Goal: Task Accomplishment & Management: Use online tool/utility

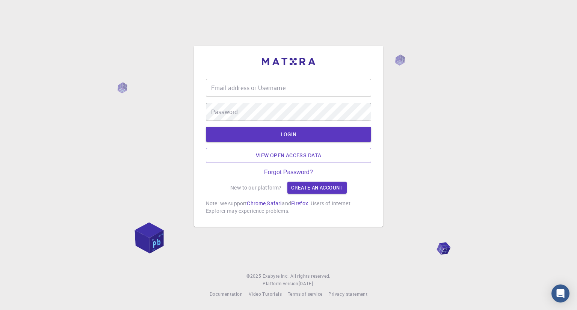
click at [267, 89] on input "Email address or Username" at bounding box center [288, 88] width 165 height 18
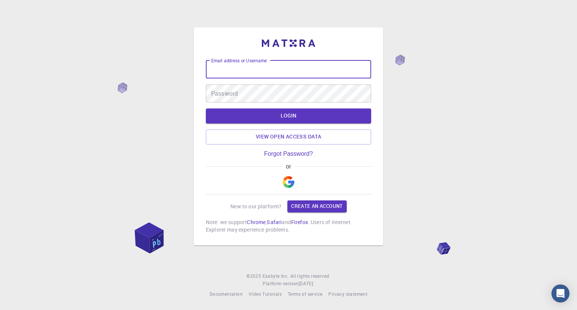
type input "[PERSON_NAME][EMAIL_ADDRESS][DOMAIN_NAME]"
click at [285, 115] on button "LOGIN" at bounding box center [288, 116] width 165 height 15
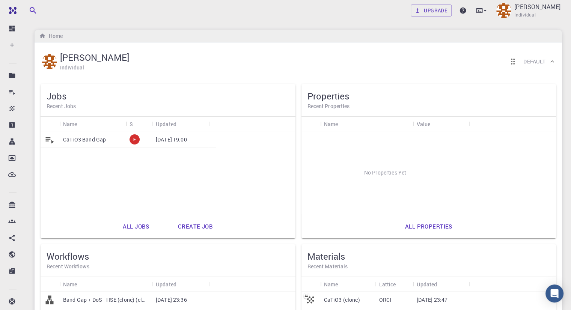
click at [98, 140] on p "CaTiO3 Band Gap" at bounding box center [84, 140] width 43 height 8
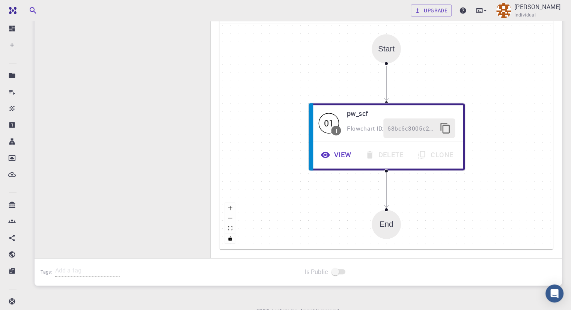
scroll to position [160, 0]
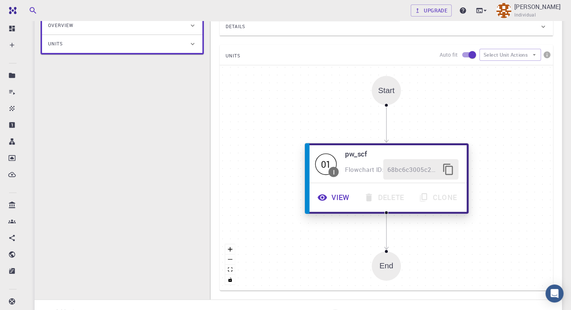
click at [343, 198] on button "View" at bounding box center [334, 197] width 47 height 21
click at [332, 197] on button "View" at bounding box center [334, 197] width 47 height 21
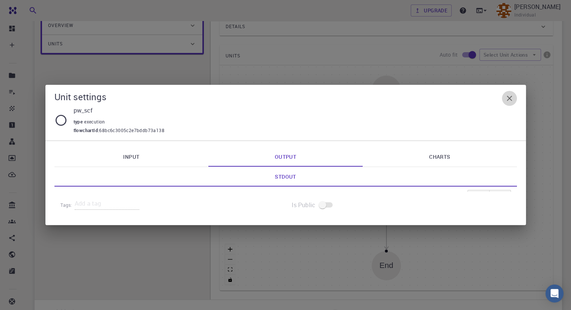
click at [509, 100] on icon "button" at bounding box center [509, 98] width 9 height 9
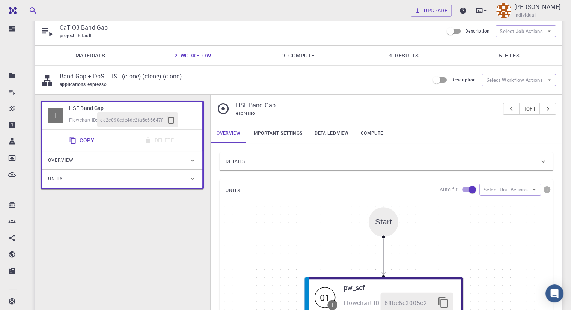
scroll to position [0, 0]
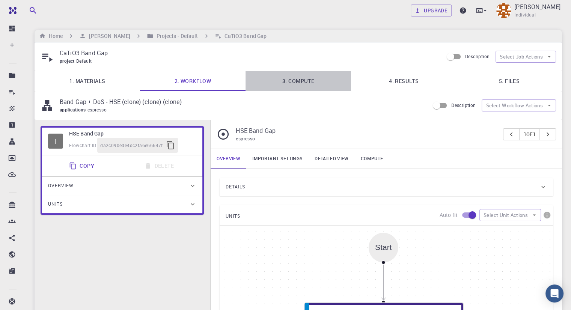
click at [298, 88] on link "3. Compute" at bounding box center [299, 81] width 106 height 20
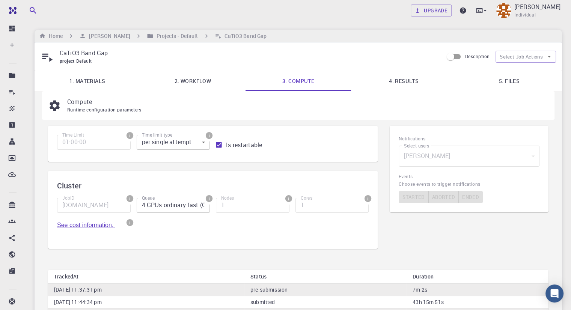
click at [411, 80] on link "4. Results" at bounding box center [404, 81] width 106 height 20
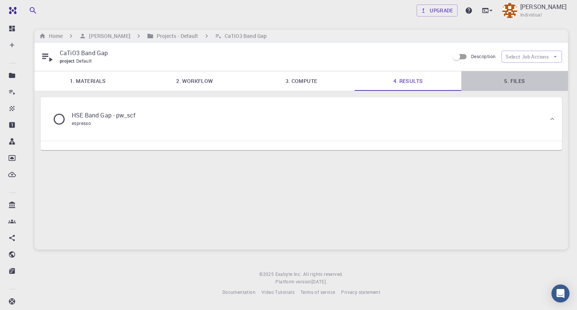
click at [514, 82] on link "5. Files" at bounding box center [514, 81] width 107 height 20
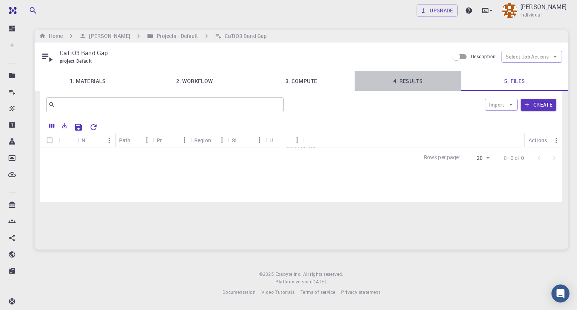
click at [408, 80] on link "4. Results" at bounding box center [408, 81] width 107 height 20
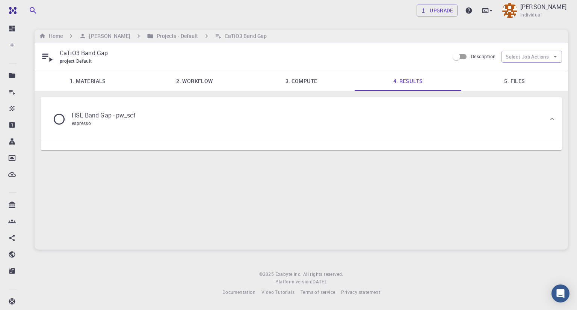
click at [100, 118] on p "HSE Band Gap - pw_scf" at bounding box center [104, 115] width 64 height 9
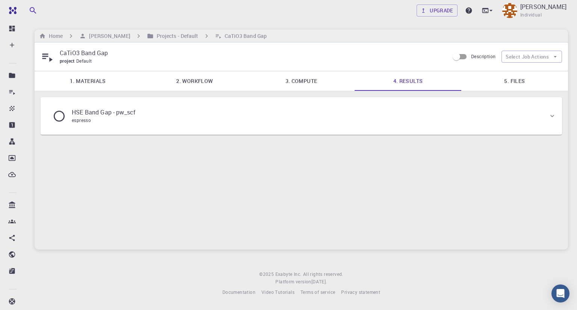
click at [100, 118] on div "espresso" at bounding box center [104, 121] width 64 height 8
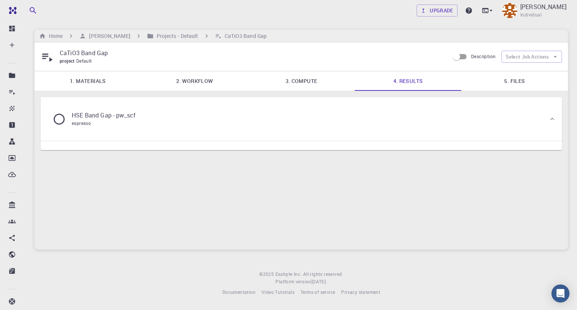
click at [53, 122] on icon at bounding box center [59, 119] width 13 height 13
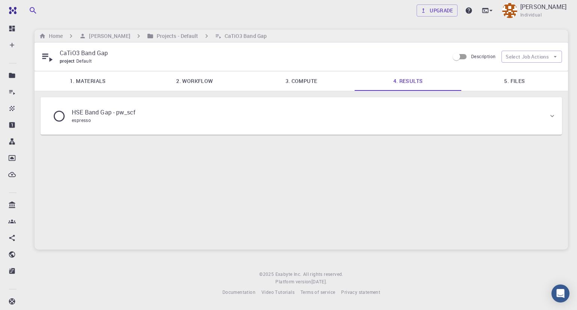
click at [59, 120] on icon at bounding box center [59, 116] width 13 height 13
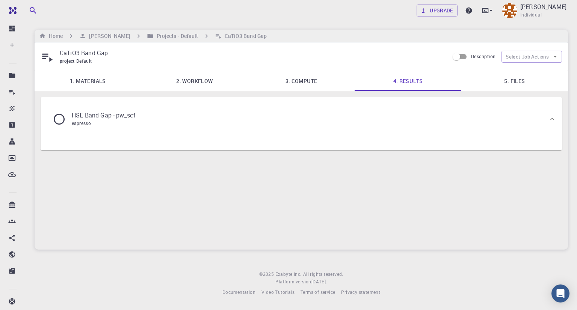
click at [66, 115] on div "HSE Band Gap - pw_scf espresso" at bounding box center [97, 119] width 89 height 17
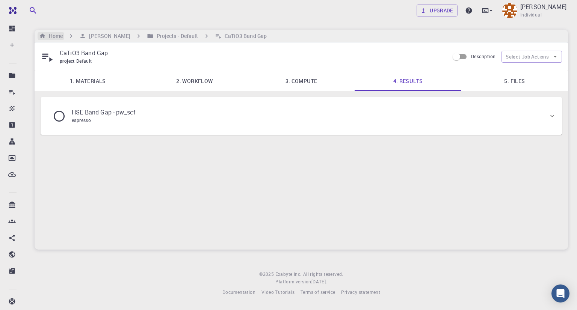
click at [51, 34] on h6 "Home" at bounding box center [54, 36] width 17 height 8
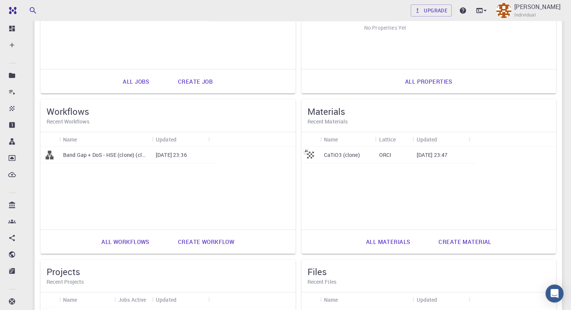
scroll to position [153, 0]
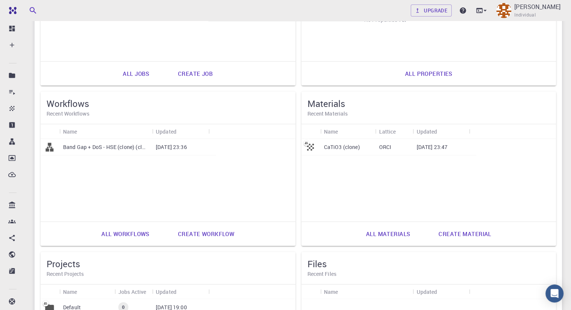
click at [320, 151] on div "CaTiO3 (clone)" at bounding box center [347, 147] width 55 height 17
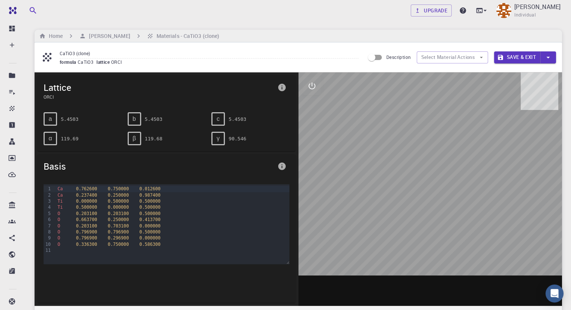
drag, startPoint x: 367, startPoint y: 145, endPoint x: 388, endPoint y: 136, distance: 22.4
click at [388, 136] on div at bounding box center [431, 190] width 264 height 234
drag, startPoint x: 419, startPoint y: 172, endPoint x: 408, endPoint y: 157, distance: 18.9
drag, startPoint x: 408, startPoint y: 157, endPoint x: 401, endPoint y: 171, distance: 16.1
click at [401, 171] on div at bounding box center [431, 190] width 264 height 234
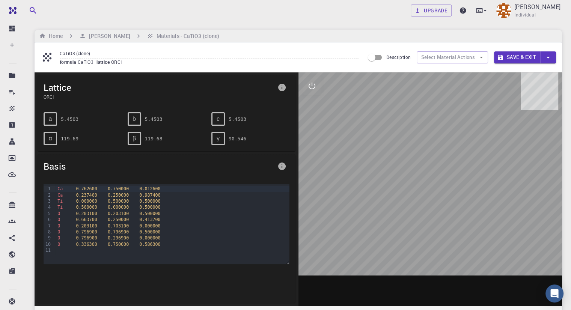
drag, startPoint x: 364, startPoint y: 166, endPoint x: 395, endPoint y: 158, distance: 32.4
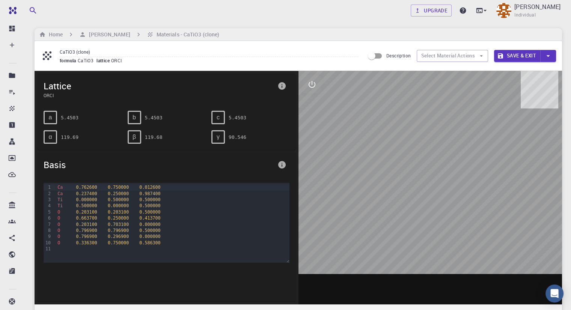
scroll to position [2, 0]
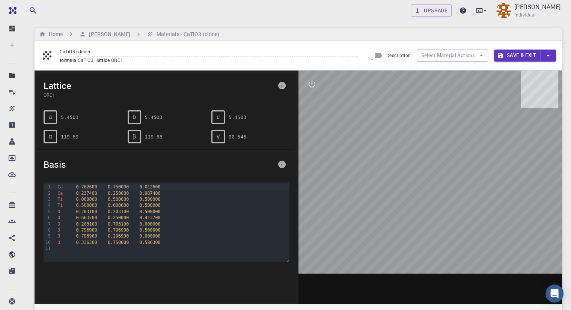
drag, startPoint x: 399, startPoint y: 173, endPoint x: 401, endPoint y: 182, distance: 9.8
drag, startPoint x: 395, startPoint y: 181, endPoint x: 393, endPoint y: 170, distance: 11.0
click at [393, 170] on div at bounding box center [431, 188] width 264 height 234
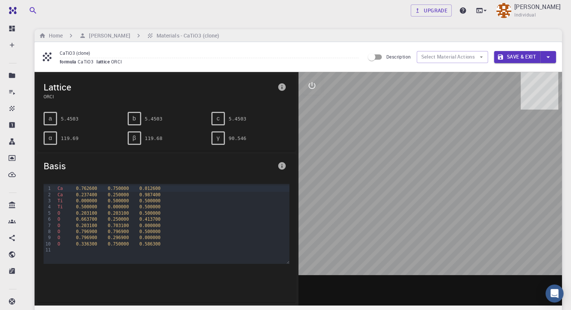
scroll to position [0, 0]
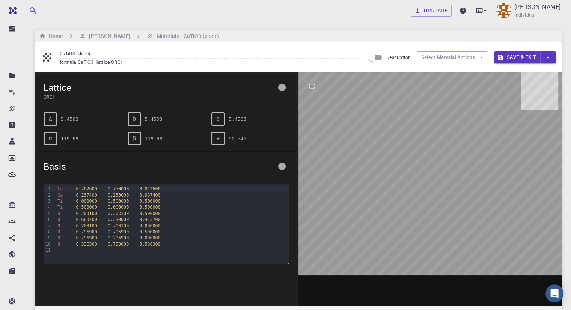
click at [169, 40] on div "Home Brian Burcham Materials - CaTiO3 (clone)" at bounding box center [299, 36] width 528 height 13
click at [171, 37] on h6 "Materials - CaTiO3 (clone)" at bounding box center [187, 36] width 66 height 8
click at [373, 61] on input "Description" at bounding box center [372, 57] width 43 height 14
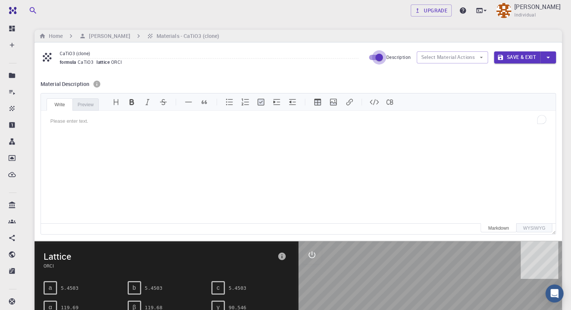
click at [374, 60] on input "Description" at bounding box center [379, 57] width 43 height 14
checkbox input "false"
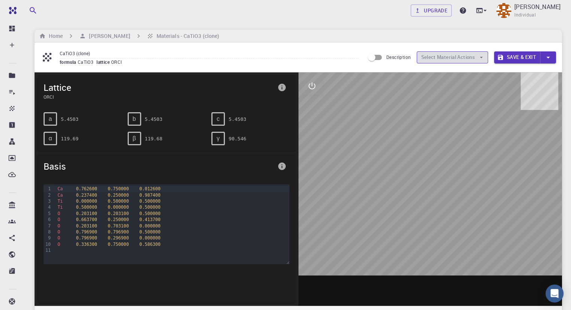
click at [438, 57] on button "Select Material Actions" at bounding box center [452, 57] width 71 height 12
click at [478, 57] on button "Select Material Actions" at bounding box center [452, 57] width 71 height 12
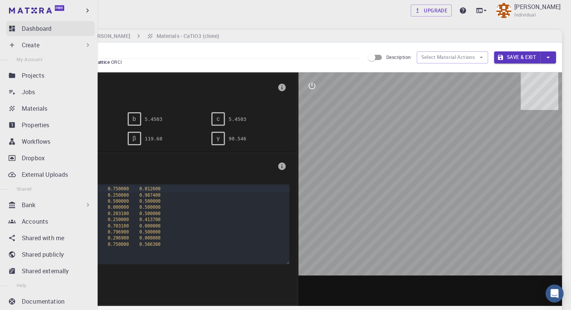
click at [49, 29] on p "Dashboard" at bounding box center [37, 28] width 30 height 9
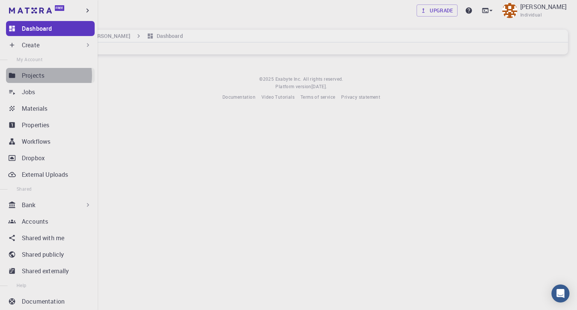
click at [42, 76] on p "Projects" at bounding box center [33, 75] width 23 height 9
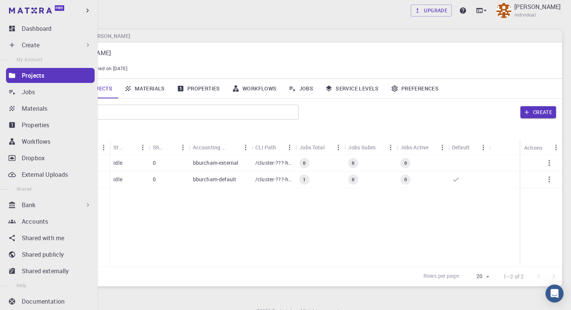
click at [56, 43] on div "Create" at bounding box center [57, 45] width 70 height 9
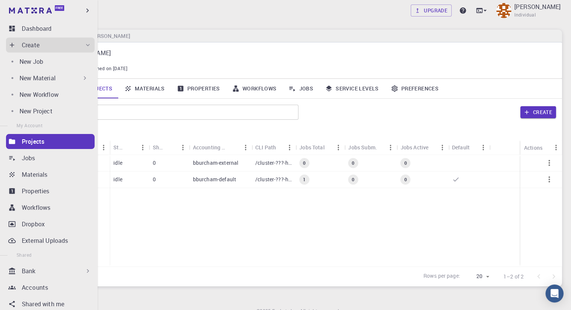
click at [70, 76] on div "New Material" at bounding box center [54, 78] width 69 height 9
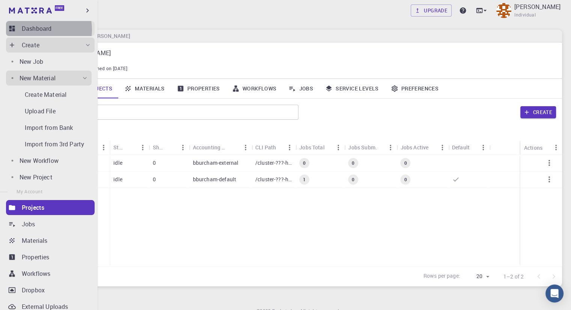
click at [36, 30] on p "Dashboard" at bounding box center [37, 28] width 30 height 9
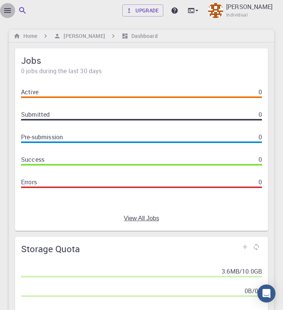
click at [8, 12] on icon "button" at bounding box center [7, 10] width 9 height 9
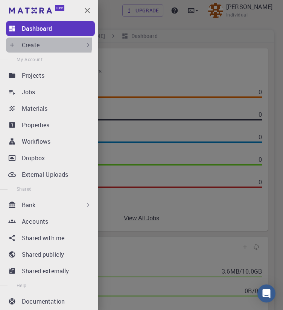
click at [35, 43] on p "Create" at bounding box center [31, 45] width 18 height 9
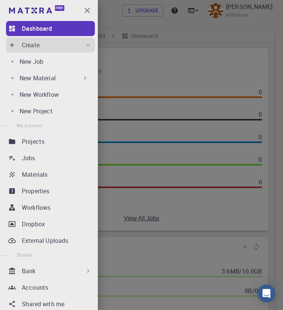
click at [66, 82] on div "New Material" at bounding box center [54, 78] width 69 height 9
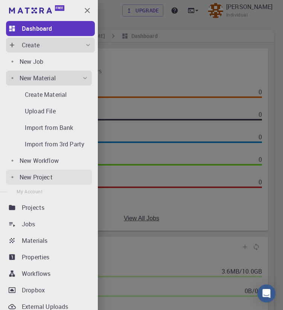
click at [56, 177] on div "New Project" at bounding box center [56, 177] width 72 height 9
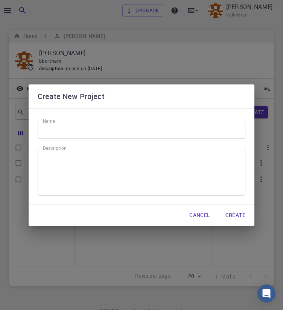
click at [91, 127] on input "Name" at bounding box center [141, 130] width 207 height 18
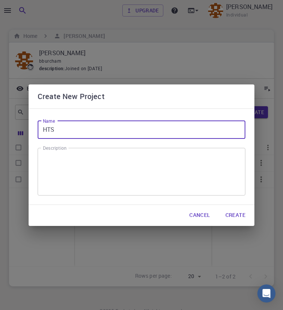
type input "HTS"
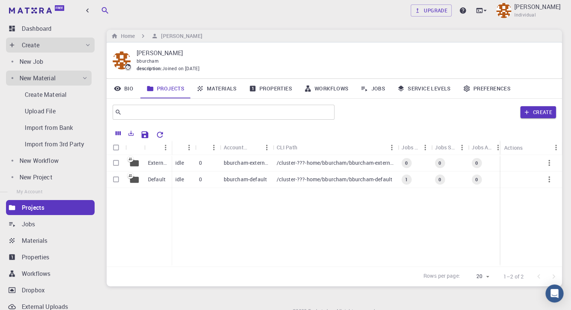
click at [39, 209] on p "Projects" at bounding box center [33, 207] width 23 height 9
click at [45, 176] on p "New Project" at bounding box center [36, 177] width 33 height 9
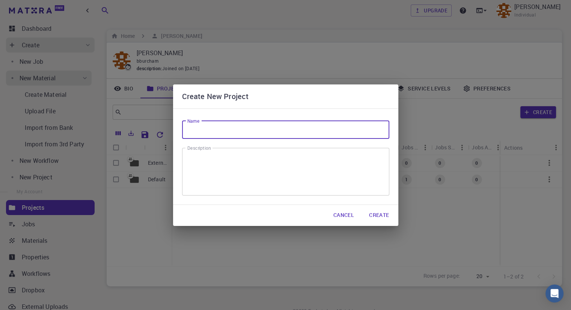
click at [269, 128] on input "Name" at bounding box center [285, 130] width 207 height 18
type input "HTS"
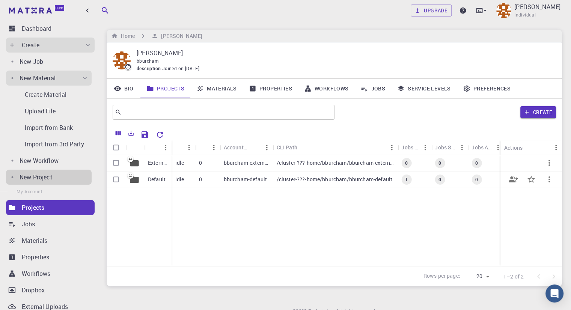
click at [547, 180] on icon "button" at bounding box center [549, 179] width 9 height 9
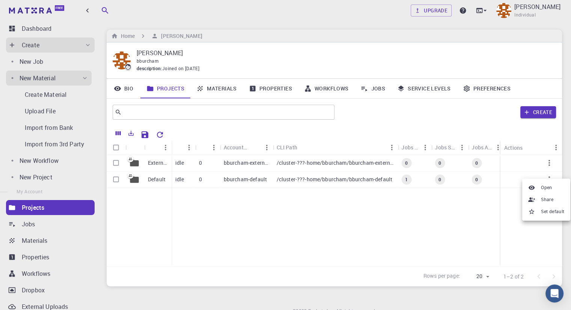
click at [511, 213] on div at bounding box center [285, 155] width 571 height 310
click at [115, 166] on input "Select row" at bounding box center [116, 163] width 14 height 14
checkbox input "true"
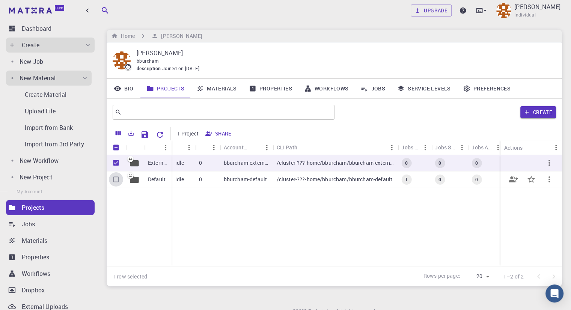
click at [116, 176] on input "Select row" at bounding box center [116, 179] width 14 height 14
checkbox input "true"
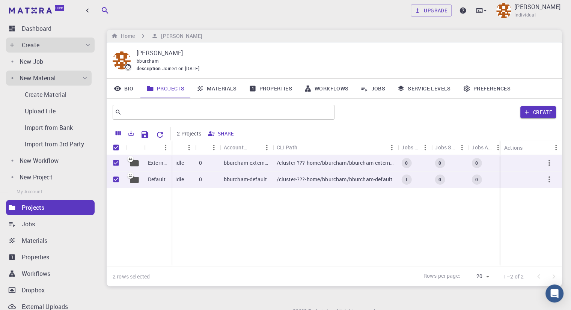
click at [238, 205] on div "External Default idle 0 bburcham-external /cluster-???-home/bburcham/bburcham-e…" at bounding box center [349, 211] width 485 height 112
click at [553, 179] on icon "button" at bounding box center [549, 179] width 9 height 9
click at [541, 160] on div at bounding box center [285, 155] width 571 height 310
click at [557, 165] on button "button" at bounding box center [550, 163] width 18 height 18
click at [503, 217] on div at bounding box center [285, 155] width 571 height 310
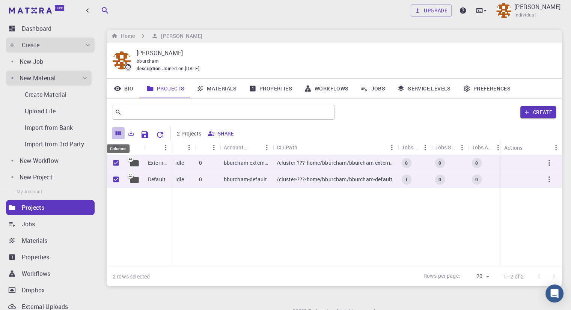
click at [120, 131] on icon "Columns" at bounding box center [118, 133] width 7 height 7
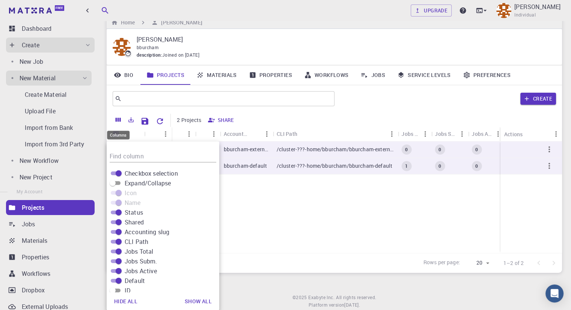
click at [120, 131] on div "Columns" at bounding box center [118, 135] width 23 height 9
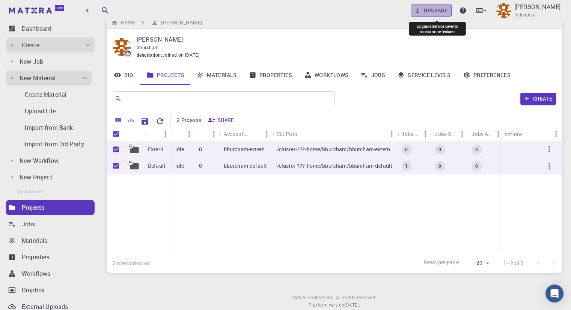
click at [443, 9] on link "Upgrade" at bounding box center [431, 11] width 41 height 12
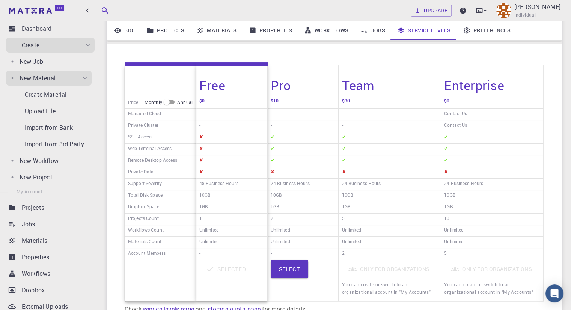
scroll to position [89, 0]
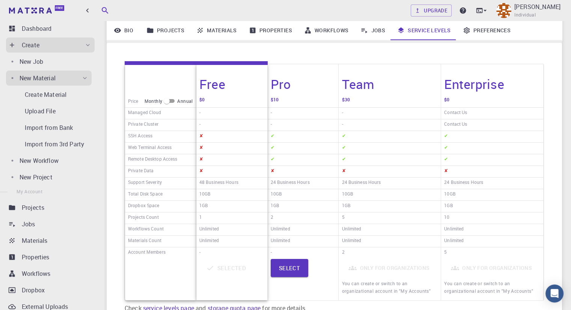
scroll to position [14, 0]
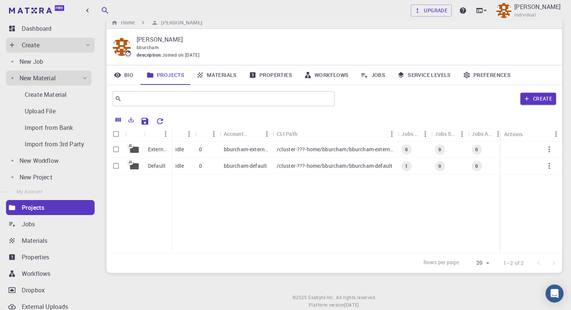
click at [232, 194] on div "External Default idle 0 bburcham-external /cluster-???-home/bburcham/bburcham-e…" at bounding box center [349, 198] width 485 height 112
click at [218, 146] on div "0" at bounding box center [207, 150] width 25 height 17
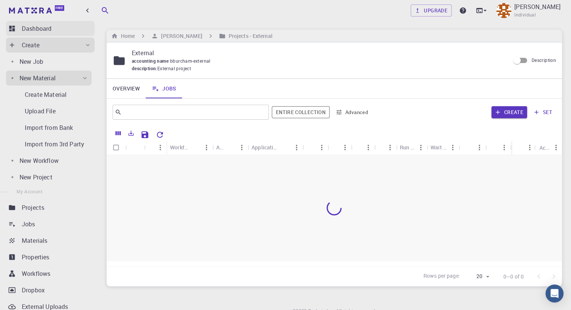
click at [8, 27] on icon at bounding box center [12, 29] width 8 height 8
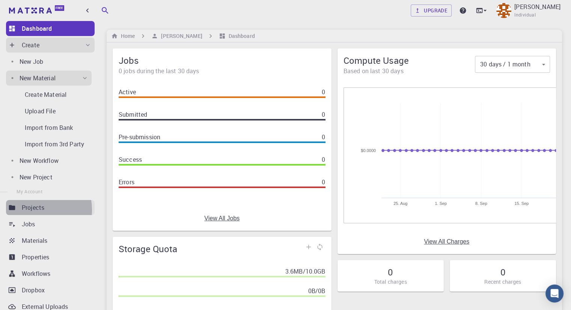
click at [30, 210] on p "Projects" at bounding box center [33, 207] width 23 height 9
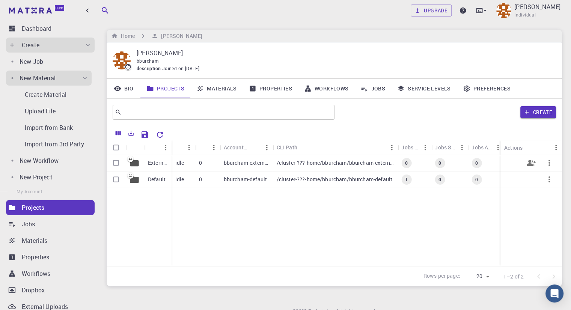
click at [200, 165] on p "0" at bounding box center [200, 163] width 3 height 8
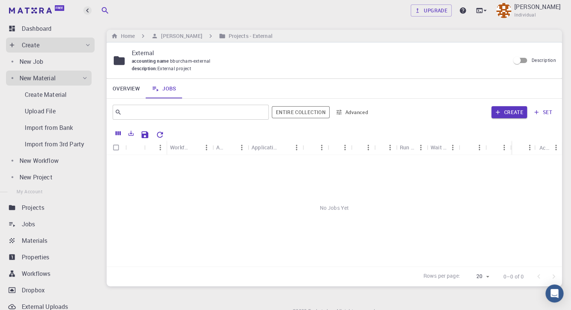
click at [86, 9] on icon "button" at bounding box center [87, 10] width 8 height 8
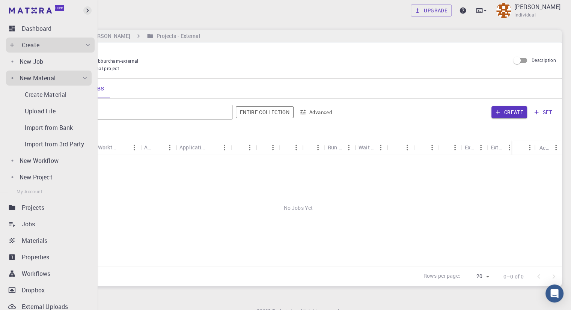
click at [86, 9] on icon "button" at bounding box center [87, 10] width 8 height 8
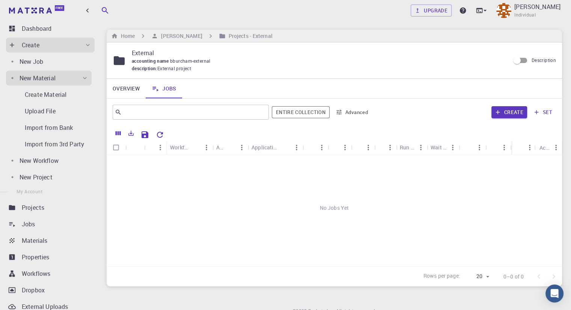
click at [189, 30] on div "Home Brian Burcham Projects - External" at bounding box center [335, 36] width 456 height 13
click at [189, 35] on h6 "[PERSON_NAME]" at bounding box center [180, 36] width 44 height 8
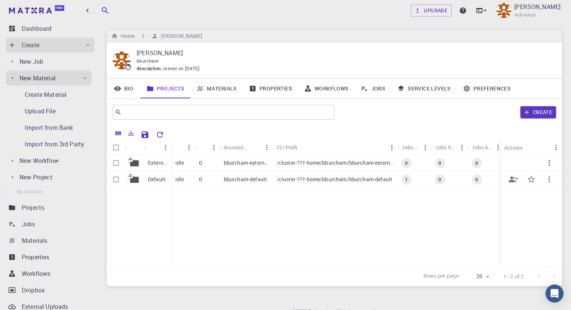
click at [237, 179] on p "bburcham-default" at bounding box center [245, 180] width 43 height 8
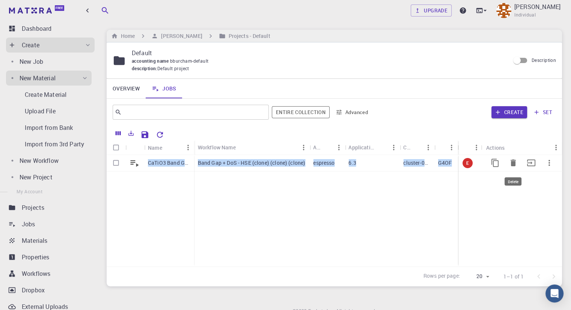
click at [514, 163] on icon "Delete" at bounding box center [513, 163] width 5 height 7
click at [515, 164] on icon "Delete" at bounding box center [513, 163] width 5 height 7
click at [551, 160] on icon "button" at bounding box center [549, 163] width 9 height 9
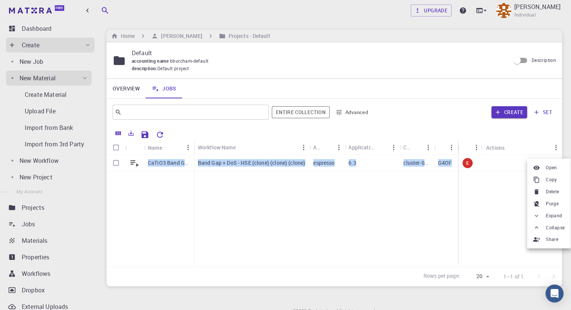
click at [550, 191] on span "Delete" at bounding box center [552, 192] width 13 height 8
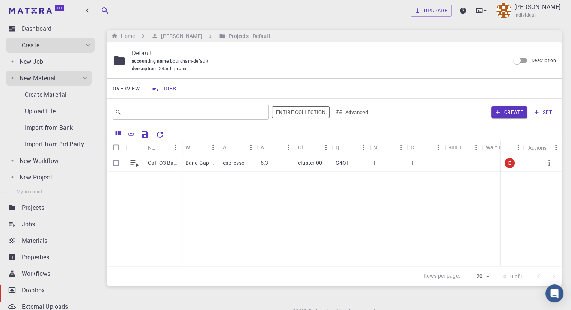
click at [245, 218] on div "CaTiO3 Band Gap Band Gap + DoS - HSE (clone) (clone) (clone) espresso 6.3 clust…" at bounding box center [438, 211] width 662 height 112
click at [226, 37] on h6 "Projects - Default" at bounding box center [248, 36] width 45 height 8
click at [178, 37] on h6 "[PERSON_NAME]" at bounding box center [180, 36] width 44 height 8
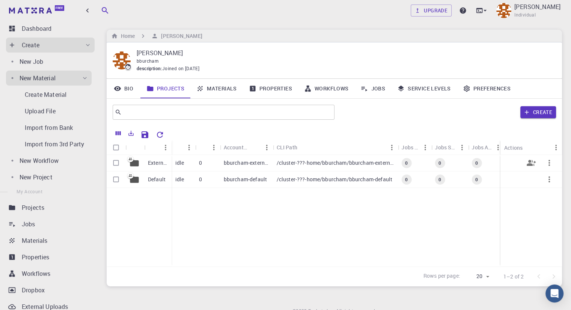
click at [128, 162] on div at bounding box center [134, 163] width 19 height 17
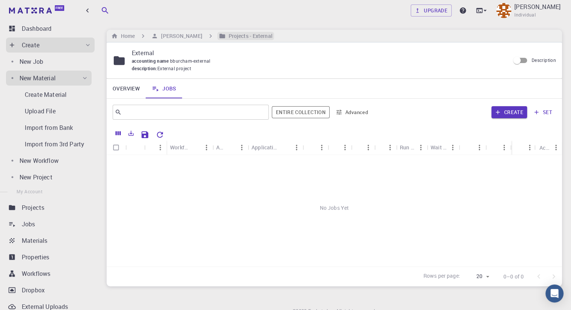
click at [233, 38] on h6 "Projects - External" at bounding box center [249, 36] width 47 height 8
click at [185, 33] on h6 "[PERSON_NAME]" at bounding box center [180, 36] width 44 height 8
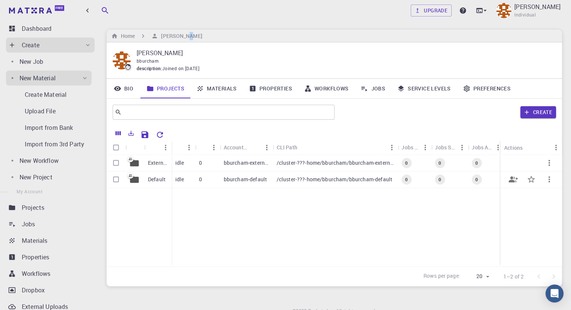
click at [139, 181] on icon at bounding box center [134, 179] width 11 height 11
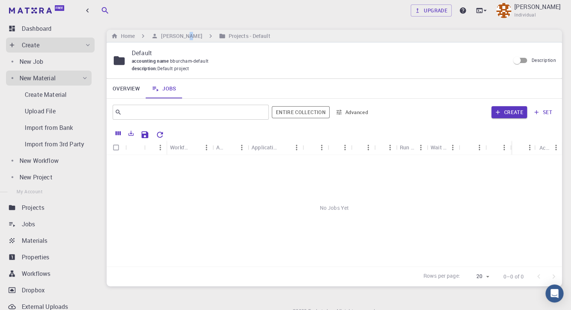
click at [346, 109] on button "Advanced" at bounding box center [352, 112] width 39 height 12
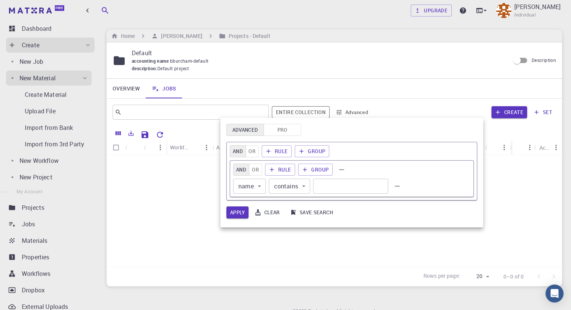
click at [346, 109] on div at bounding box center [285, 155] width 571 height 310
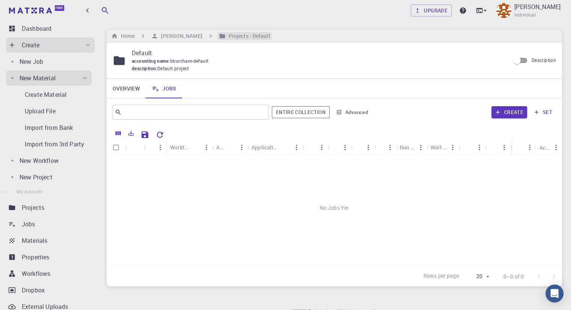
click at [237, 33] on h6 "Projects - Default" at bounding box center [248, 36] width 45 height 8
click at [184, 36] on h6 "[PERSON_NAME]" at bounding box center [180, 36] width 44 height 8
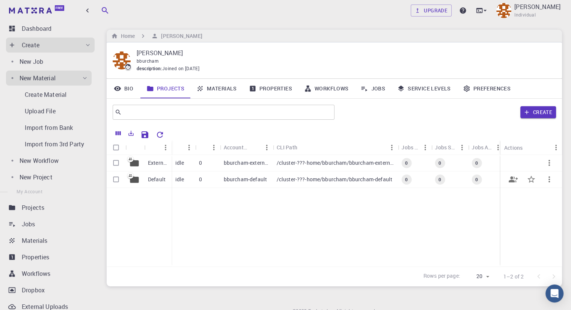
click at [166, 178] on div "Default" at bounding box center [157, 180] width 27 height 17
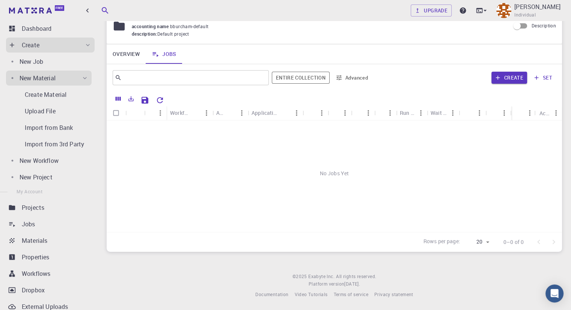
click at [173, 154] on div "No Jobs Yet" at bounding box center [335, 174] width 456 height 106
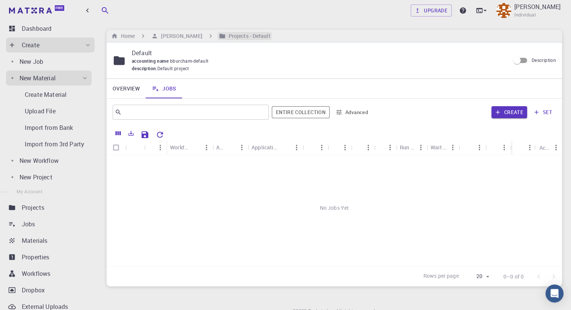
click at [236, 35] on h6 "Projects - Default" at bounding box center [248, 36] width 45 height 8
click at [166, 33] on h6 "[PERSON_NAME]" at bounding box center [180, 36] width 44 height 8
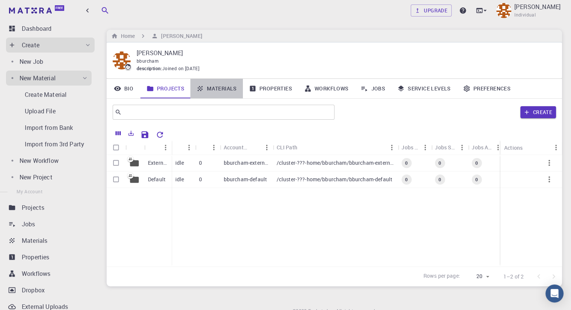
click at [222, 85] on link "Materials" at bounding box center [216, 89] width 53 height 20
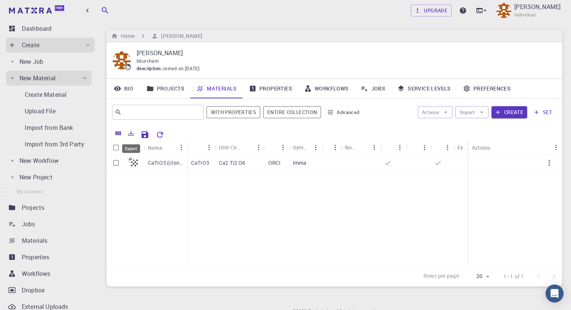
click at [135, 133] on button "Export" at bounding box center [131, 133] width 13 height 12
click at [161, 199] on div "CaTiO3 (clone)" at bounding box center [147, 211] width 81 height 112
click at [273, 201] on div "CaTiO3 (clone) CaTiO3 Ca2 Ti2 O6 ORCI Imma" at bounding box center [355, 211] width 496 height 112
click at [482, 114] on icon "button" at bounding box center [482, 112] width 7 height 7
click at [486, 127] on span "Upload File" at bounding box center [500, 127] width 48 height 8
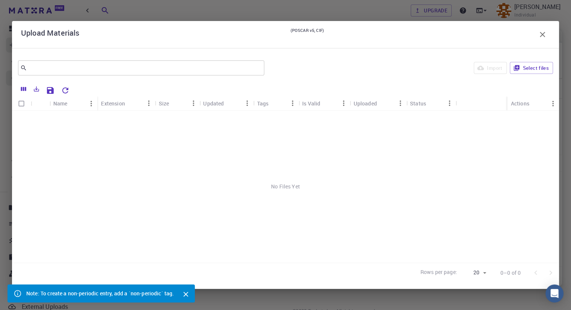
scroll to position [35, 0]
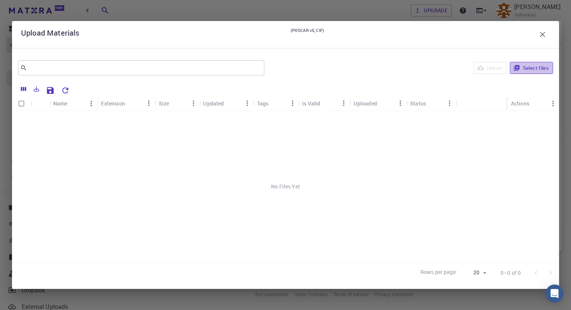
click at [541, 69] on button "Select files" at bounding box center [531, 68] width 43 height 12
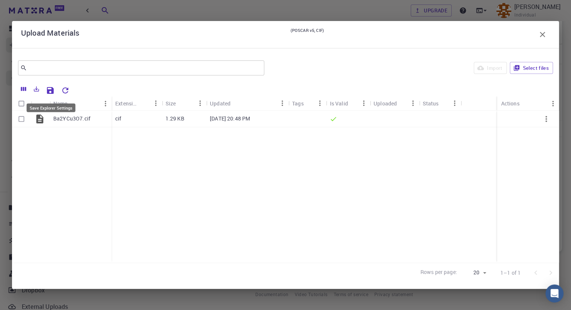
click at [49, 91] on icon "Save Explorer Settings" at bounding box center [50, 90] width 7 height 7
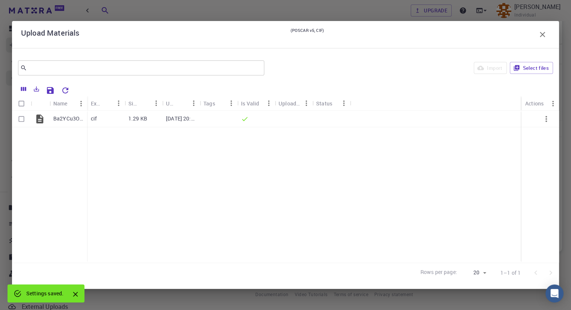
click at [544, 36] on icon "button" at bounding box center [542, 34] width 9 height 9
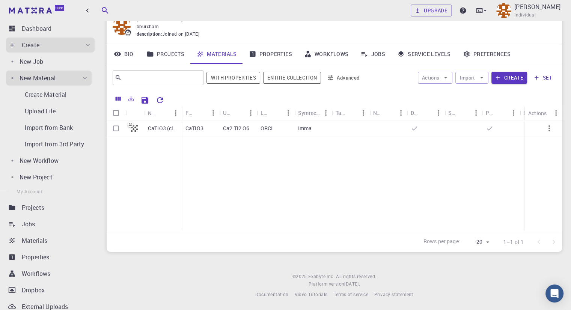
click at [370, 171] on div "CaTiO3 (clone) CaTiO3 Ca2 Ti2 O6 ORCI Imma" at bounding box center [370, 177] width 526 height 112
click at [120, 53] on icon at bounding box center [117, 54] width 7 height 5
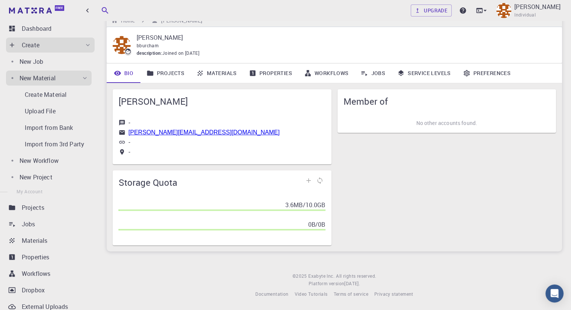
click at [117, 76] on icon at bounding box center [118, 74] width 8 height 8
click at [228, 74] on link "Materials" at bounding box center [216, 73] width 53 height 20
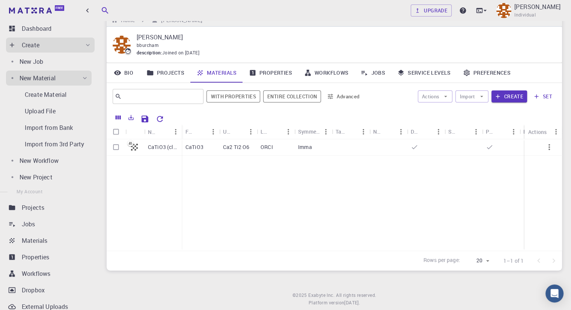
click at [225, 187] on div "CaTiO3 (clone) CaTiO3 Ca2 Ti2 O6 ORCI Imma" at bounding box center [370, 195] width 526 height 112
click at [157, 163] on div "CaTiO3 (clone)" at bounding box center [144, 195] width 75 height 112
click at [158, 147] on p "CaTiO3 (clone)" at bounding box center [163, 148] width 30 height 8
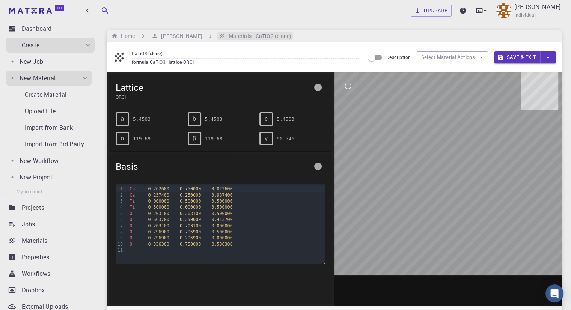
click at [237, 37] on h6 "Materials - CaTiO3 (clone)" at bounding box center [259, 36] width 66 height 8
click at [181, 35] on h6 "[PERSON_NAME]" at bounding box center [180, 36] width 44 height 8
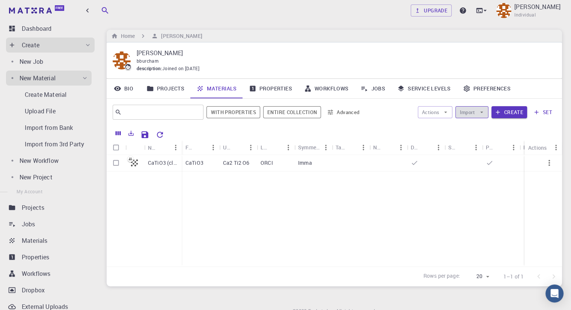
click at [487, 112] on button "Import" at bounding box center [472, 112] width 33 height 12
click at [494, 142] on span "Import From Bank" at bounding box center [500, 139] width 48 height 8
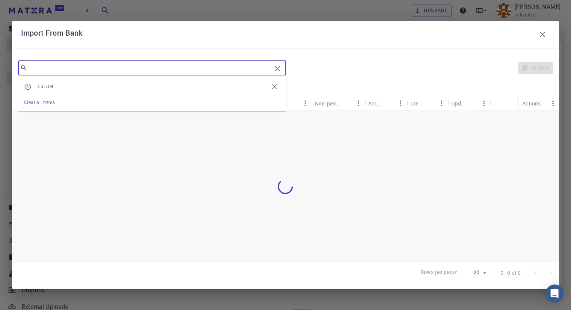
click at [116, 63] on input "text" at bounding box center [149, 68] width 245 height 11
type input "YBCO"
click at [106, 69] on input "YBCO" at bounding box center [149, 68] width 245 height 11
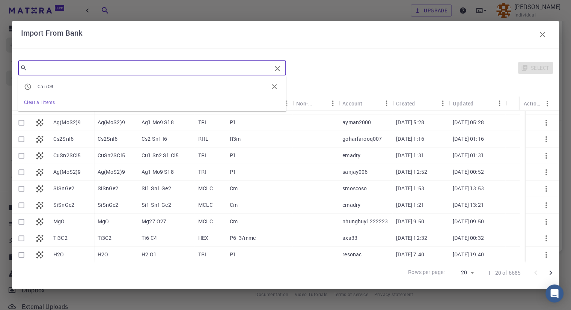
scroll to position [178, 0]
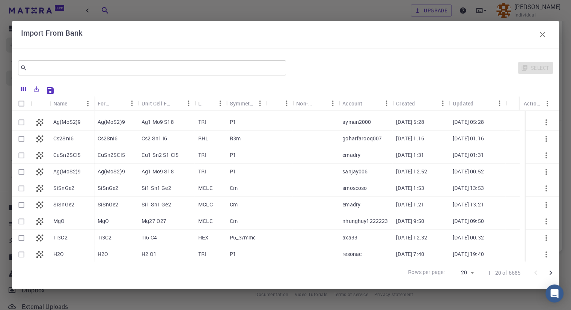
click at [97, 25] on div "Import From Bank" at bounding box center [285, 34] width 547 height 27
click at [547, 35] on icon "button" at bounding box center [542, 34] width 9 height 9
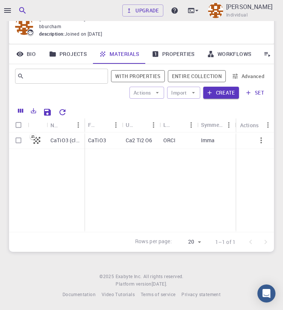
click at [6, 10] on div at bounding box center [4, 155] width 8 height 310
click at [9, 11] on icon "button" at bounding box center [7, 10] width 9 height 9
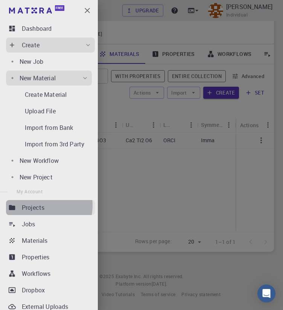
click at [41, 205] on p "Projects" at bounding box center [33, 207] width 23 height 9
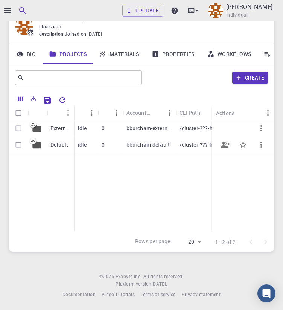
click at [64, 146] on p "Default" at bounding box center [59, 145] width 18 height 8
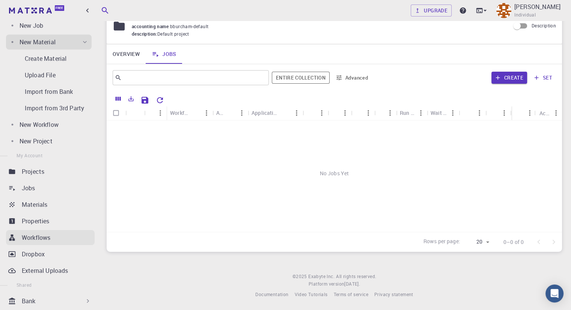
scroll to position [38, 0]
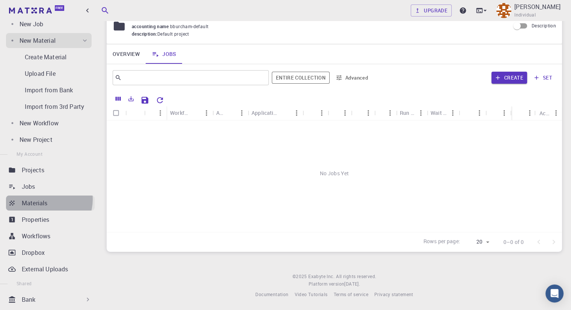
click at [44, 199] on p "Materials" at bounding box center [35, 203] width 26 height 9
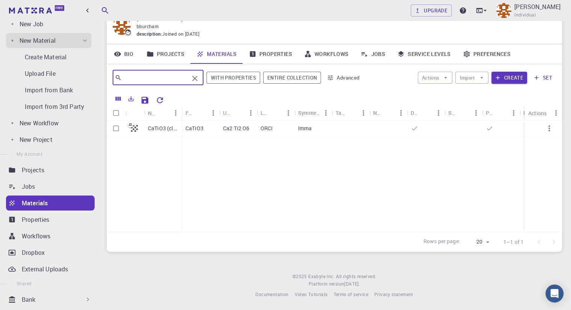
click at [154, 78] on input "text" at bounding box center [155, 78] width 67 height 11
type input "ybco"
click at [199, 80] on icon "Clear" at bounding box center [194, 78] width 9 height 9
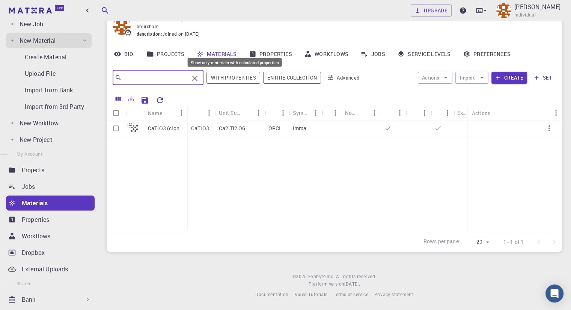
click at [251, 77] on button "With properties" at bounding box center [234, 78] width 54 height 12
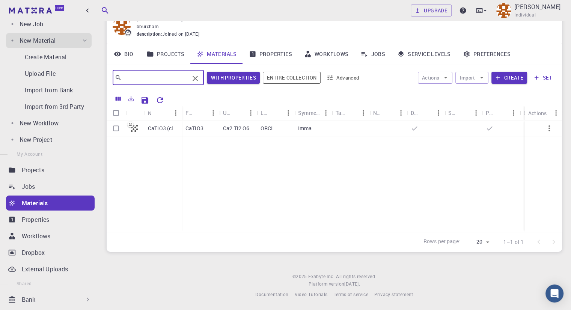
click at [174, 81] on input "text" at bounding box center [156, 78] width 68 height 11
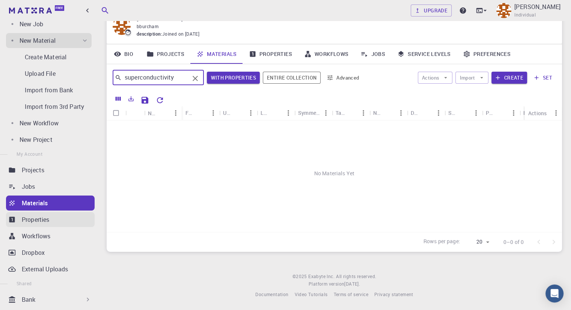
type input "superconductivity"
click at [38, 223] on p "Properties" at bounding box center [36, 219] width 28 height 9
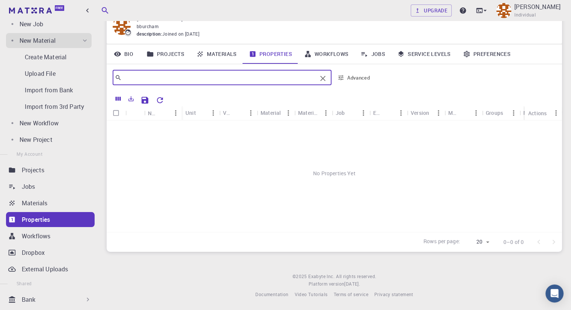
click at [148, 82] on input "text" at bounding box center [219, 78] width 195 height 11
click at [26, 240] on p "Workflows" at bounding box center [36, 236] width 29 height 9
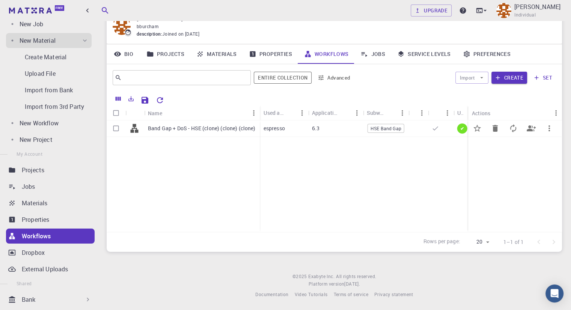
click at [190, 126] on p "Band Gap + DoS - HSE (clone) (clone) (clone)" at bounding box center [202, 129] width 108 height 8
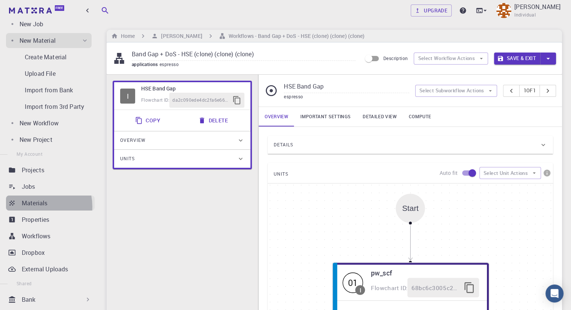
click at [36, 207] on p "Materials" at bounding box center [35, 203] width 26 height 9
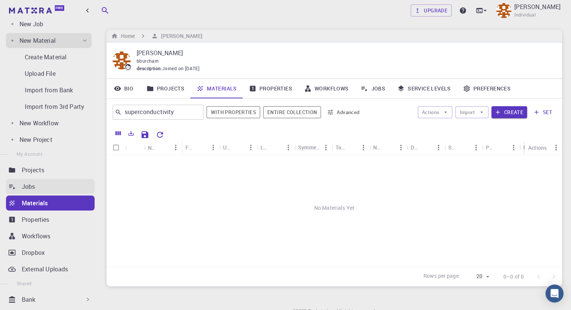
click at [40, 184] on div "Jobs" at bounding box center [58, 186] width 73 height 9
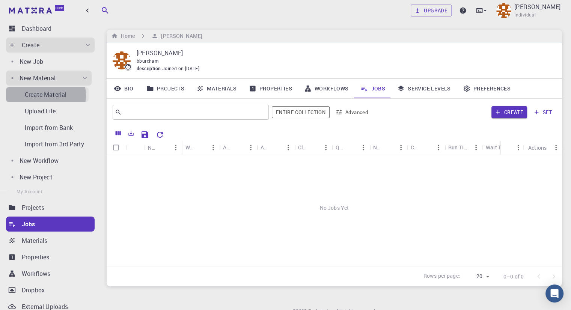
click at [45, 95] on p "Create Material" at bounding box center [46, 94] width 42 height 9
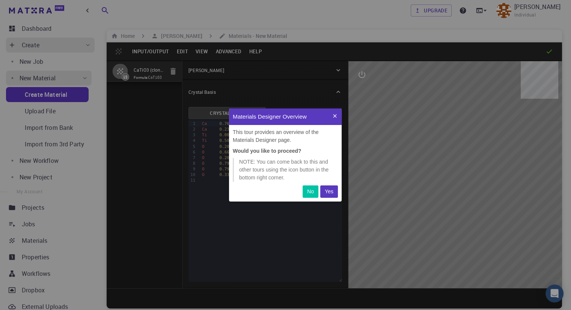
scroll to position [87, 107]
click at [313, 190] on p "No" at bounding box center [310, 192] width 7 height 8
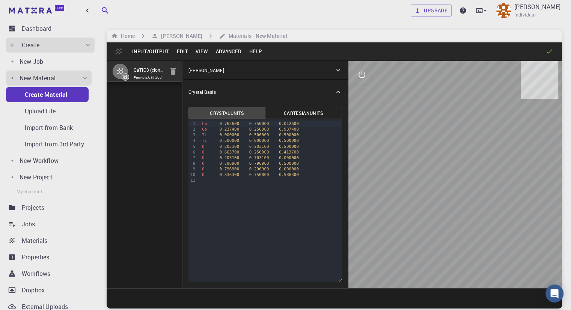
click at [550, 49] on icon at bounding box center [550, 52] width 8 height 8
click at [229, 38] on h6 "Materials - New Material" at bounding box center [257, 36] width 62 height 8
click at [159, 52] on button "Input/Output" at bounding box center [150, 51] width 44 height 12
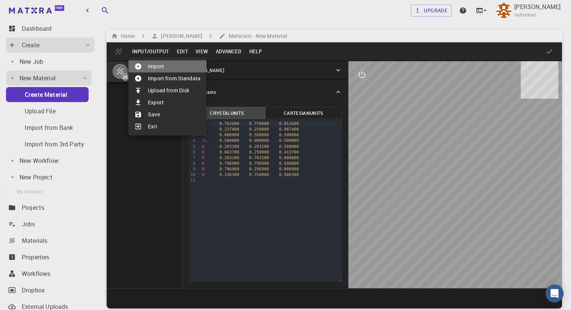
click at [161, 66] on li "Import" at bounding box center [167, 66] width 78 height 12
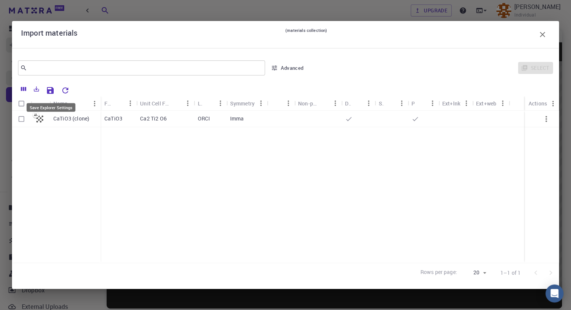
click at [50, 91] on icon "Save Explorer Settings" at bounding box center [50, 90] width 7 height 7
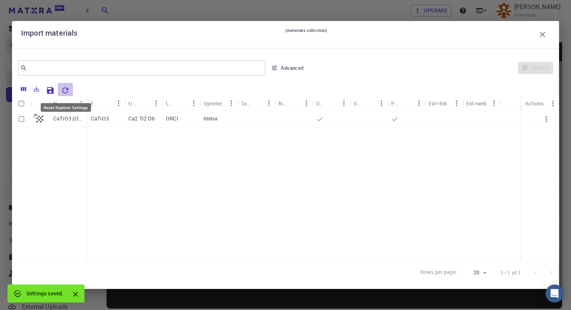
click at [65, 91] on icon "Reset Explorer Settings" at bounding box center [65, 90] width 9 height 9
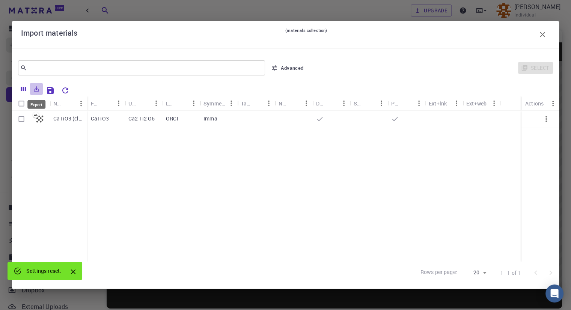
click at [35, 91] on icon "Export" at bounding box center [36, 88] width 5 height 5
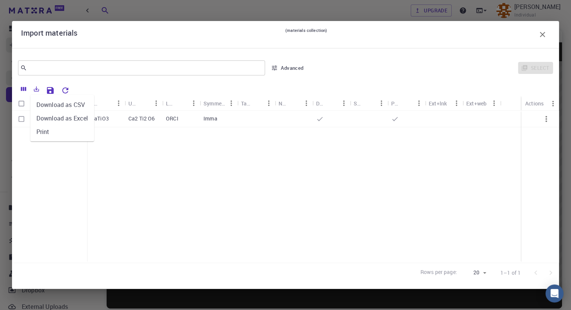
drag, startPoint x: 197, startPoint y: 158, endPoint x: 221, endPoint y: 142, distance: 29.2
click at [197, 158] on div "CaTiO3 (clone) CaTiO3 Ca2 Ti2 O6 ORCI Imma" at bounding box center [285, 187] width 547 height 152
drag, startPoint x: 228, startPoint y: 226, endPoint x: 236, endPoint y: 207, distance: 20.6
click at [229, 225] on div "CaTiO3 (clone) CaTiO3 Ca2 Ti2 O6 ORCI Imma" at bounding box center [285, 187] width 547 height 152
click at [557, 61] on div "​ Advanced Select" at bounding box center [285, 67] width 547 height 27
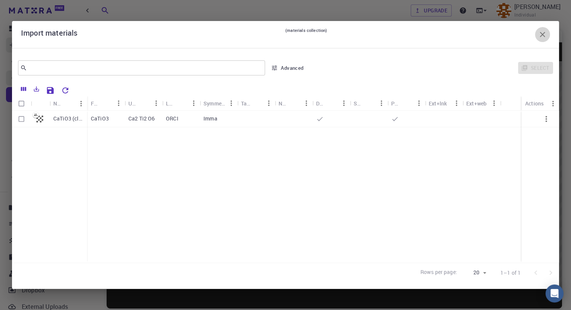
click at [544, 35] on icon "button" at bounding box center [542, 34] width 9 height 9
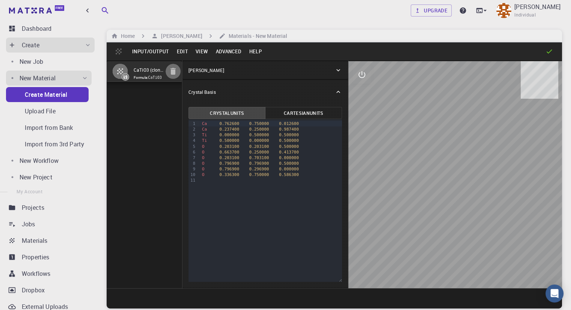
click at [171, 74] on icon "button" at bounding box center [173, 71] width 5 height 7
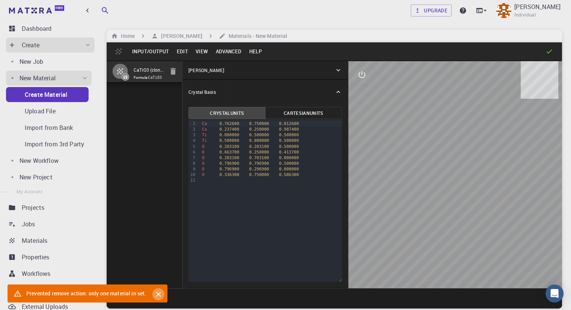
click at [159, 296] on icon "Close" at bounding box center [158, 294] width 8 height 8
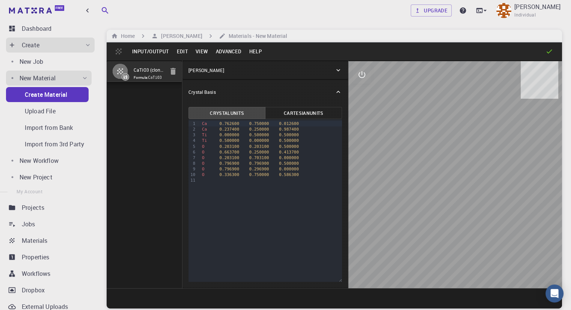
click at [335, 92] on icon at bounding box center [339, 92] width 8 height 8
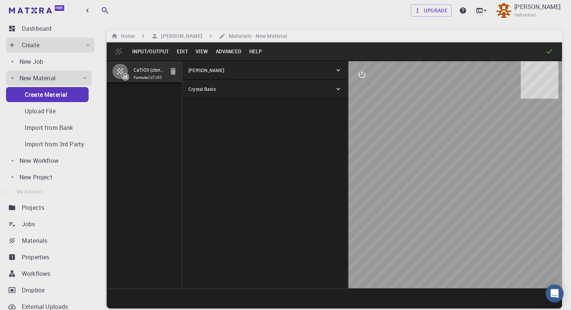
click at [304, 64] on div "[PERSON_NAME]" at bounding box center [266, 70] width 166 height 18
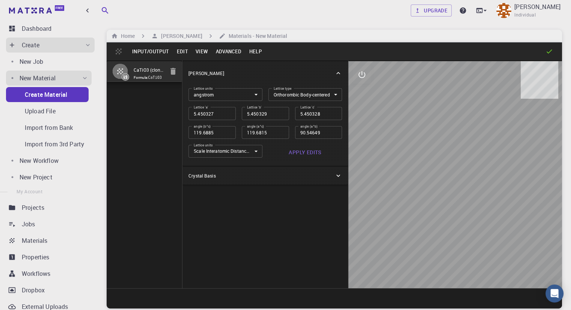
click at [305, 64] on div "[PERSON_NAME]" at bounding box center [266, 73] width 166 height 24
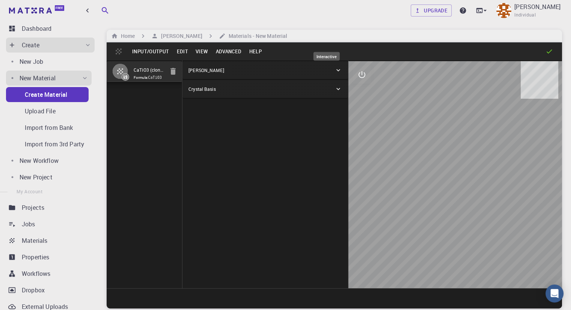
click at [353, 76] on button "interactive" at bounding box center [362, 75] width 18 height 18
click at [358, 76] on icon "interactive" at bounding box center [362, 74] width 9 height 9
click at [549, 48] on icon at bounding box center [550, 52] width 8 height 8
click at [433, 14] on link "Upgrade" at bounding box center [431, 11] width 41 height 12
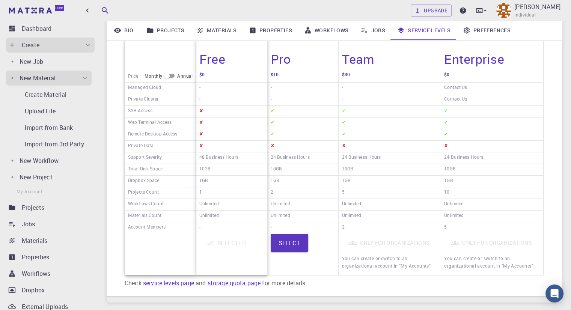
scroll to position [164, 0]
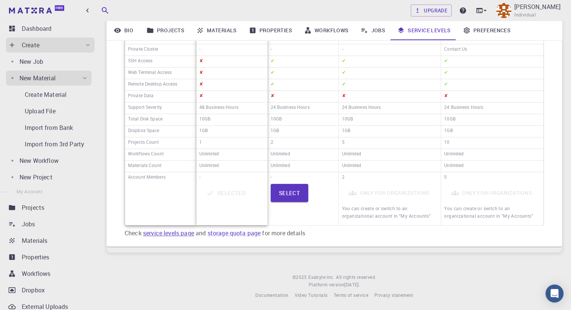
click at [164, 234] on link "service levels page" at bounding box center [168, 233] width 51 height 8
click at [293, 190] on button "Select" at bounding box center [290, 193] width 38 height 18
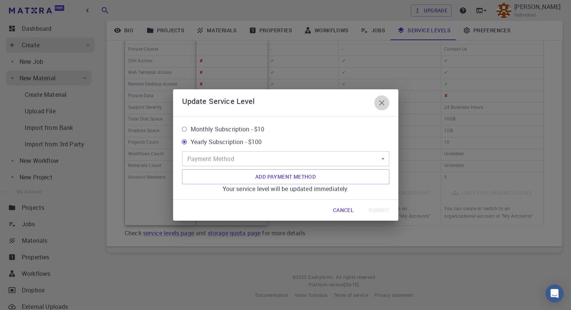
click at [382, 106] on icon "button" at bounding box center [382, 102] width 9 height 9
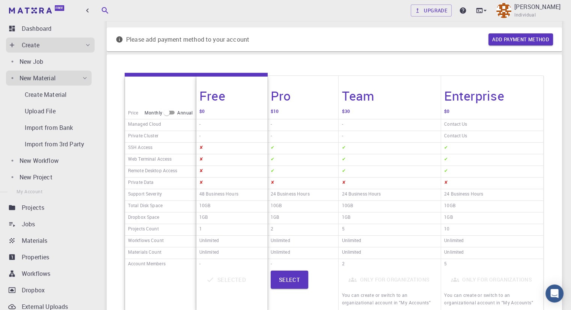
scroll to position [0, 0]
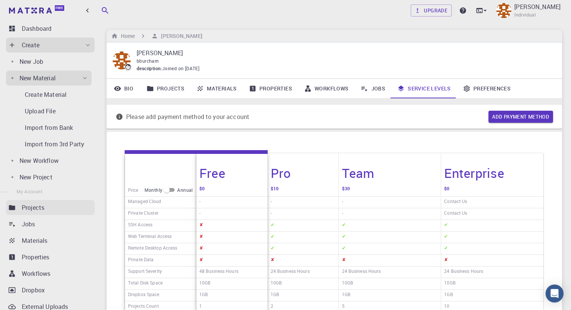
click at [41, 209] on p "Projects" at bounding box center [33, 207] width 23 height 9
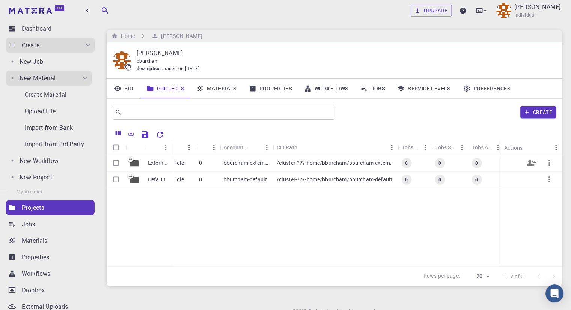
click at [189, 164] on div "idle" at bounding box center [184, 163] width 24 height 17
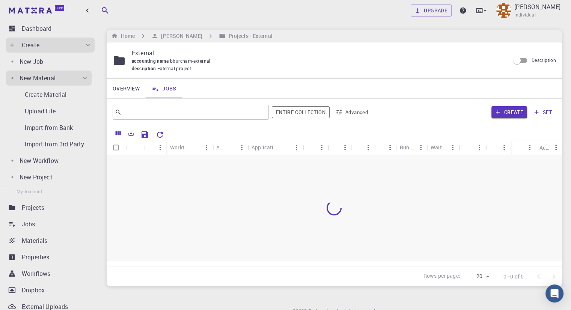
click at [189, 164] on div at bounding box center [335, 208] width 456 height 106
click at [182, 34] on h6 "[PERSON_NAME]" at bounding box center [180, 36] width 44 height 8
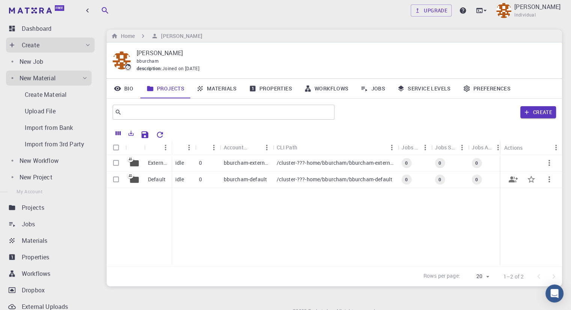
click at [196, 179] on div "0" at bounding box center [207, 180] width 25 height 17
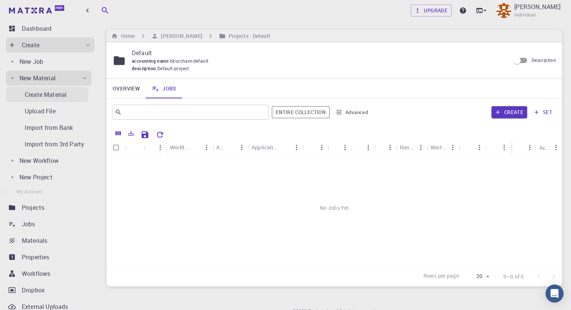
click at [44, 95] on p "Create Material" at bounding box center [46, 94] width 42 height 9
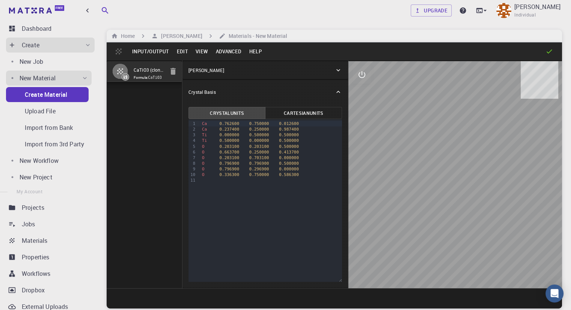
click at [230, 54] on button "Advanced" at bounding box center [228, 51] width 33 height 12
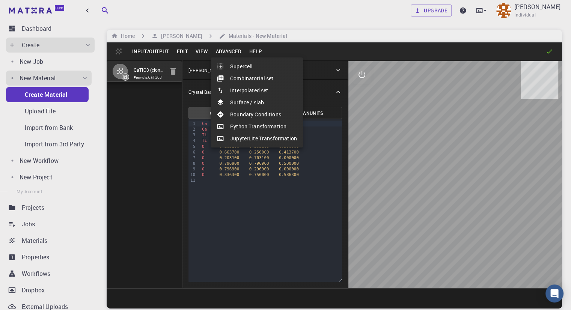
click at [202, 51] on div at bounding box center [285, 155] width 571 height 310
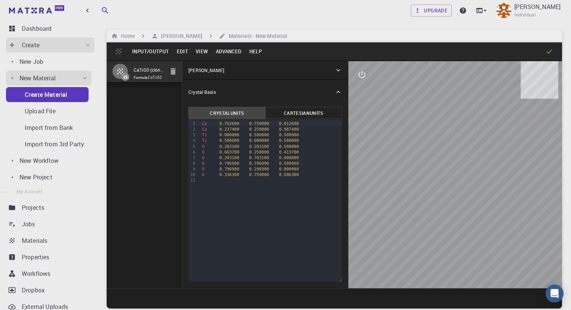
click at [178, 51] on button "Edit" at bounding box center [182, 51] width 19 height 12
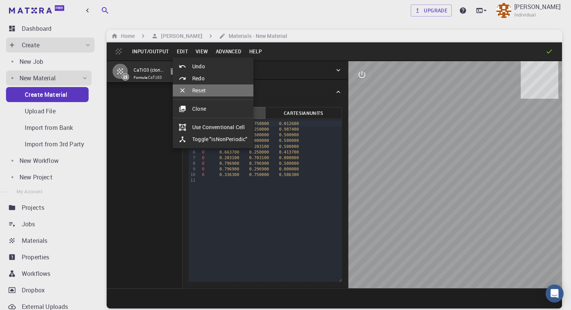
click at [204, 89] on li "Reset" at bounding box center [213, 91] width 81 height 12
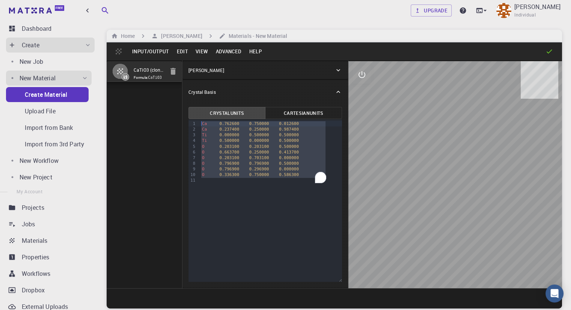
drag, startPoint x: 244, startPoint y: 185, endPoint x: 142, endPoint y: 102, distance: 131.4
click at [142, 102] on div "CaTiO3 (clone) Formula: CaTiO3 Crystal Lattice Lattice units angstrom angstrom …" at bounding box center [335, 174] width 456 height 228
click at [204, 69] on div "[PERSON_NAME]" at bounding box center [262, 70] width 146 height 7
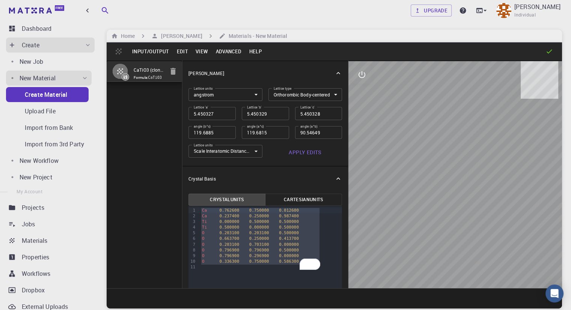
click at [171, 75] on icon "button" at bounding box center [173, 71] width 5 height 7
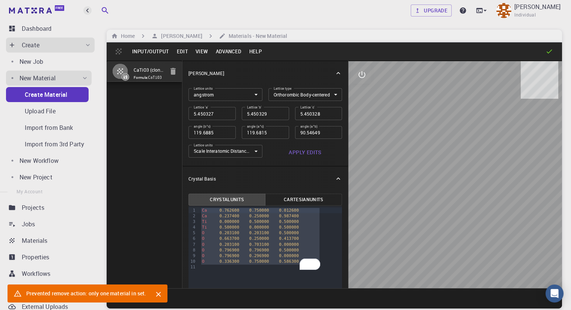
click at [86, 11] on icon "button" at bounding box center [87, 10] width 8 height 8
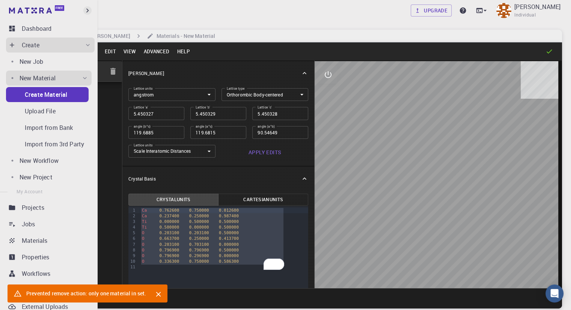
click at [86, 11] on icon "button" at bounding box center [87, 10] width 8 height 8
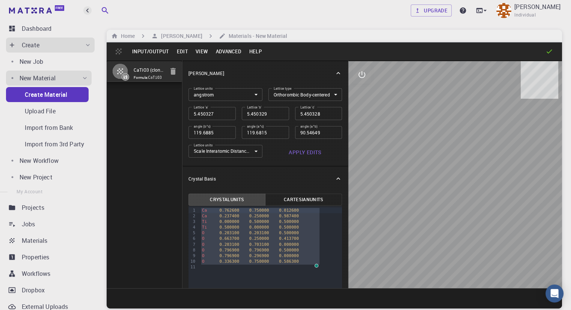
click at [86, 11] on icon "button" at bounding box center [87, 10] width 8 height 8
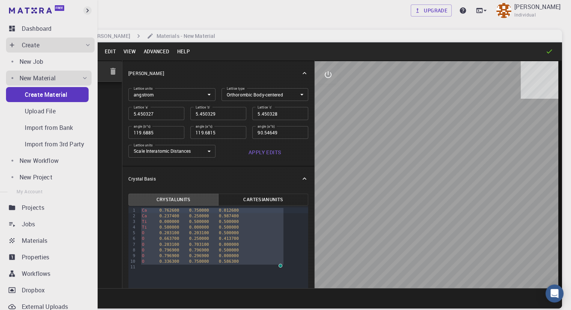
click at [86, 11] on icon "button" at bounding box center [87, 10] width 8 height 8
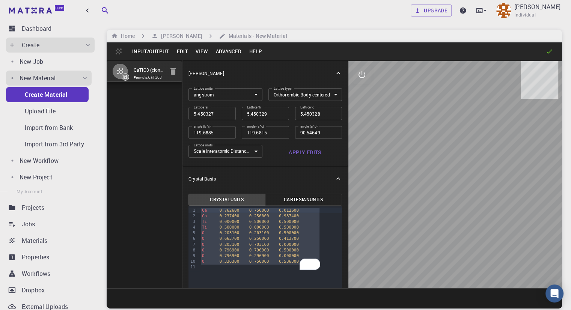
click at [119, 51] on div "Input/Output Edit View Advanced Help" at bounding box center [335, 51] width 456 height 18
click at [125, 79] on icon at bounding box center [126, 77] width 4 height 4
click at [184, 54] on button "Edit" at bounding box center [182, 51] width 19 height 12
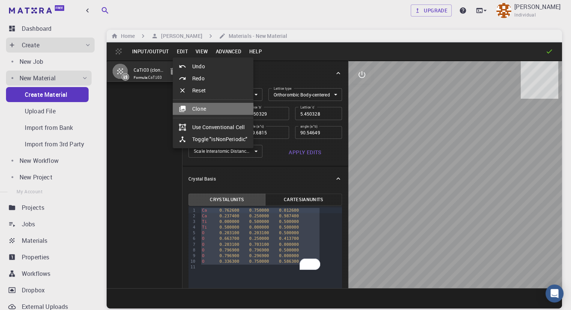
click at [196, 107] on li "Clone" at bounding box center [213, 109] width 81 height 12
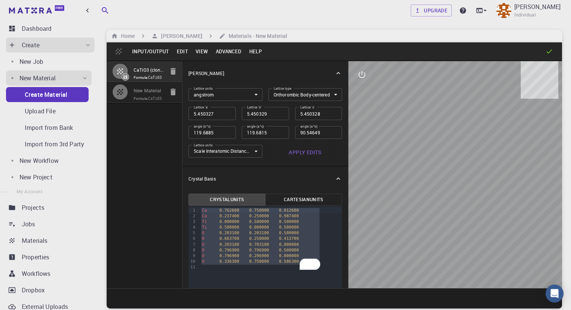
click at [144, 95] on input "New Material" at bounding box center [149, 91] width 30 height 9
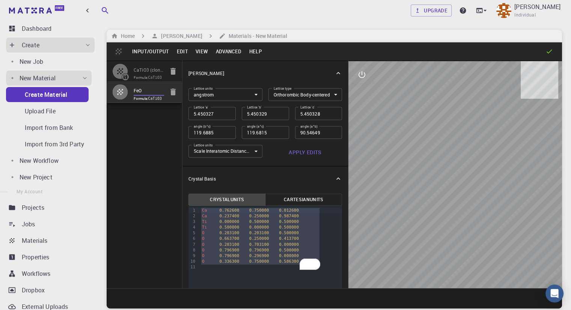
type input "FeO"
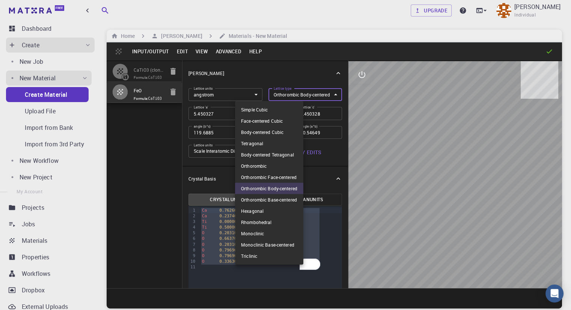
click at [277, 94] on body "Free Dashboard Create New Job New Material Create Material Upload File Import f…" at bounding box center [285, 183] width 571 height 367
click at [275, 122] on li "Face-centered Cubic" at bounding box center [269, 120] width 68 height 11
type input "FCC"
type input "5.450327"
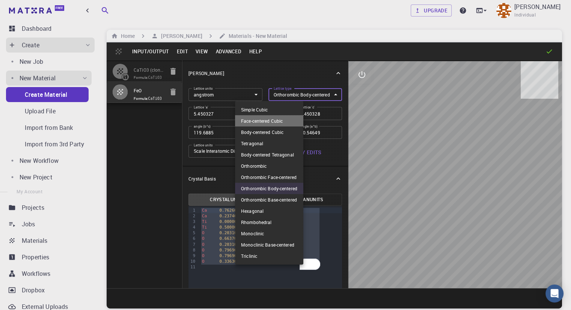
type input "60"
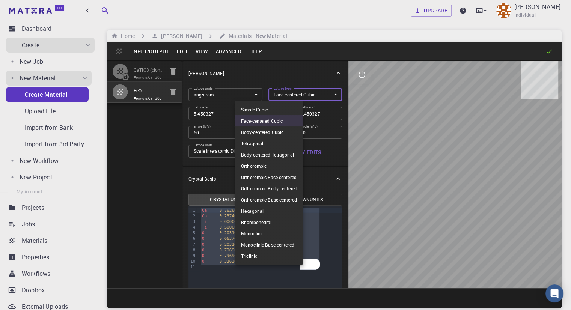
click at [273, 91] on body "Free Dashboard Create New Job New Material Create Material Upload File Import f…" at bounding box center [285, 183] width 571 height 367
click at [270, 110] on li "Simple Cubic" at bounding box center [269, 109] width 68 height 11
type input "CUB"
type input "90"
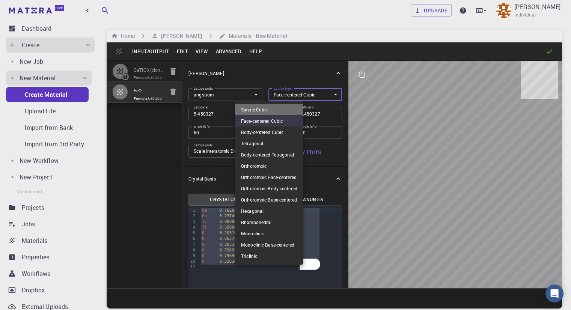
type input "90"
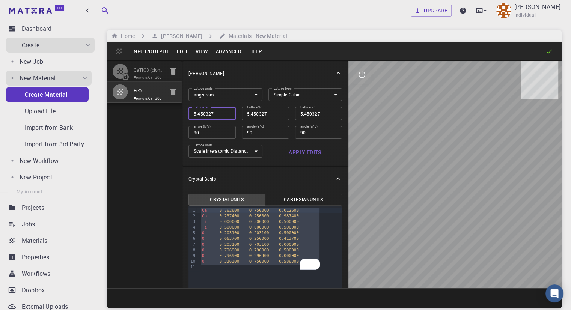
type input "4"
type input "4.3"
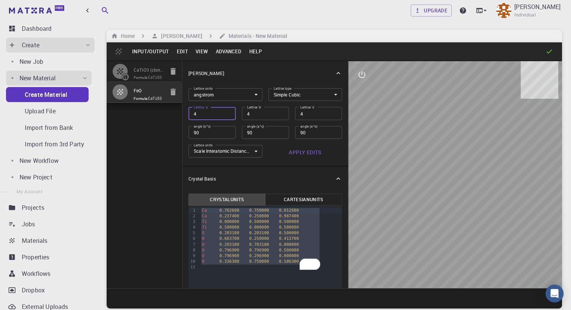
type input "4.3"
type input "4.33"
type input "4.334"
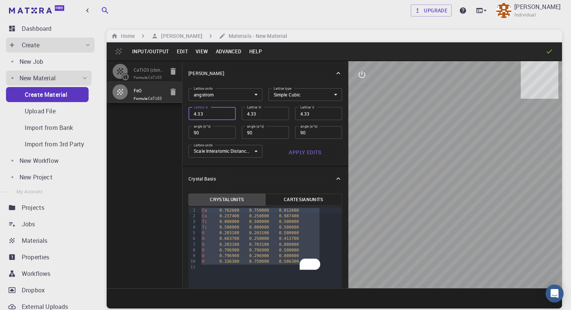
type input "4.334"
click at [269, 155] on button "Apply Edits" at bounding box center [306, 152] width 74 height 15
drag, startPoint x: 274, startPoint y: 263, endPoint x: 156, endPoint y: 185, distance: 141.7
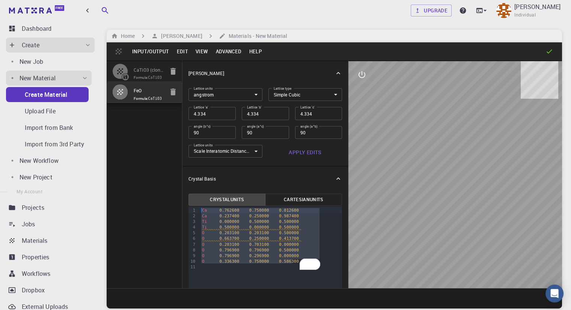
click at [157, 185] on div "CaTiO3 (clone) Formula: CaTiO3 FeO Formula: CaTiO3 Crystal Lattice Lattice unit…" at bounding box center [335, 174] width 456 height 228
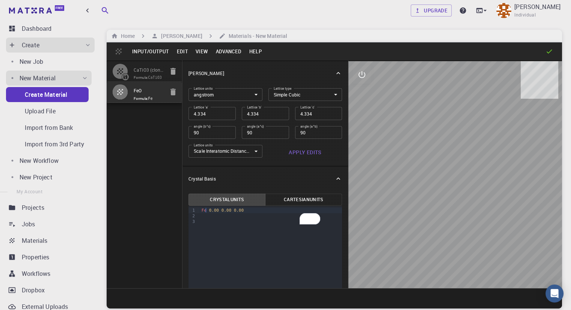
click at [199, 209] on div "Fe 0.00 0.00 0.00" at bounding box center [270, 211] width 143 height 6
click at [199, 216] on div "To enrich screen reader interactions, please activate Accessibility in Grammarl…" at bounding box center [270, 216] width 143 height 6
copy div "O 0.25 0.25 0.25"
drag, startPoint x: 471, startPoint y: 221, endPoint x: 404, endPoint y: 202, distance: 69.7
drag, startPoint x: 404, startPoint y: 202, endPoint x: 430, endPoint y: 205, distance: 26.1
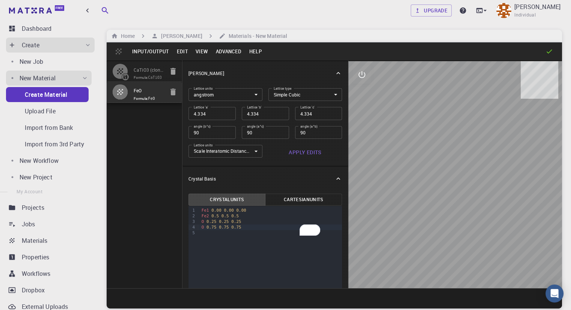
click at [430, 206] on div at bounding box center [456, 174] width 214 height 227
click at [183, 54] on button "Edit" at bounding box center [182, 51] width 19 height 12
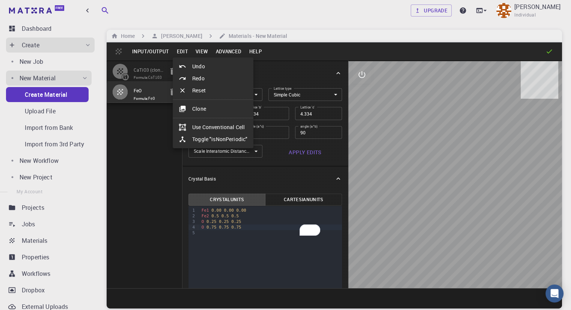
click at [159, 50] on div at bounding box center [285, 155] width 571 height 310
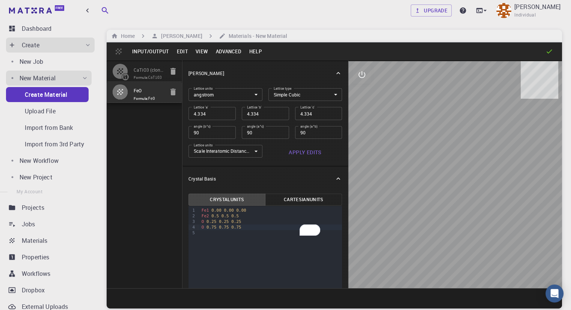
click at [159, 50] on button "Input/Output" at bounding box center [150, 51] width 44 height 12
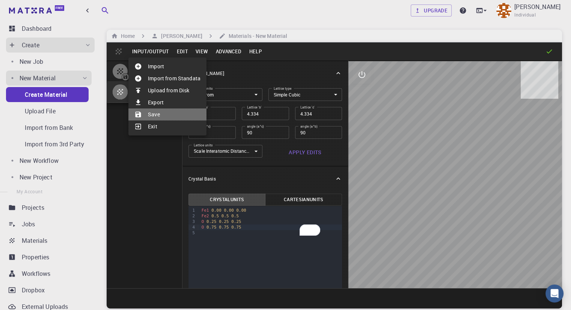
click at [156, 115] on li "Save" at bounding box center [167, 115] width 78 height 12
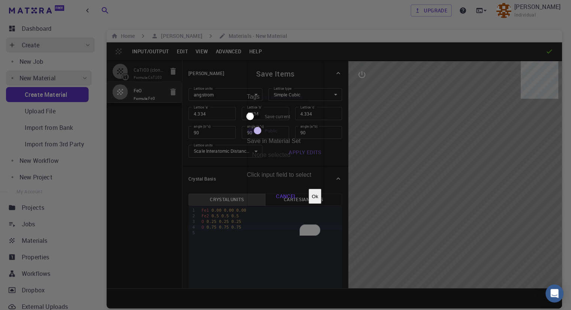
click at [321, 189] on button "Ok" at bounding box center [315, 196] width 12 height 15
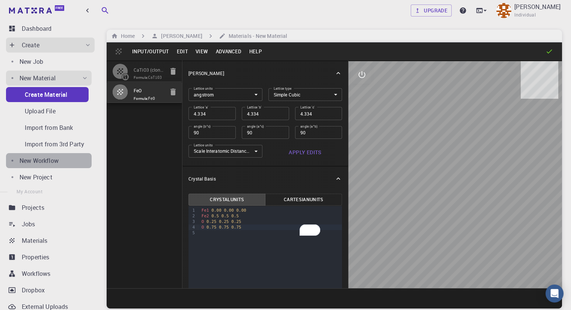
click at [56, 162] on p "New Workflow" at bounding box center [39, 160] width 39 height 9
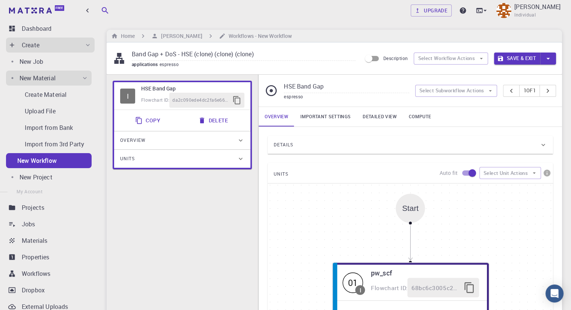
click at [186, 53] on input "Band Gap + DoS - HSE (clone) (clone) (clone)" at bounding box center [244, 54] width 224 height 12
type input "Spin Magnetic"
click at [181, 217] on div "I HSE Band Gap Flowchart ID: da2c090ede4dc2fa6e66647f Copy Delete Overview Prop…" at bounding box center [182, 252] width 151 height 355
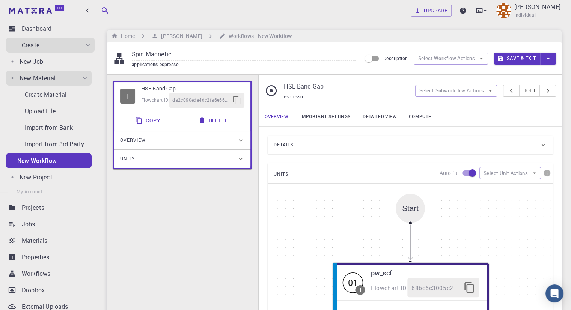
click at [542, 145] on icon at bounding box center [544, 145] width 8 height 8
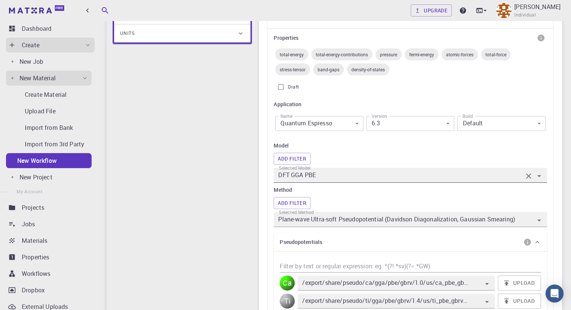
scroll to position [113, 0]
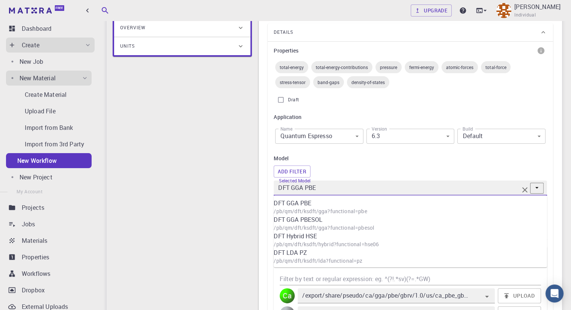
click at [480, 188] on input "DFT GGA PBE" at bounding box center [400, 188] width 246 height 11
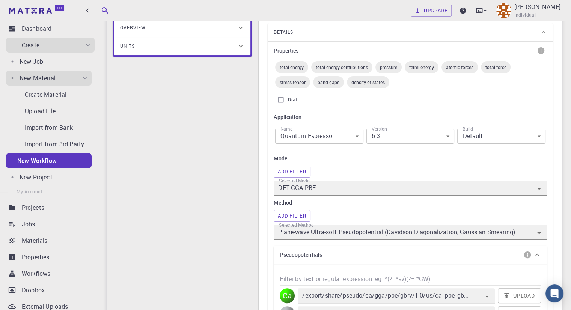
click at [461, 164] on div "Model Add Filter Selected Model DFT GGA PBE Method Add Filter Selected Method P…" at bounding box center [410, 197] width 273 height 86
click at [446, 139] on body "Free Dashboard Create New Job New Material Create Material Upload File Import f…" at bounding box center [285, 307] width 571 height 841
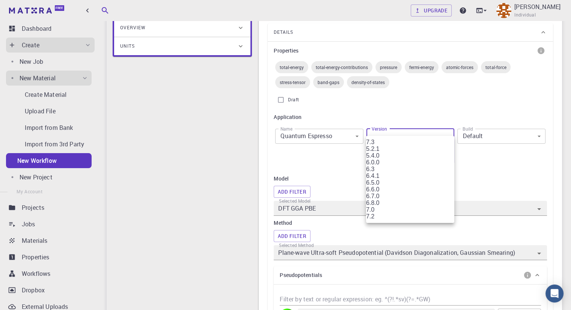
click at [388, 220] on li "7.2" at bounding box center [410, 216] width 88 height 7
type input "7.2"
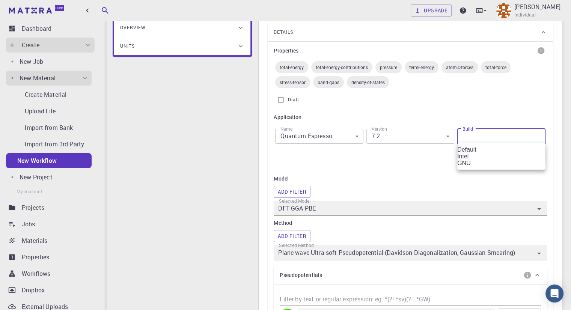
click at [510, 167] on li "GNU" at bounding box center [502, 163] width 88 height 7
type input "GNU"
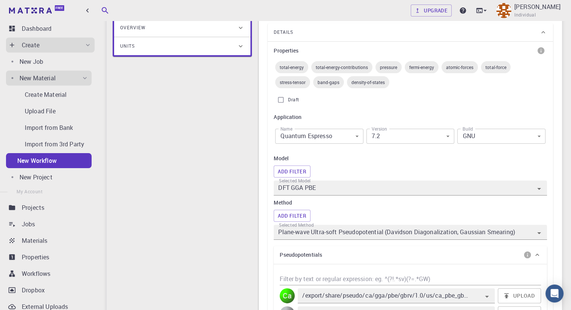
click at [469, 153] on div "Properties total-energy total-energy-contributions pressure fermi-energy atomic…" at bounding box center [410, 195] width 273 height 301
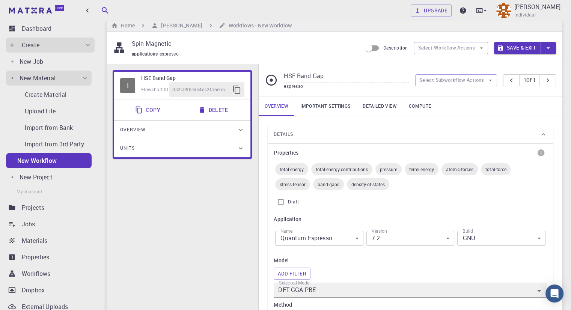
scroll to position [0, 0]
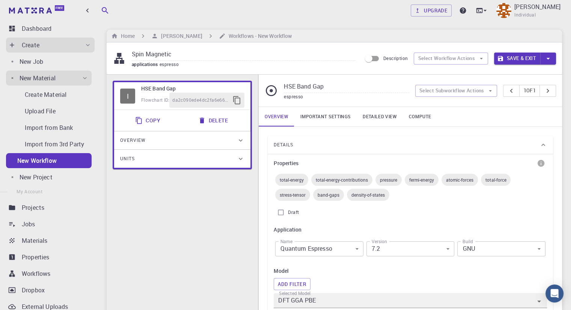
click at [310, 89] on input "HSE Band Gap" at bounding box center [346, 87] width 125 height 12
click at [311, 89] on input "HSE Band Gap" at bounding box center [346, 87] width 125 height 12
click at [270, 91] on icon at bounding box center [271, 90] width 11 height 11
click at [298, 89] on input "HSE Band Gap" at bounding box center [346, 87] width 125 height 12
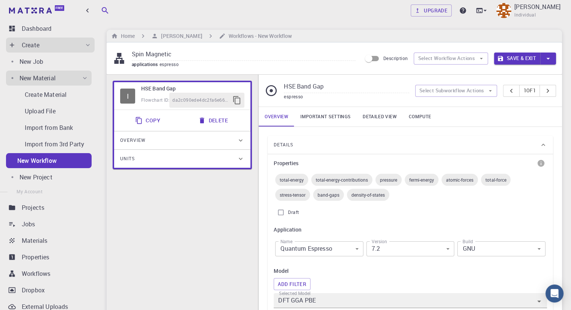
click at [298, 89] on input "HSE Band Gap" at bounding box center [346, 87] width 125 height 12
drag, startPoint x: 325, startPoint y: 89, endPoint x: 263, endPoint y: 79, distance: 62.5
click at [263, 79] on div "HSE Band Gap espresso Select Subworkflow Actions 1 of 1" at bounding box center [411, 91] width 304 height 32
type input "Total Energy"
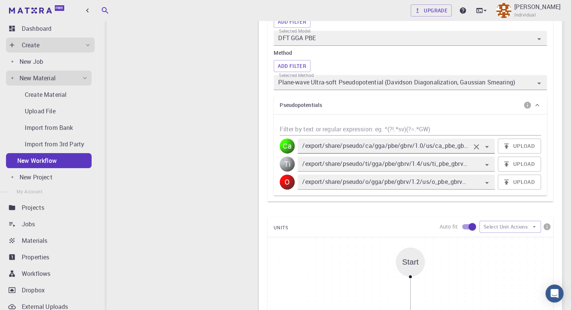
scroll to position [188, 0]
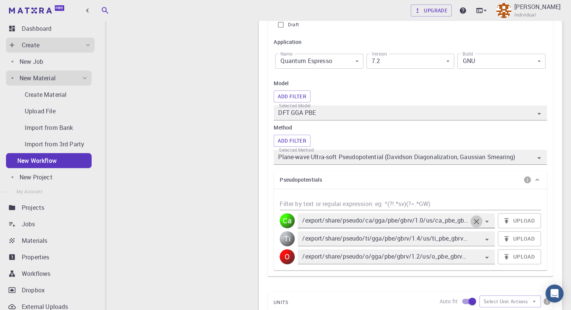
click at [478, 221] on icon "Clear" at bounding box center [476, 221] width 9 height 9
click at [477, 241] on icon "Clear" at bounding box center [476, 239] width 9 height 9
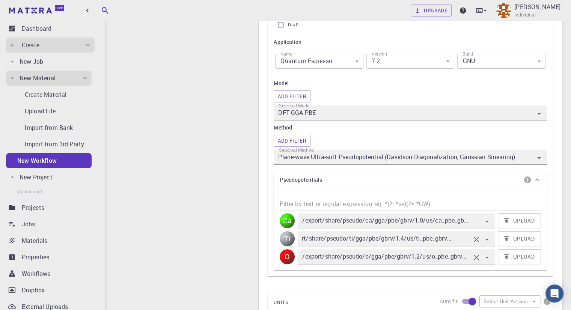
click at [477, 257] on icon "Clear" at bounding box center [476, 257] width 5 height 5
click at [490, 221] on icon "Open" at bounding box center [487, 221] width 9 height 9
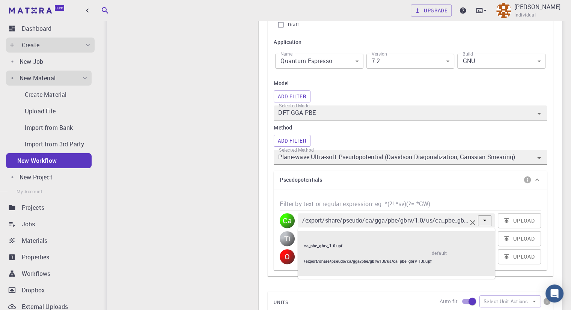
scroll to position [0, 0]
click at [489, 221] on icon "Close" at bounding box center [485, 221] width 8 height 8
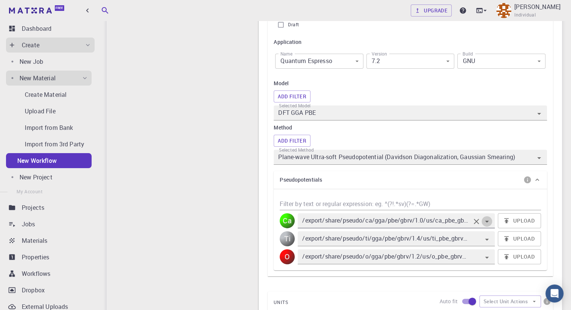
click at [490, 221] on icon "Open" at bounding box center [487, 221] width 9 height 9
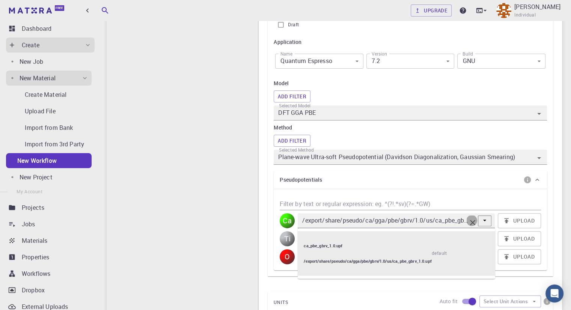
click at [489, 221] on icon "Close" at bounding box center [485, 221] width 8 height 8
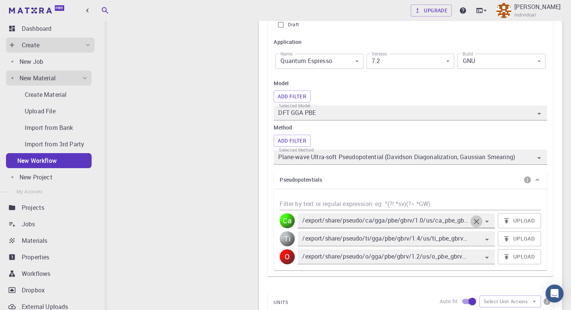
click at [476, 220] on icon "Clear" at bounding box center [476, 221] width 5 height 5
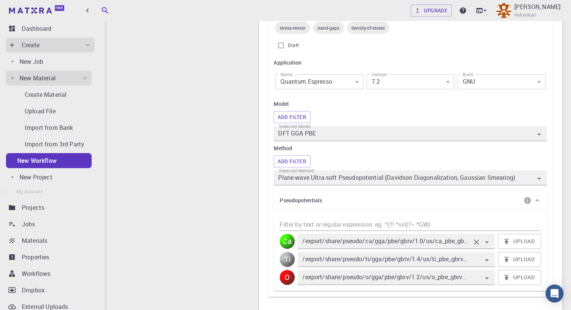
scroll to position [150, 0]
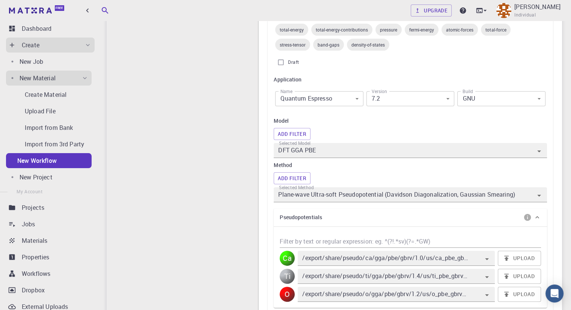
click at [538, 217] on icon at bounding box center [538, 217] width 4 height 2
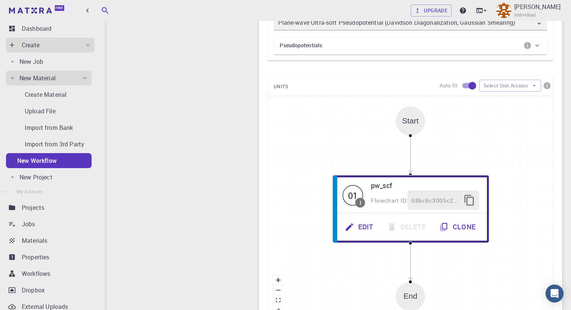
scroll to position [338, 0]
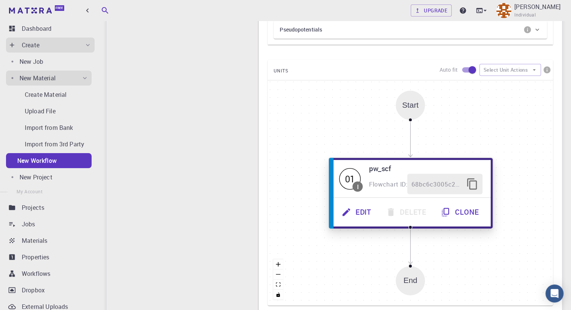
click at [364, 214] on button "Edit" at bounding box center [357, 212] width 44 height 21
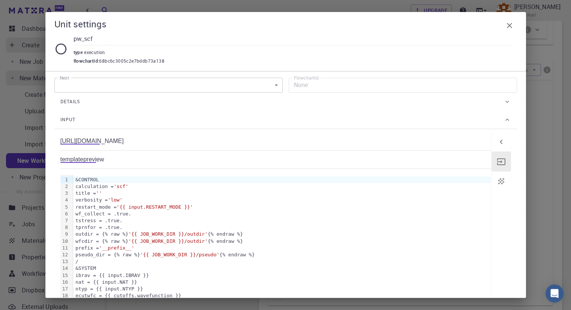
click at [504, 106] on icon at bounding box center [508, 102] width 8 height 8
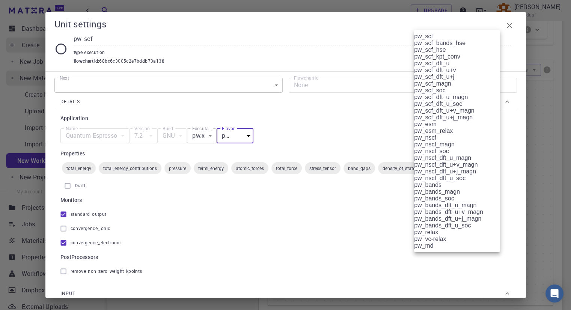
click at [490, 154] on body "Free Dashboard Create New Job New Material Create Material Upload File Import f…" at bounding box center [285, 41] width 571 height 759
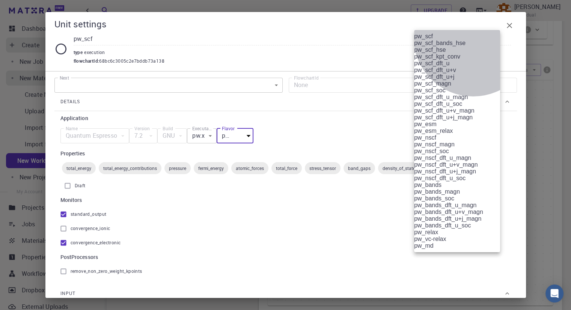
click at [473, 101] on li "pw_scf_dft_u_magn" at bounding box center [460, 97] width 92 height 7
type input "pw_scf_dft_u_magn"
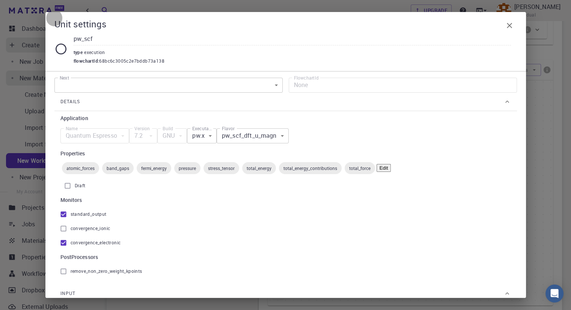
click at [482, 153] on body "Free Dashboard Create New Job New Material Create Material Upload File Import f…" at bounding box center [285, 41] width 571 height 759
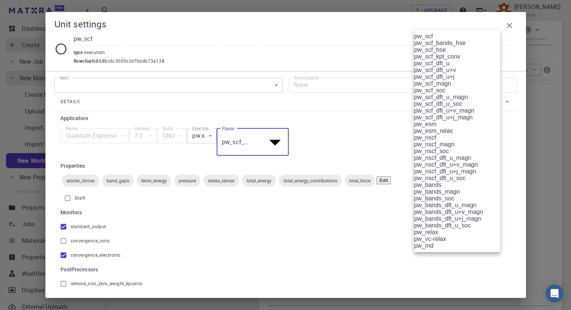
click at [463, 87] on li "pw_scf_magn" at bounding box center [460, 83] width 92 height 7
type input "pw_scf_magn"
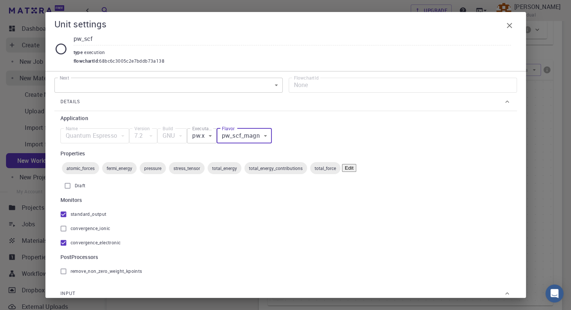
click at [433, 176] on div "atomic_forces fermi_energy pressure stress_tensor total_energy total_energy_con…" at bounding box center [285, 168] width 451 height 15
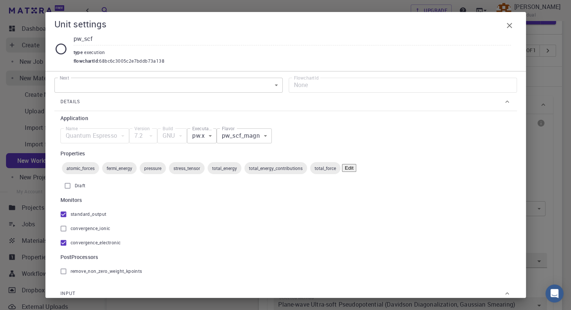
scroll to position [0, 0]
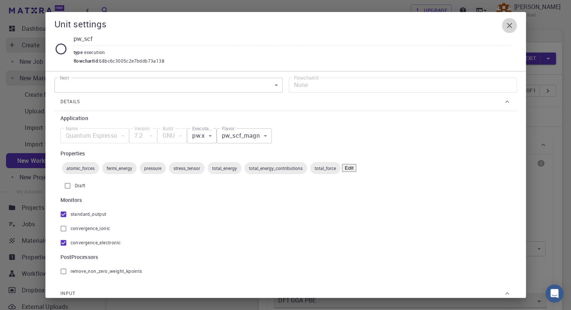
click at [509, 28] on icon "button" at bounding box center [509, 25] width 9 height 9
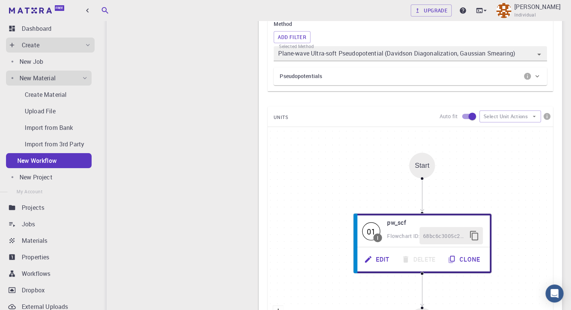
scroll to position [206, 0]
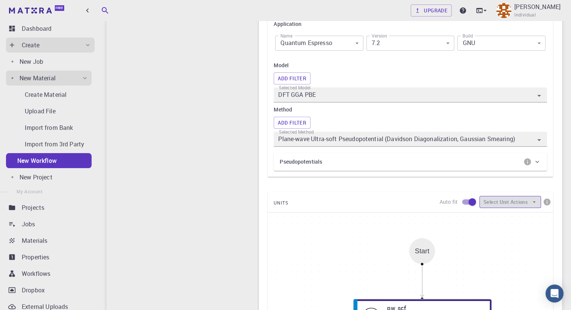
click at [529, 204] on button "Select Unit Actions" at bounding box center [511, 202] width 62 height 12
click at [520, 218] on span "Add Unit" at bounding box center [514, 217] width 31 height 8
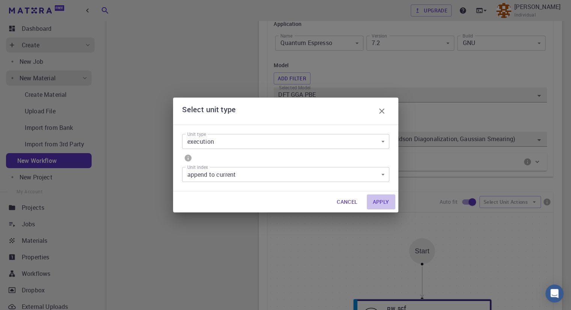
click at [379, 197] on button "Apply" at bounding box center [381, 202] width 29 height 15
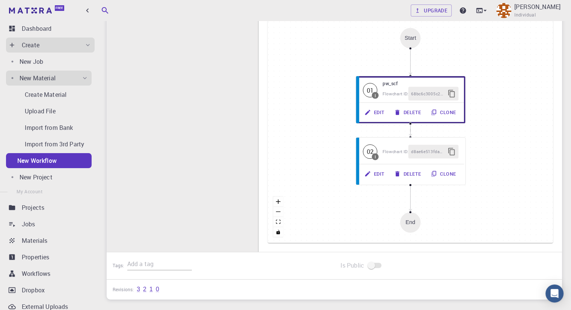
scroll to position [431, 0]
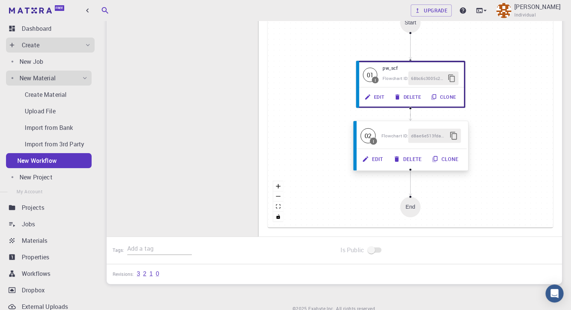
click at [373, 157] on button "Edit" at bounding box center [373, 159] width 31 height 14
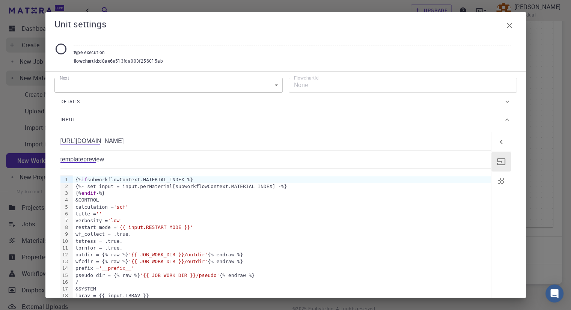
click at [504, 106] on icon at bounding box center [508, 102] width 8 height 8
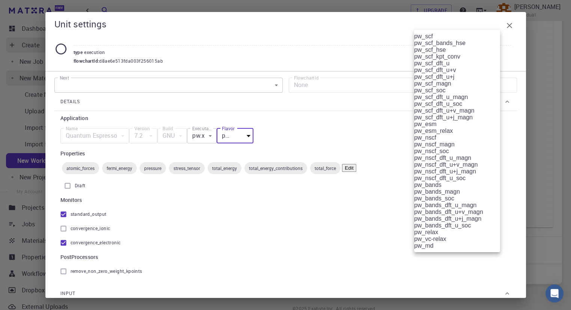
click at [453, 189] on li "pw_bands_magn" at bounding box center [460, 192] width 92 height 7
type input "pw_bands_magn"
checkbox input "false"
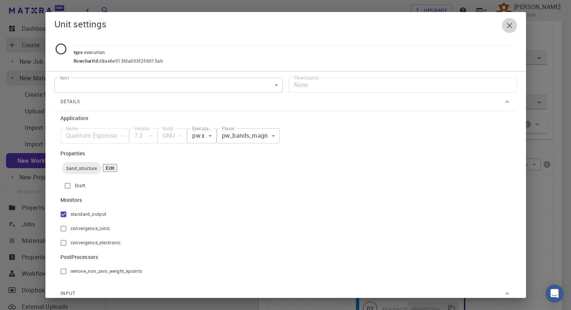
click at [511, 24] on icon "button" at bounding box center [509, 25] width 5 height 5
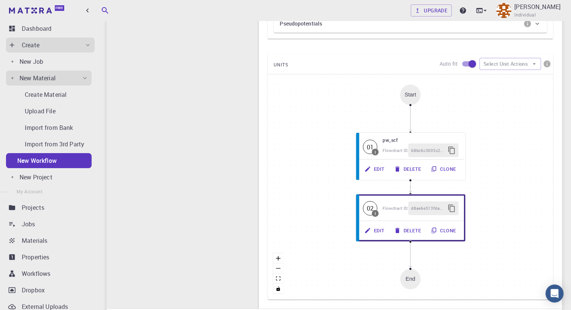
scroll to position [344, 0]
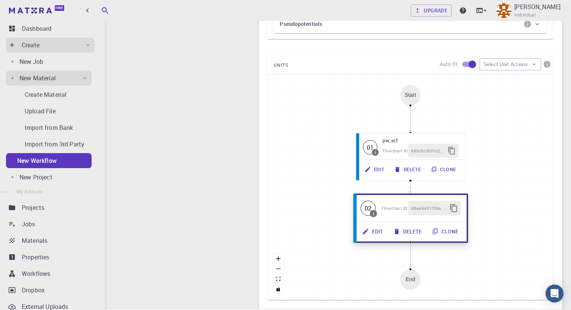
click at [368, 227] on button "Edit" at bounding box center [373, 231] width 31 height 14
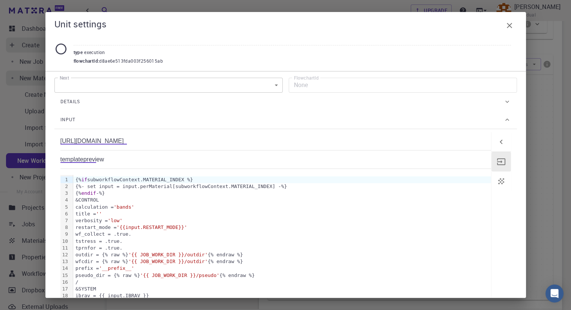
click at [468, 107] on div "Details" at bounding box center [281, 102] width 443 height 12
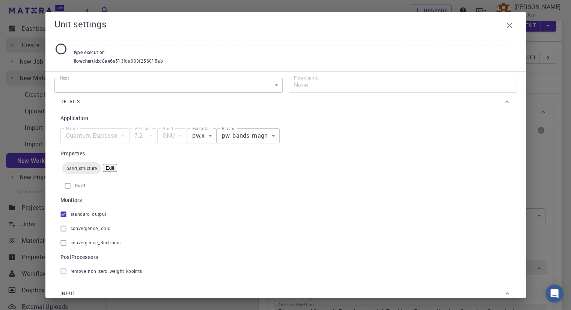
scroll to position [0, 0]
click at [511, 29] on icon "button" at bounding box center [509, 25] width 9 height 9
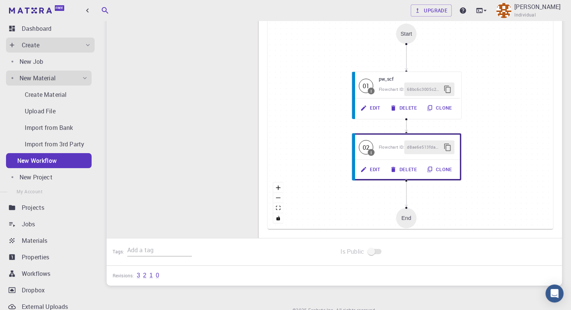
scroll to position [373, 0]
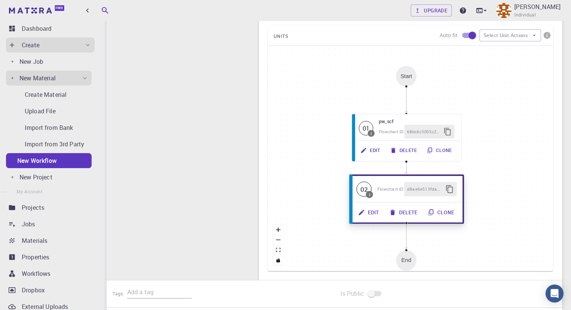
click at [370, 214] on button "Edit" at bounding box center [369, 212] width 31 height 14
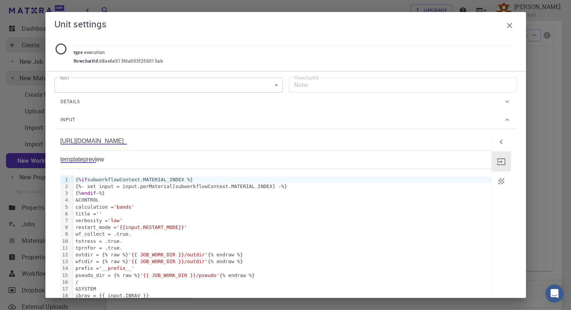
click at [346, 32] on div "Unit settings" at bounding box center [285, 25] width 463 height 15
click at [509, 29] on icon "button" at bounding box center [509, 25] width 9 height 9
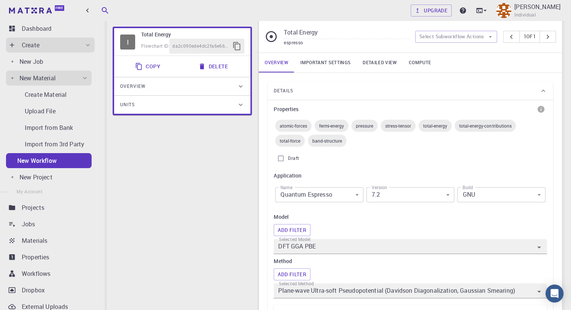
scroll to position [0, 0]
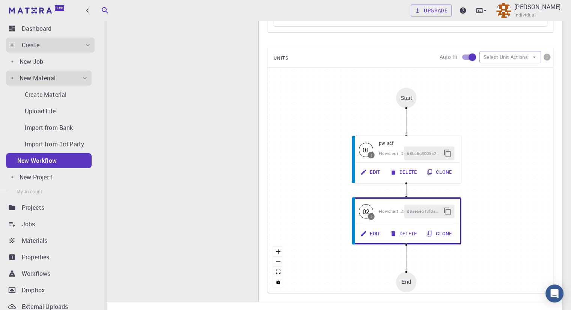
scroll to position [335, 0]
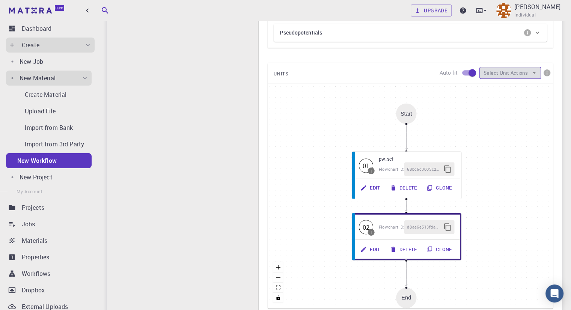
click at [515, 72] on button "Select Unit Actions" at bounding box center [511, 73] width 62 height 12
click at [521, 104] on span "Collapse units" at bounding box center [514, 106] width 31 height 8
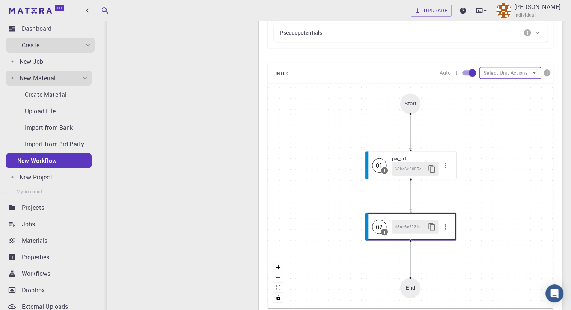
click at [519, 70] on button "Select Unit Actions" at bounding box center [511, 73] width 62 height 12
click at [518, 106] on span "Expand units" at bounding box center [513, 106] width 29 height 8
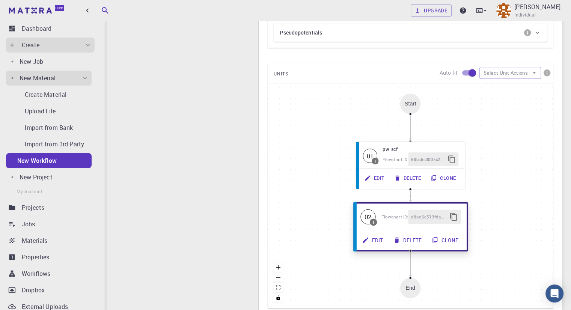
click at [418, 239] on button "Delete" at bounding box center [408, 240] width 39 height 14
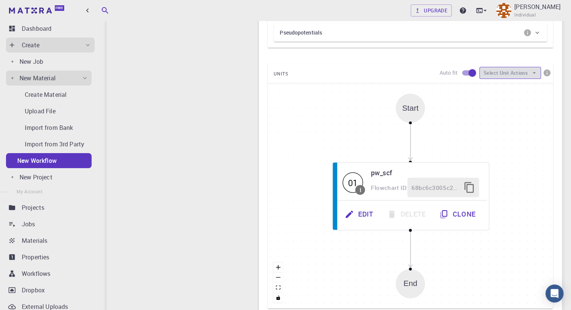
click at [508, 76] on button "Select Unit Actions" at bounding box center [511, 73] width 62 height 12
click at [507, 89] on span "Add Unit" at bounding box center [514, 88] width 31 height 8
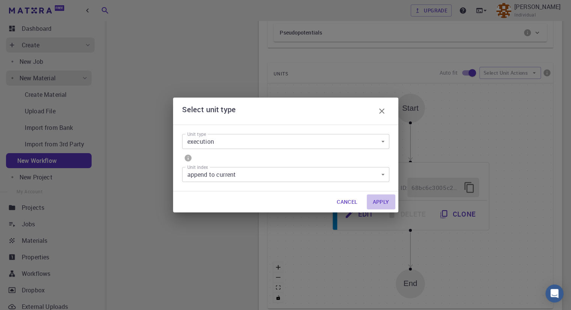
click at [386, 198] on button "Apply" at bounding box center [381, 202] width 29 height 15
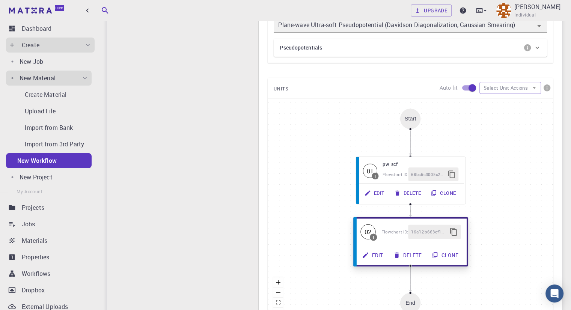
click at [374, 254] on button "Edit" at bounding box center [373, 255] width 31 height 14
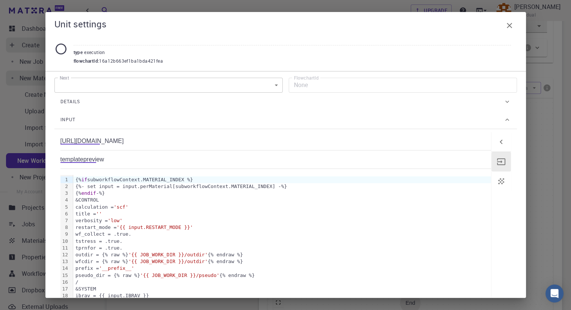
click at [467, 108] on div "Details" at bounding box center [281, 102] width 443 height 12
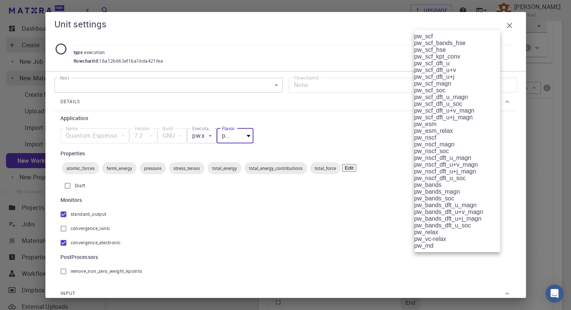
click at [458, 150] on body "Free Dashboard Create New Job New Material Create Material Upload File Import f…" at bounding box center [285, 52] width 571 height 774
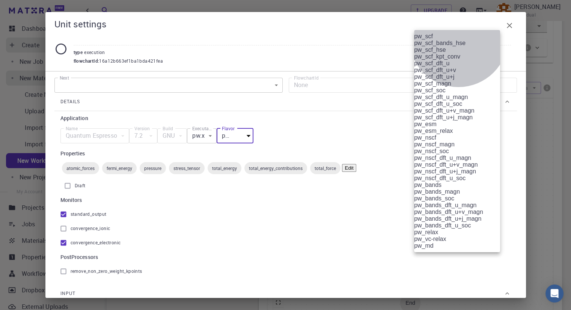
click at [459, 189] on li "pw_bands_magn" at bounding box center [460, 192] width 92 height 7
type input "pw_bands_magn"
checkbox input "false"
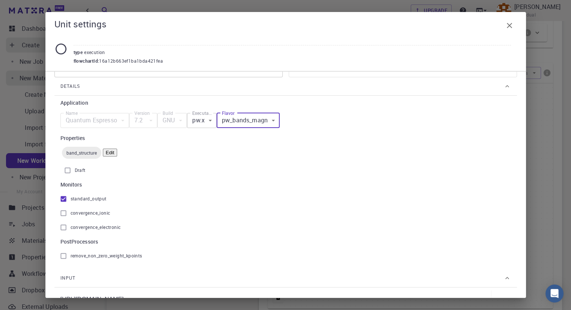
scroll to position [0, 0]
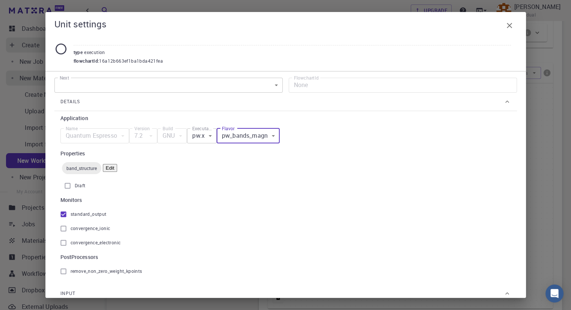
click at [274, 94] on body "Free Dashboard Create New Job New Material Create Material Upload File Import f…" at bounding box center [285, 44] width 571 height 759
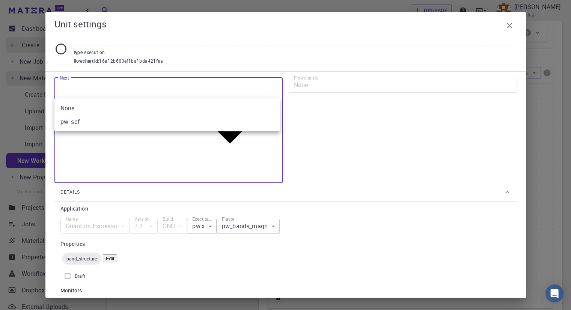
click at [274, 94] on div at bounding box center [285, 155] width 571 height 310
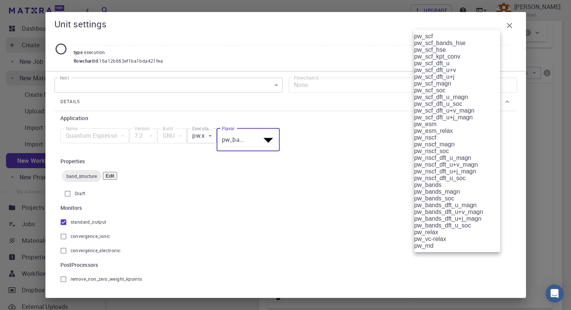
click at [445, 153] on body "Free Dashboard Create New Job New Material Create Material Upload File Import f…" at bounding box center [285, 44] width 571 height 759
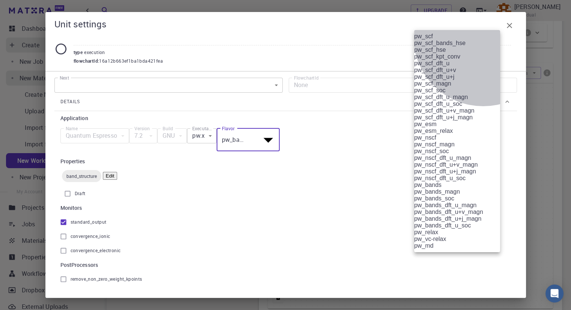
drag, startPoint x: 483, startPoint y: 186, endPoint x: 415, endPoint y: 187, distance: 68.8
click at [415, 189] on li "pw_bands_magn" at bounding box center [460, 192] width 92 height 7
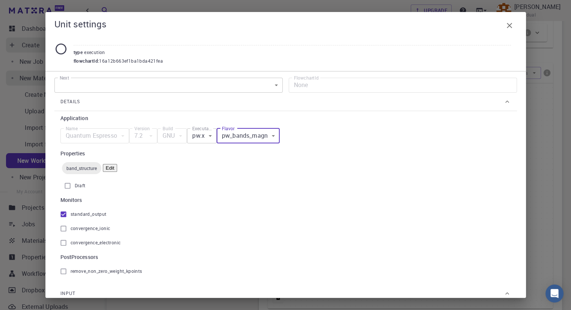
click at [205, 91] on body "Free Dashboard Create New Job New Material Create Material Upload File Import f…" at bounding box center [285, 44] width 571 height 759
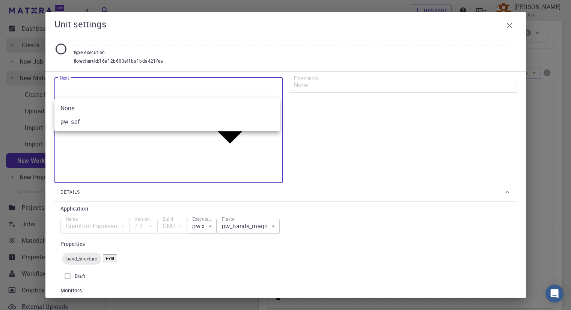
click at [204, 92] on div at bounding box center [285, 155] width 571 height 310
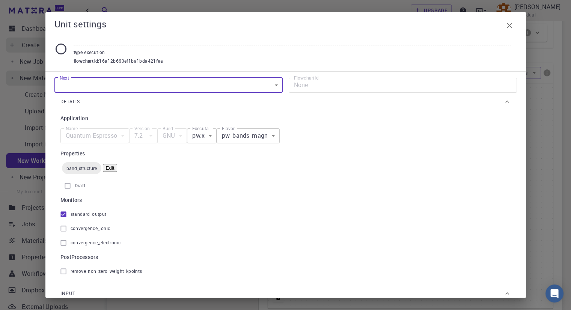
click at [189, 95] on body "Free Dashboard Create New Job New Material Create Material Upload File Import f…" at bounding box center [285, 44] width 571 height 759
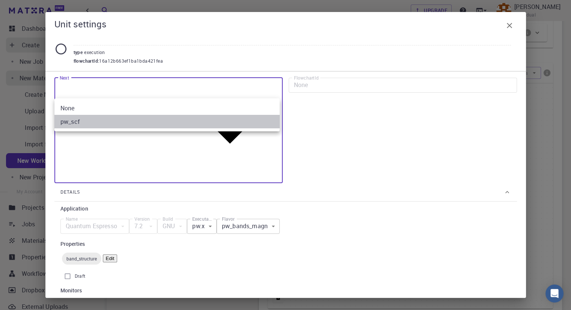
click at [180, 118] on li "pw_scf" at bounding box center [166, 122] width 225 height 14
type input "68bc6c3005c2e7bddb73a138"
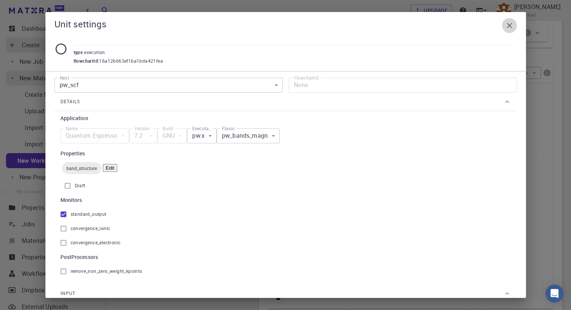
click at [509, 27] on icon "button" at bounding box center [509, 25] width 9 height 9
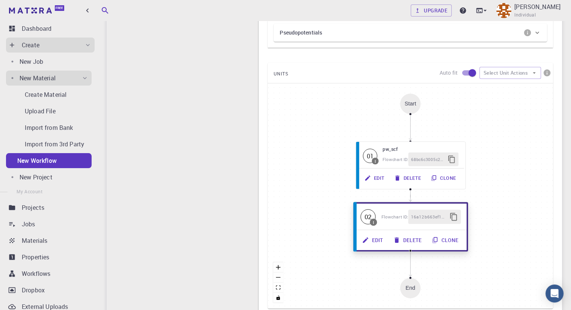
click at [381, 242] on button "Edit" at bounding box center [373, 240] width 31 height 14
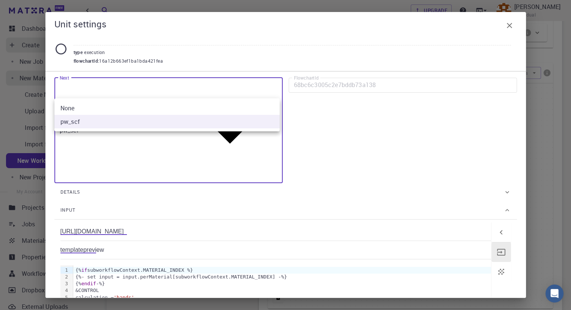
click at [239, 93] on body "Free Dashboard Create New Job New Material Create Material Upload File Import f…" at bounding box center [285, 44] width 571 height 759
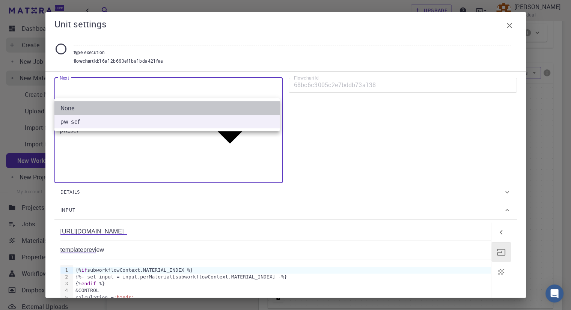
click at [210, 111] on li "None" at bounding box center [166, 108] width 225 height 14
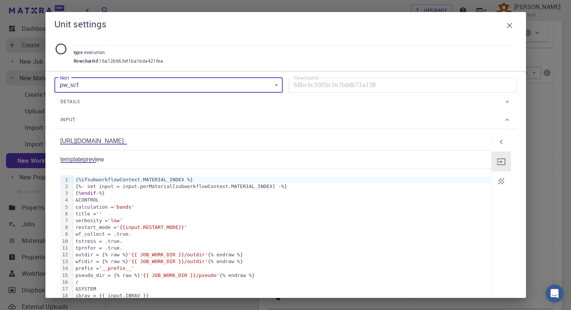
click at [219, 87] on body "Free Dashboard Create New Job New Material Create Material Upload File Import f…" at bounding box center [285, 44] width 571 height 759
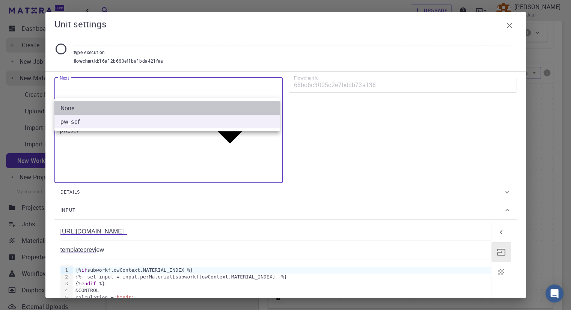
click at [205, 109] on li "None" at bounding box center [166, 108] width 225 height 14
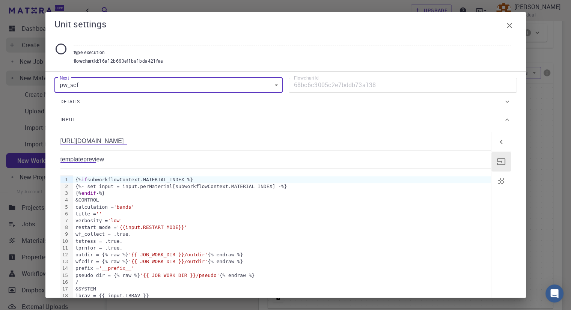
click at [75, 86] on body "Free Dashboard Create New Job New Material Create Material Upload File Import f…" at bounding box center [285, 44] width 571 height 759
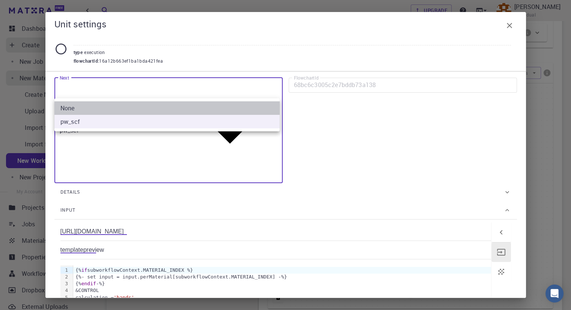
click at [67, 109] on li "None" at bounding box center [166, 108] width 225 height 14
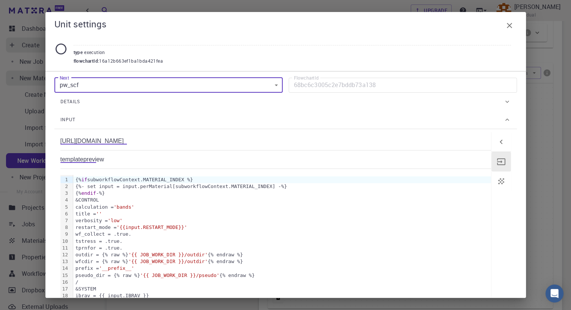
click at [290, 66] on div "Unit settings type execution flowchartId : 16a12b663ef1ba1bda421fea" at bounding box center [285, 41] width 481 height 59
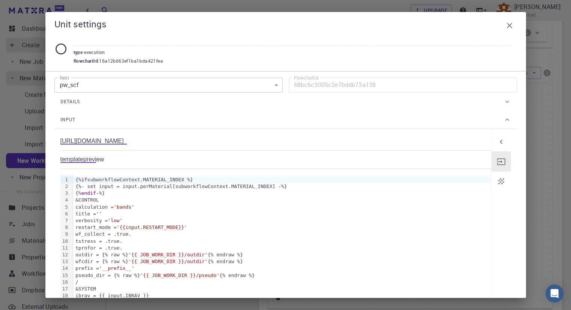
type input "Tot"
click at [514, 30] on button "button" at bounding box center [509, 25] width 15 height 15
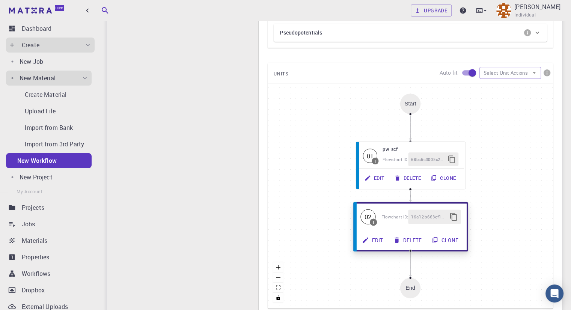
type input "HSE Band Gap"
click at [413, 243] on button "Delete" at bounding box center [408, 240] width 39 height 14
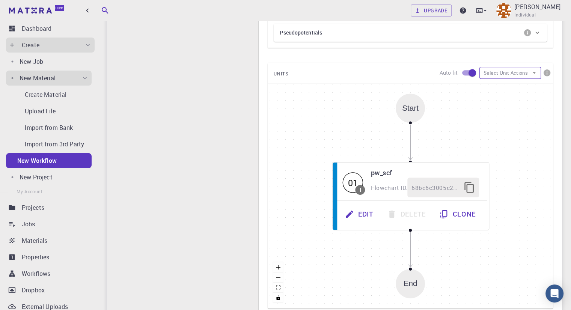
click at [517, 71] on button "Select Unit Actions" at bounding box center [511, 73] width 62 height 12
click at [508, 91] on li "Add Unit" at bounding box center [507, 88] width 57 height 12
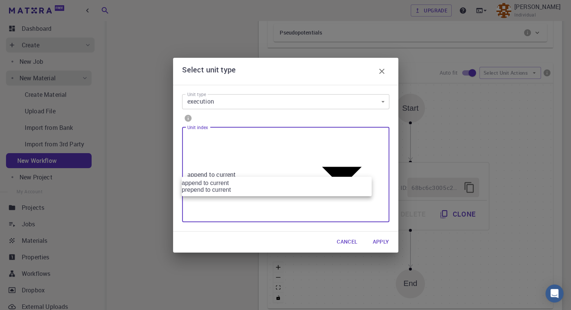
click at [368, 165] on body "Free Dashboard Create New Job New Material Create Material Upload File Import f…" at bounding box center [285, 44] width 571 height 759
click at [369, 145] on div at bounding box center [285, 155] width 571 height 310
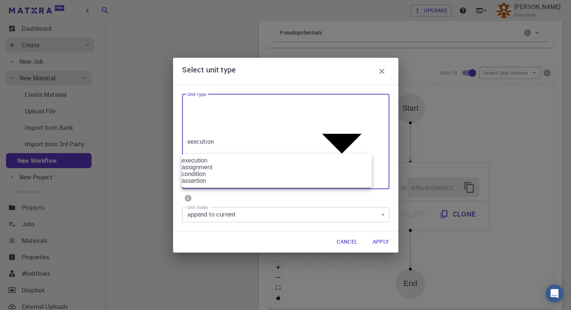
click at [360, 145] on body "Free Dashboard Create New Job New Material Create Material Upload File Import f…" at bounding box center [285, 44] width 571 height 759
click at [381, 160] on div at bounding box center [285, 155] width 571 height 310
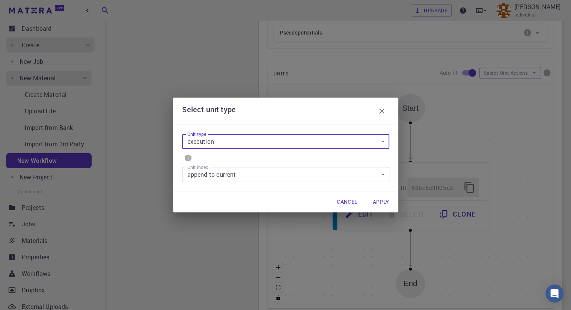
click at [380, 202] on button "Apply" at bounding box center [381, 202] width 29 height 15
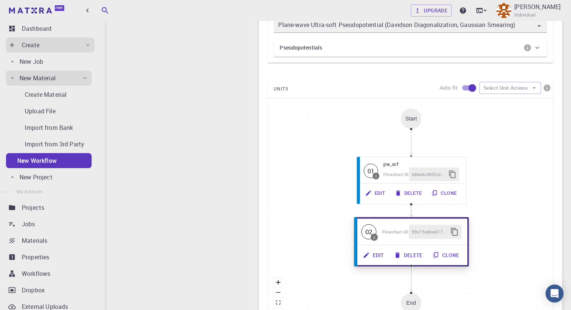
click at [378, 254] on button "Edit" at bounding box center [374, 255] width 31 height 14
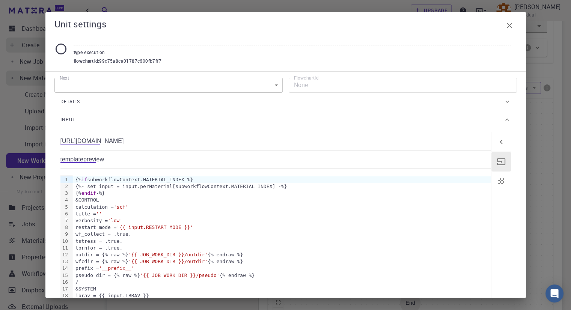
click at [485, 108] on div "Details" at bounding box center [281, 102] width 443 height 12
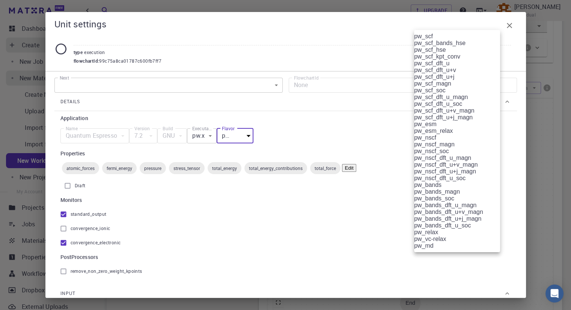
click at [468, 152] on body "Free Dashboard Create New Job New Material Create Material Upload File Import f…" at bounding box center [285, 52] width 571 height 774
click at [467, 189] on li "pw_bands_magn" at bounding box center [460, 192] width 92 height 7
type input "pw_bands_magn"
checkbox input "false"
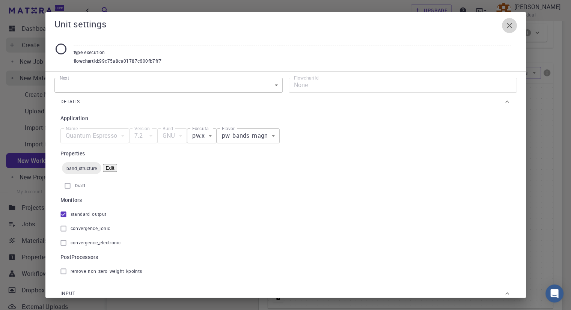
click at [512, 24] on icon "button" at bounding box center [509, 25] width 9 height 9
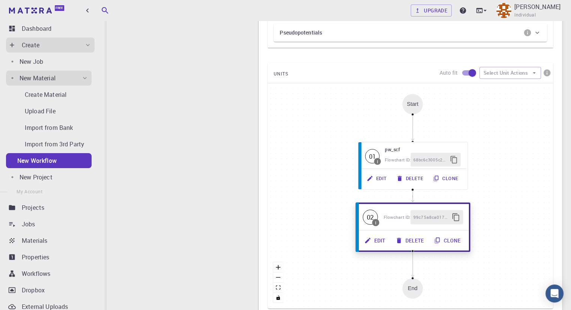
click at [405, 202] on div "Start 01 I pw_scf Flowchart ID: 68bc6c3005c2e7bddb73a138 Edit Delete Clone 02 I…" at bounding box center [411, 195] width 286 height 225
click at [519, 74] on button "Select Unit Actions" at bounding box center [511, 73] width 62 height 12
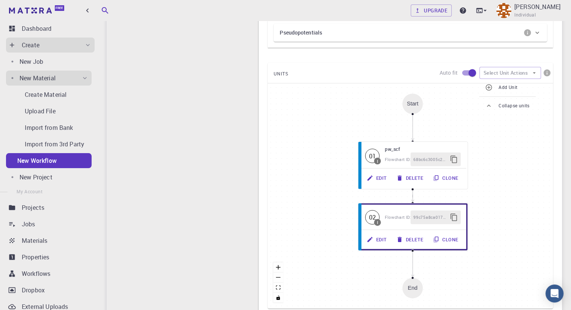
click at [518, 87] on span "Add Unit" at bounding box center [514, 88] width 31 height 8
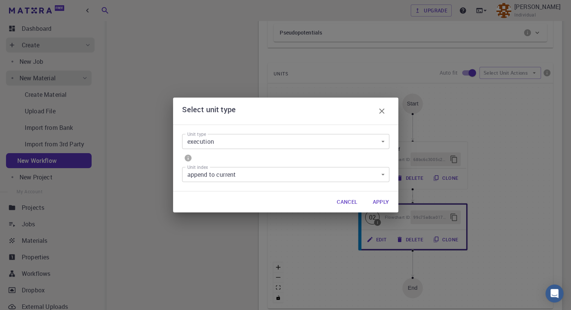
click at [377, 202] on button "Apply" at bounding box center [381, 202] width 29 height 15
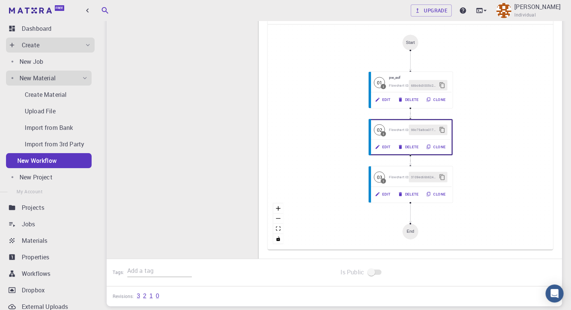
scroll to position [410, 0]
click at [383, 193] on button "Edit" at bounding box center [382, 193] width 24 height 11
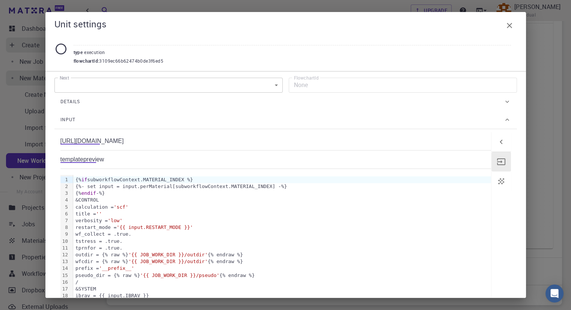
click at [478, 108] on div "Details" at bounding box center [281, 102] width 443 height 12
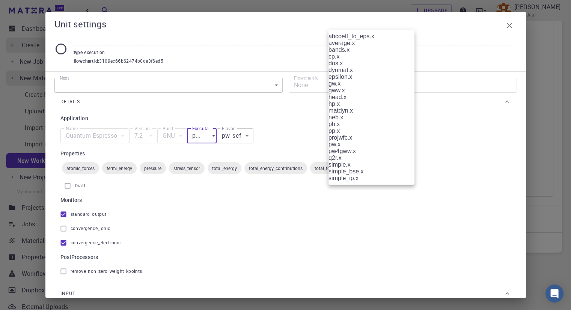
scroll to position [0, 0]
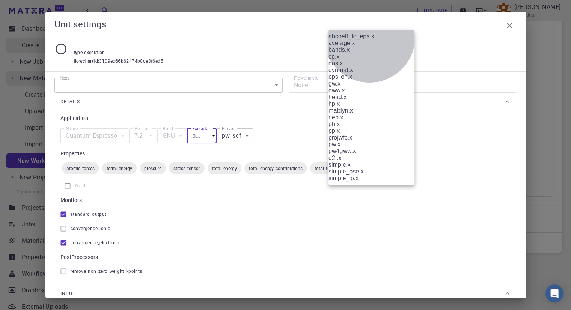
click at [369, 53] on li "bands.x" at bounding box center [375, 50] width 92 height 7
type input "bands.x"
type input "bands"
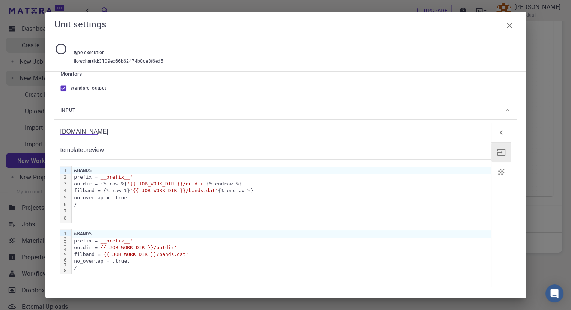
scroll to position [120, 0]
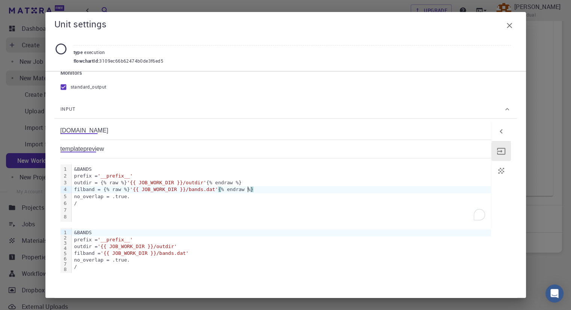
click at [284, 193] on div "filband = {% raw %} '{{ JOB_WORK_DIR }}/bands.dat' { % endraw % }" at bounding box center [281, 189] width 419 height 7
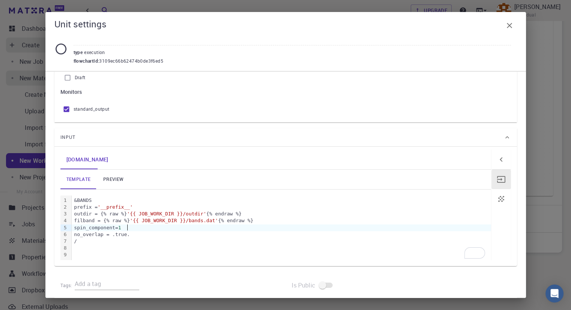
click at [202, 221] on span "'{{ JOB_WORK_DIR }}/bands.dat'" at bounding box center [174, 221] width 88 height 6
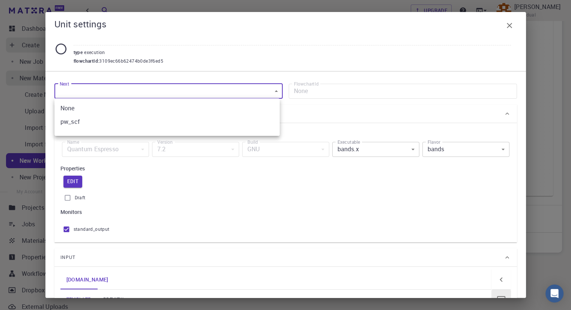
click at [104, 88] on div at bounding box center [285, 155] width 571 height 310
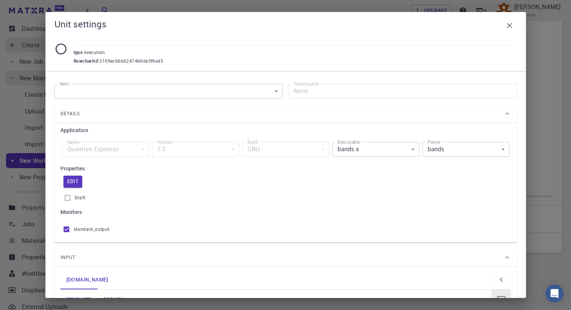
click at [108, 38] on input "text" at bounding box center [293, 39] width 438 height 12
type input "bands_up"
click at [511, 24] on icon "button" at bounding box center [509, 25] width 5 height 5
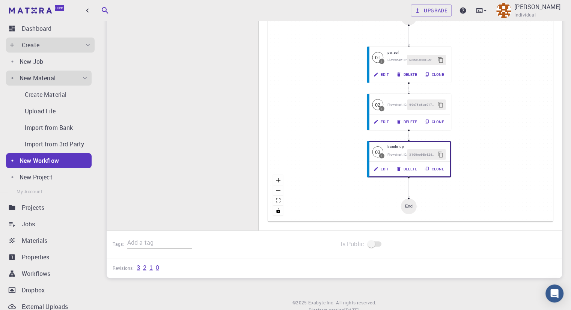
scroll to position [373, 0]
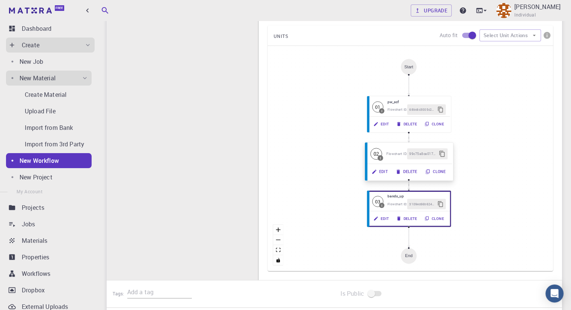
click at [385, 173] on button "Edit" at bounding box center [381, 171] width 24 height 11
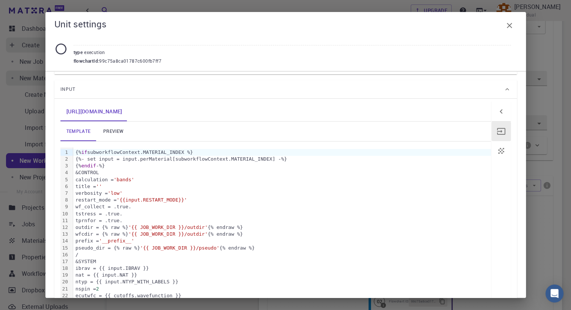
scroll to position [0, 0]
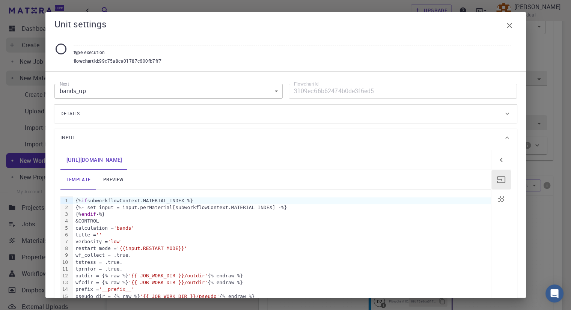
click at [482, 107] on div "Details" at bounding box center [285, 114] width 463 height 18
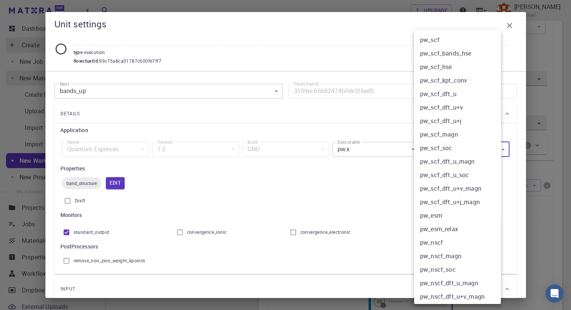
scroll to position [165, 0]
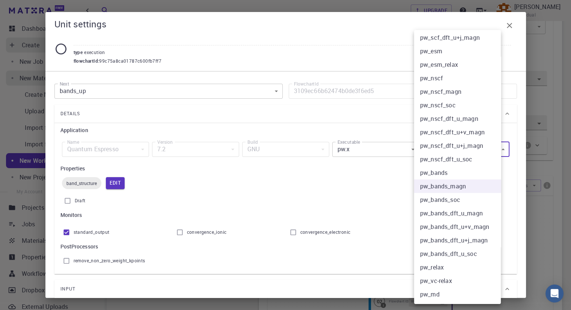
drag, startPoint x: 476, startPoint y: 148, endPoint x: 406, endPoint y: 141, distance: 70.6
click at [406, 141] on body "Free Dashboard Create New Job New Material Create Material Upload File Import f…" at bounding box center [285, 157] width 571 height 759
click at [441, 186] on li "pw_bands_magn" at bounding box center [460, 187] width 92 height 14
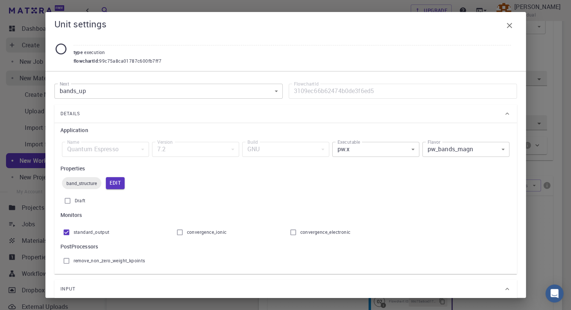
drag, startPoint x: 435, startPoint y: 148, endPoint x: 421, endPoint y: 172, distance: 28.4
click at [421, 172] on div "Properties band_structure Edit Draft" at bounding box center [285, 187] width 451 height 44
click at [153, 39] on input "text" at bounding box center [293, 39] width 438 height 12
type input "pw_bands_magn"
click at [203, 93] on body "Free Dashboard Create New Job New Material Create Material Upload File Import f…" at bounding box center [285, 157] width 571 height 759
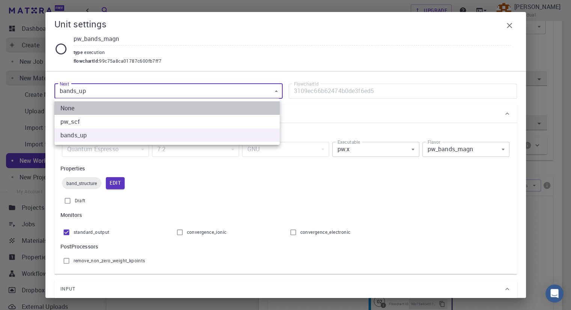
click at [186, 106] on li "None" at bounding box center [166, 108] width 225 height 14
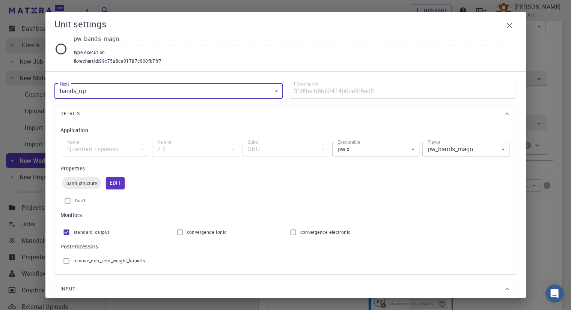
click at [510, 21] on icon "button" at bounding box center [509, 25] width 9 height 9
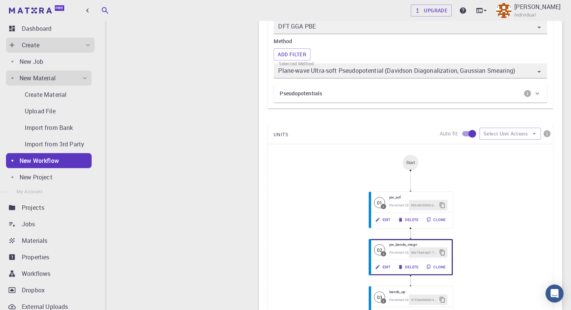
scroll to position [272, 0]
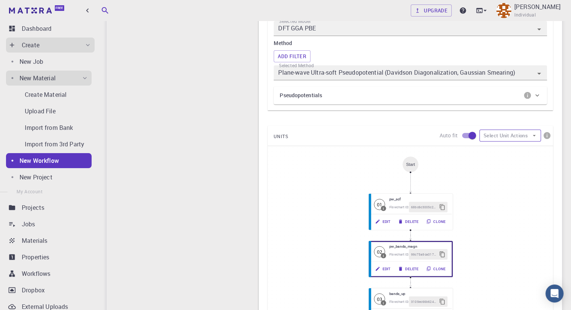
click at [520, 137] on button "Select Unit Actions" at bounding box center [511, 136] width 62 height 12
click at [511, 147] on span "Add Unit" at bounding box center [517, 151] width 36 height 8
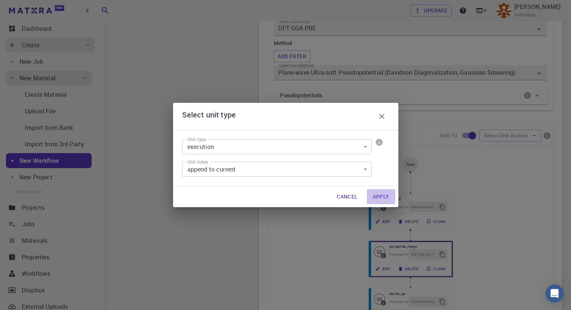
click at [377, 196] on button "Apply" at bounding box center [381, 196] width 29 height 15
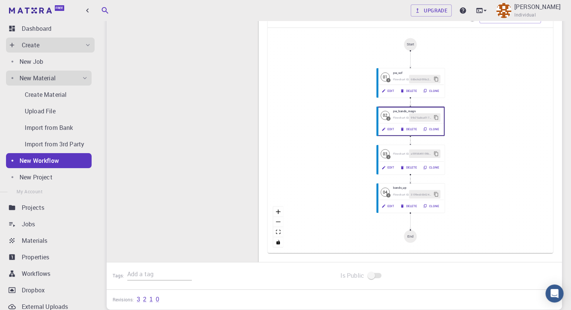
scroll to position [423, 0]
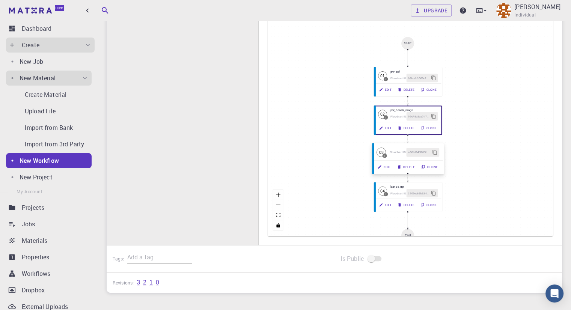
drag, startPoint x: 404, startPoint y: 134, endPoint x: 401, endPoint y: 130, distance: 5.7
click at [401, 150] on span "Flowchart ID:" at bounding box center [398, 152] width 17 height 4
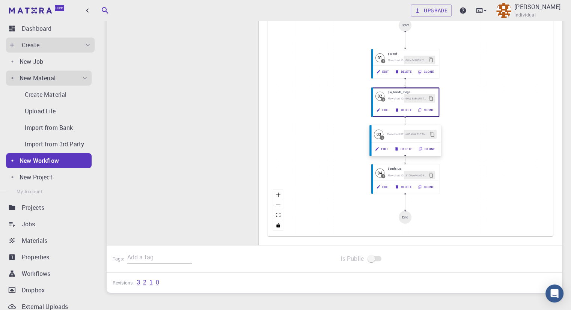
click at [371, 131] on div "03 I Flowchart ID: a00fd649109b70d274a890d4 Edit Delete Clone" at bounding box center [406, 140] width 72 height 31
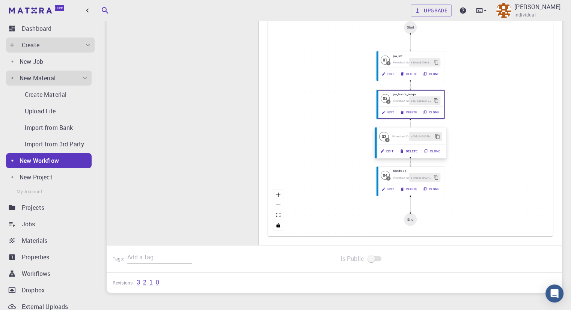
type input "Spin Magneti"
click at [412, 149] on div "Start 01 I pw_scf Flowchart ID: 68bc6c3005c2e7bddb73a138 Edit Delete Clone 02 I…" at bounding box center [411, 123] width 286 height 225
click at [411, 150] on button "Delete" at bounding box center [409, 151] width 24 height 9
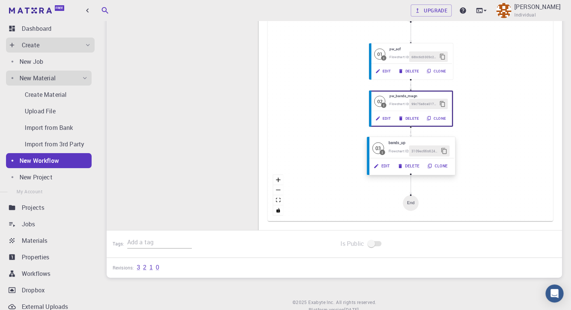
click at [407, 140] on h6 "bands_up" at bounding box center [419, 142] width 61 height 6
click at [398, 141] on h6 "bands_up" at bounding box center [419, 142] width 61 height 6
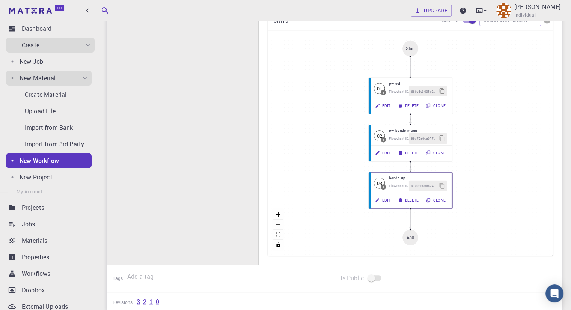
scroll to position [348, 0]
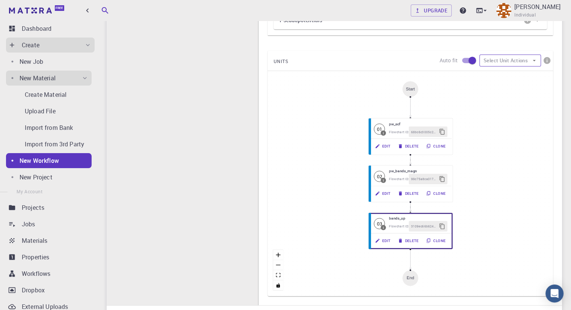
click at [520, 61] on button "Select Unit Actions" at bounding box center [511, 60] width 62 height 12
click at [521, 77] on span "Add Unit" at bounding box center [517, 75] width 36 height 8
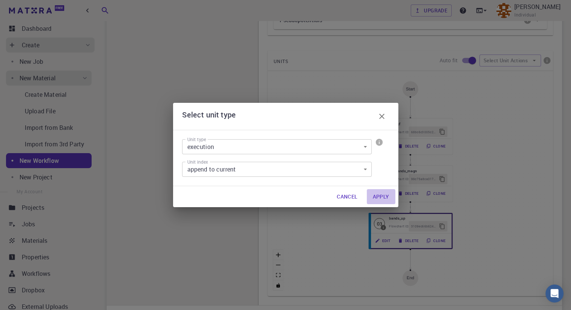
click at [379, 196] on button "Apply" at bounding box center [381, 196] width 29 height 15
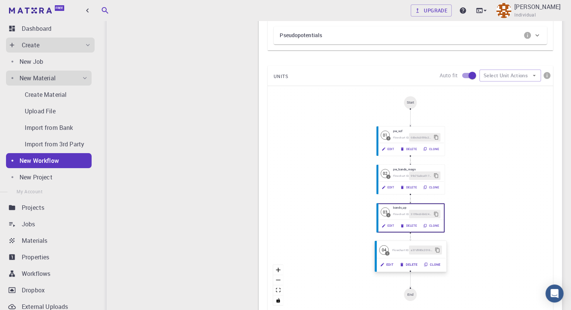
click at [390, 262] on button "Edit" at bounding box center [388, 264] width 20 height 9
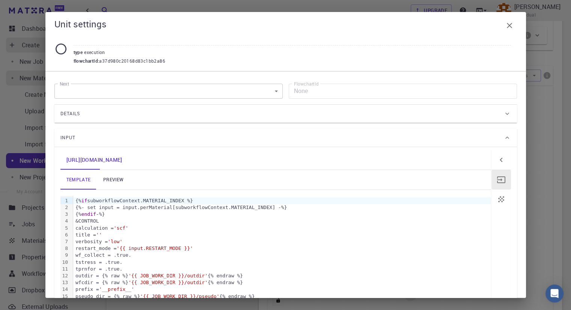
click at [374, 109] on div "Details" at bounding box center [281, 114] width 443 height 12
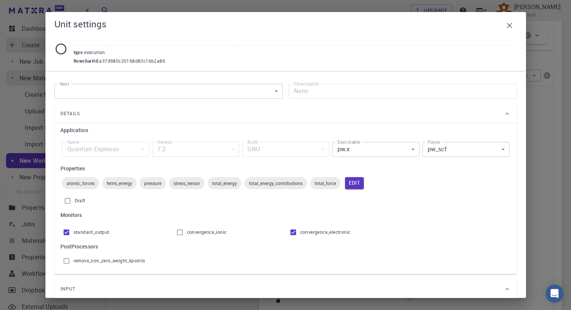
click at [369, 150] on body "Free Dashboard Create New Job New Material Create Material Upload File Import f…" at bounding box center [285, 39] width 571 height 774
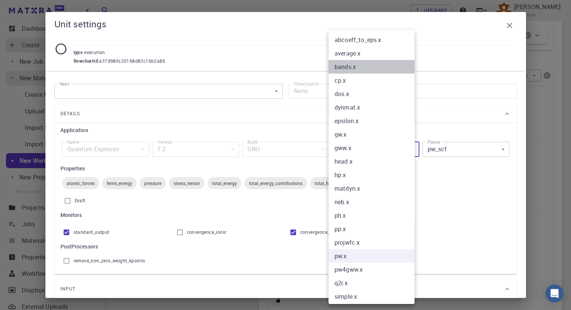
click at [370, 63] on li "bands.x" at bounding box center [375, 67] width 92 height 14
type input "bands.x"
type input "bands"
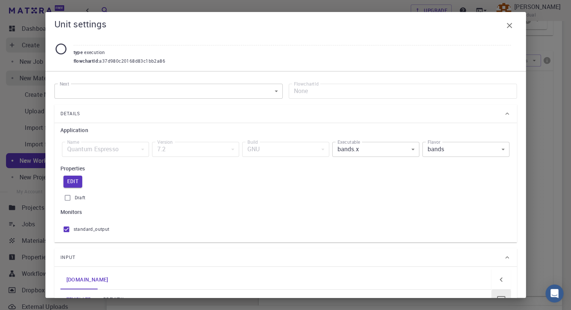
click at [123, 39] on input "text" at bounding box center [293, 39] width 438 height 12
type input "bands_dn"
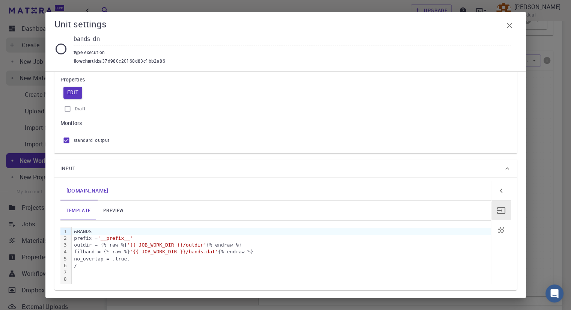
scroll to position [120, 0]
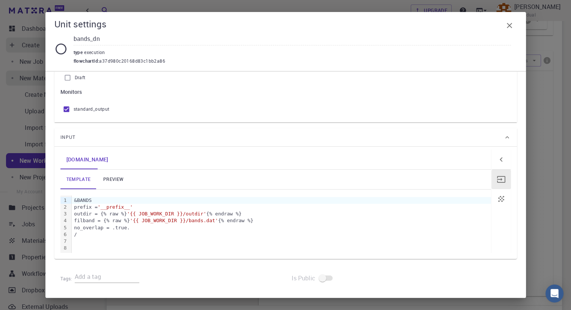
click at [253, 225] on div "no_overlap = .true." at bounding box center [281, 228] width 419 height 7
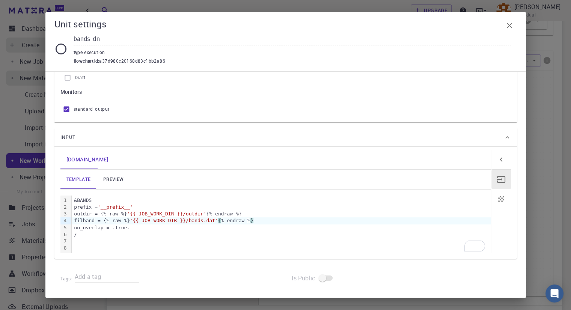
click at [252, 222] on div "filband = {% raw %} '{{ JOB_WORK_DIR }}/bands.dat' { % endraw % }" at bounding box center [281, 221] width 419 height 7
click at [203, 221] on span "'{{ JOB_WORK_DIR }}/bands.dat'" at bounding box center [174, 221] width 88 height 6
click at [511, 27] on icon "button" at bounding box center [509, 25] width 5 height 5
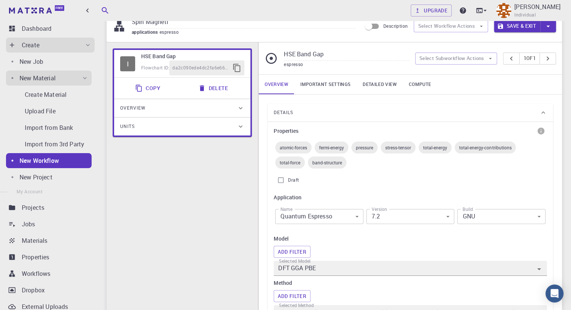
scroll to position [0, 0]
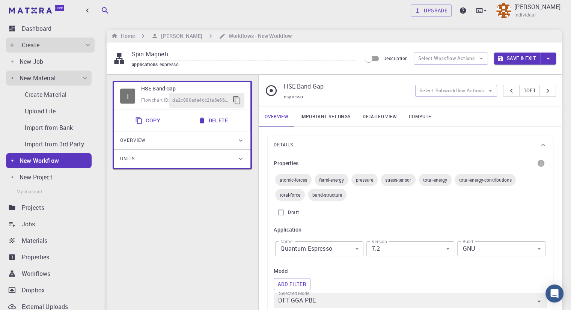
click at [524, 59] on button "Save & Exit" at bounding box center [517, 59] width 46 height 12
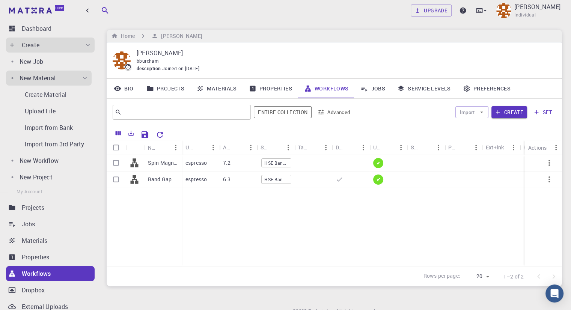
click at [379, 89] on link "Jobs" at bounding box center [373, 89] width 37 height 20
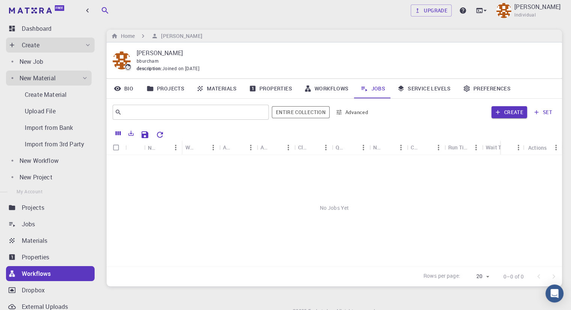
click at [168, 85] on link "Projects" at bounding box center [166, 89] width 50 height 20
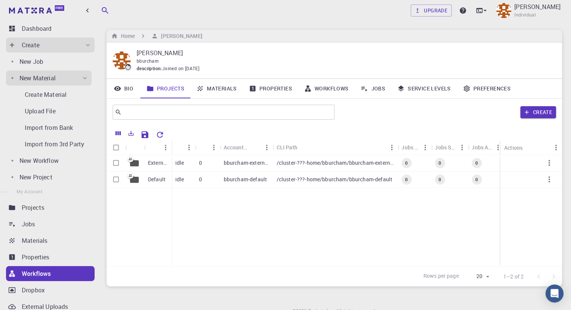
click at [212, 89] on link "Materials" at bounding box center [216, 89] width 53 height 20
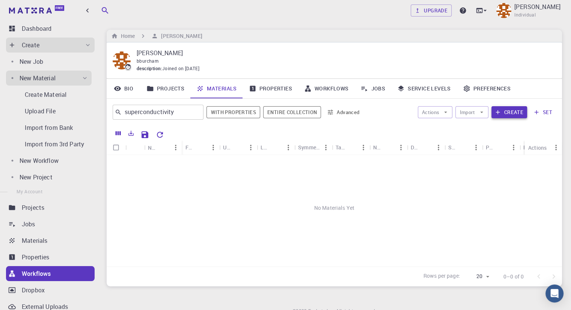
click at [513, 112] on button "Create" at bounding box center [510, 112] width 36 height 12
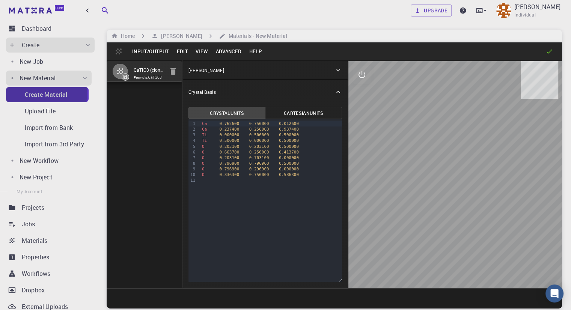
click at [46, 94] on p "Create Material" at bounding box center [46, 94] width 42 height 9
click at [156, 53] on button "Input/Output" at bounding box center [150, 51] width 44 height 12
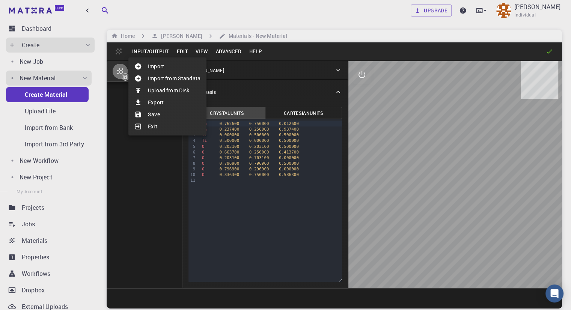
click at [179, 45] on div at bounding box center [285, 155] width 571 height 310
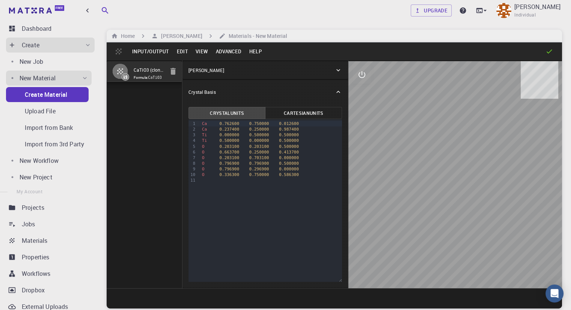
click at [180, 48] on button "Edit" at bounding box center [182, 51] width 19 height 12
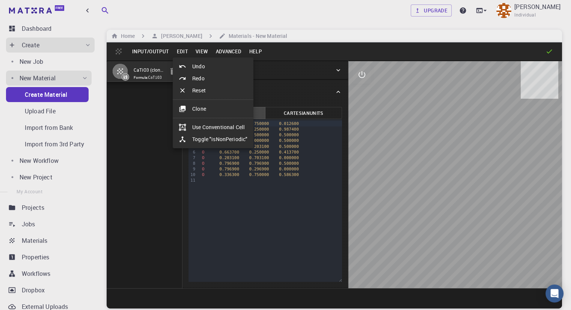
click at [196, 109] on li "Clone" at bounding box center [213, 109] width 81 height 12
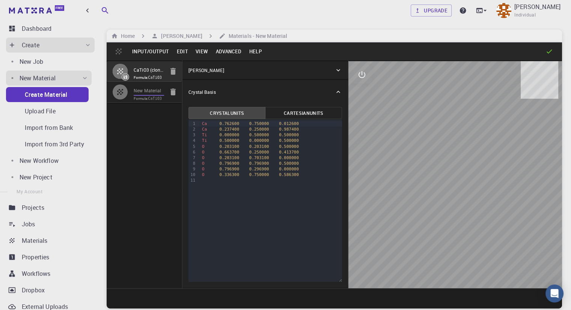
click at [136, 95] on input "New Material" at bounding box center [149, 91] width 30 height 9
click at [143, 95] on input "New Material" at bounding box center [149, 91] width 30 height 9
type input "FeO"
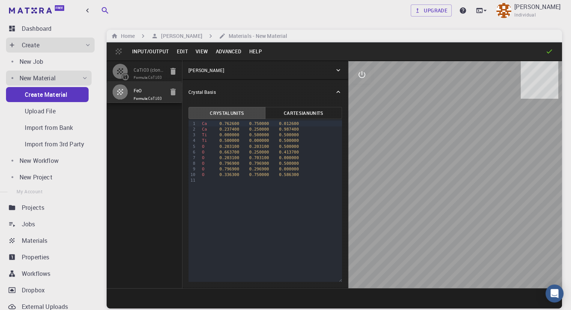
click at [224, 70] on div "[PERSON_NAME]" at bounding box center [262, 70] width 146 height 7
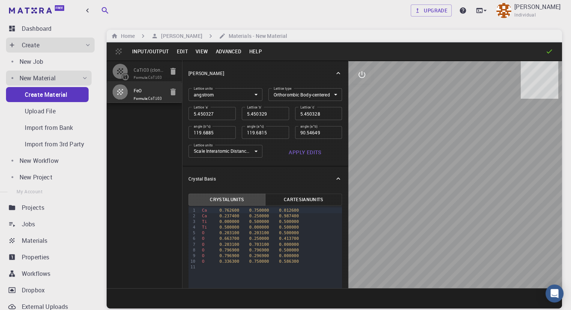
click at [263, 93] on body "Free Dashboard Create New Job New Material Create Material Upload File Import f…" at bounding box center [285, 183] width 571 height 367
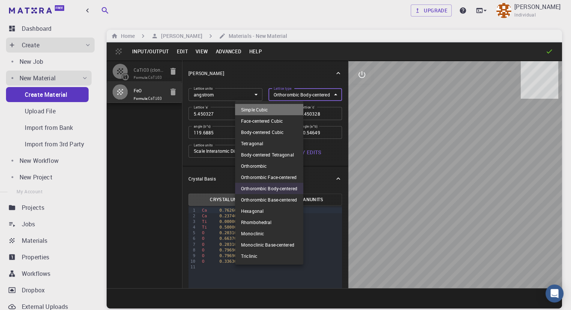
click at [268, 109] on li "Simple Cubic" at bounding box center [269, 109] width 68 height 11
type input "CUB"
type input "5.450327"
type input "90"
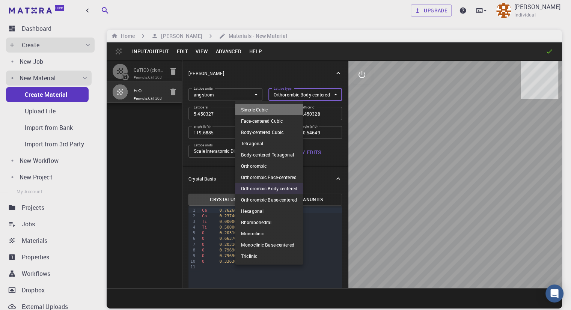
type input "90"
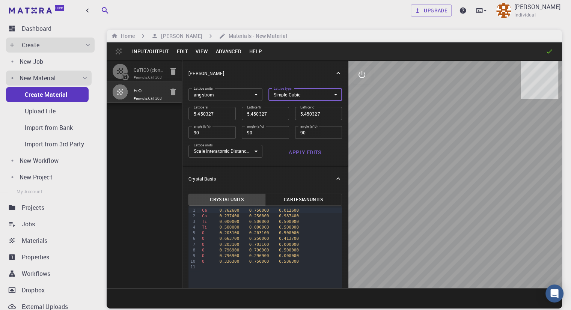
type input "5.5"
click at [202, 113] on input "5.5" at bounding box center [212, 113] width 47 height 13
type input "5.55"
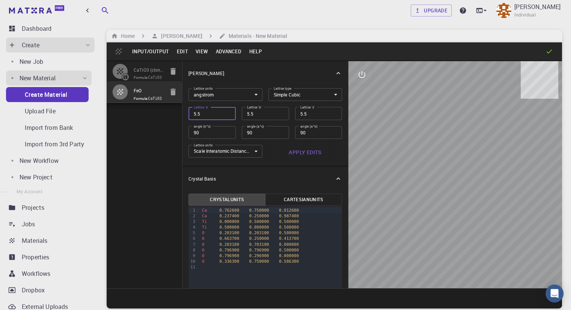
type input "5.55"
click at [202, 113] on input "5.55" at bounding box center [212, 113] width 47 height 13
click at [189, 113] on input "5.55" at bounding box center [212, 113] width 47 height 13
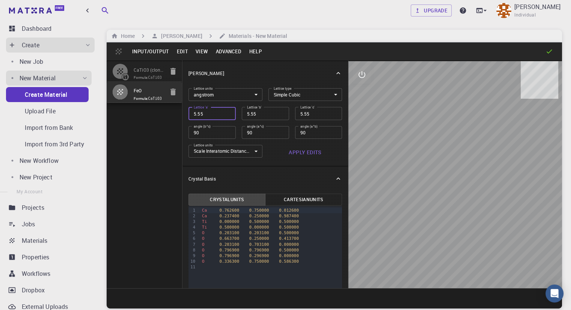
click at [189, 113] on input "5.55" at bounding box center [212, 113] width 47 height 13
type input "4"
type input "4.3"
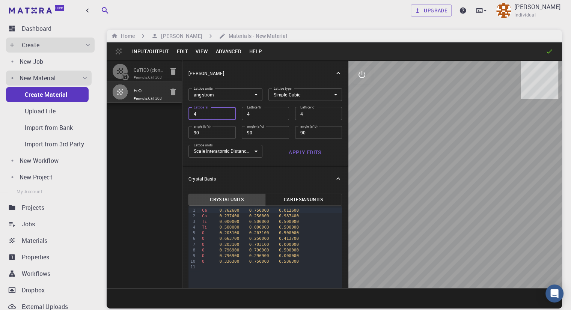
type input "4.3"
type input "4.33"
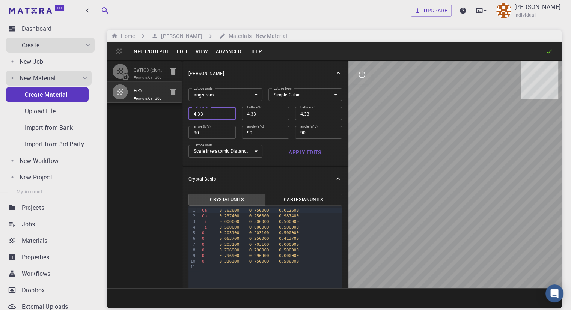
type input "4.334"
type input "4.3343"
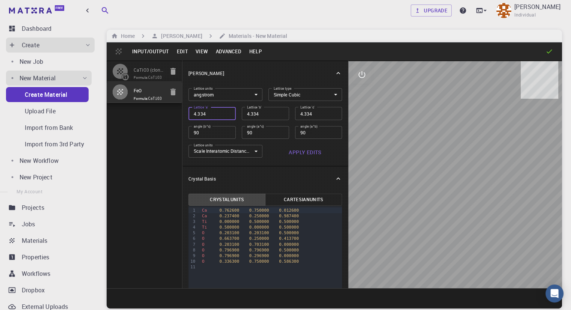
type input "4.3343"
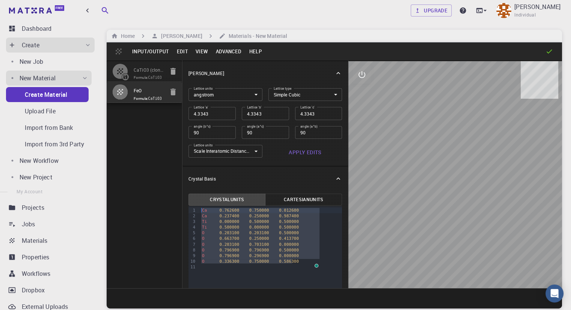
drag, startPoint x: 278, startPoint y: 261, endPoint x: 129, endPoint y: 204, distance: 160.0
click at [129, 204] on div "CaTiO3 (clone) Formula: CaTiO3 FeO Formula: CaTiO3 Crystal Lattice Lattice unit…" at bounding box center [335, 174] width 456 height 228
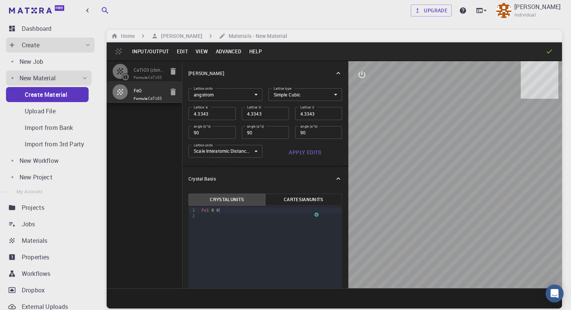
type input "ORCI"
type input "5.450327"
type input "5.450329"
type input "5.450328"
type input "119.6885"
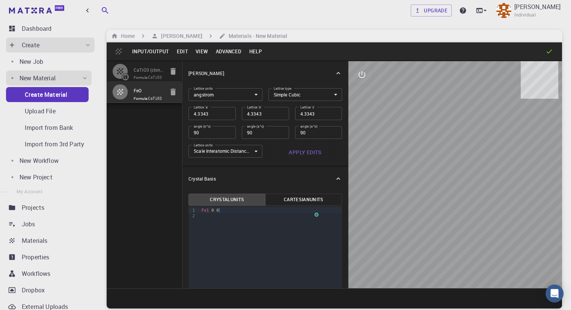
type input "119.6815"
type input "90.54649"
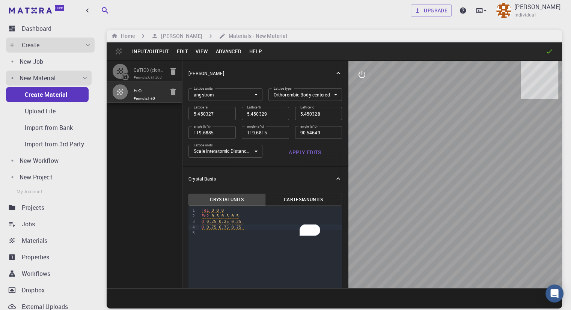
click at [254, 96] on body "Free Dashboard Create New Job New Material Create Material Upload File Import f…" at bounding box center [285, 183] width 571 height 367
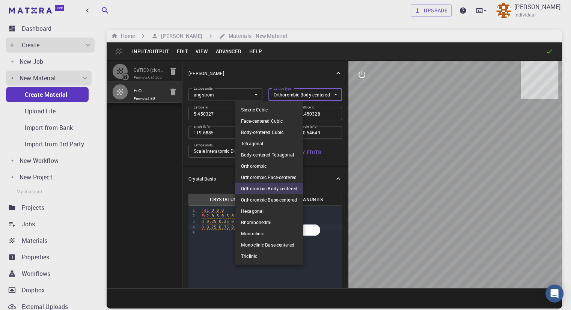
click at [261, 109] on li "Simple Cubic" at bounding box center [269, 109] width 68 height 11
type input "CUB"
type input "5.450327"
type input "90"
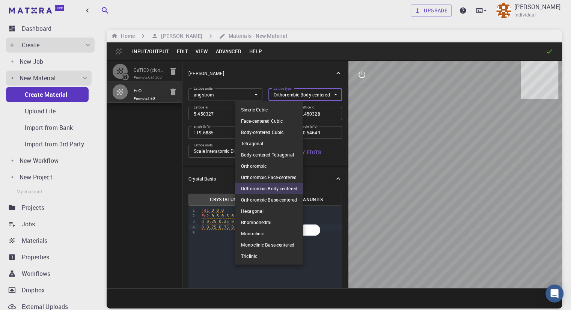
type input "90"
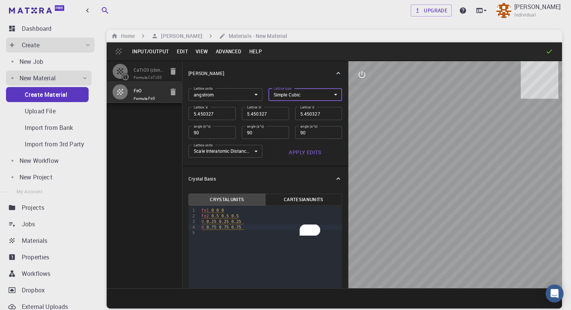
click at [228, 230] on div "To enrich screen reader interactions, please activate Accessibility in Grammarl…" at bounding box center [270, 233] width 143 height 6
click at [205, 112] on input "5.450327" at bounding box center [212, 113] width 47 height 13
type input "4"
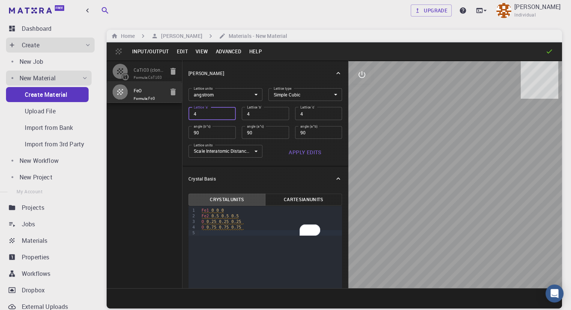
type input "4.3"
type input "4.33"
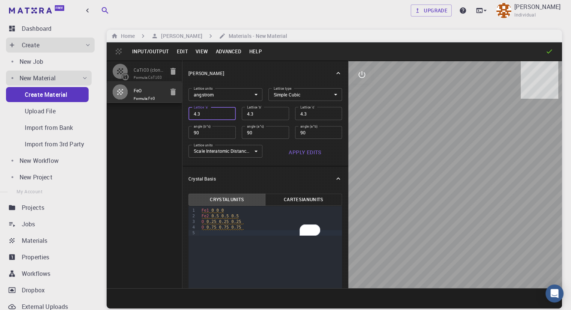
type input "4.33"
type input "4.334"
type input "4.3343"
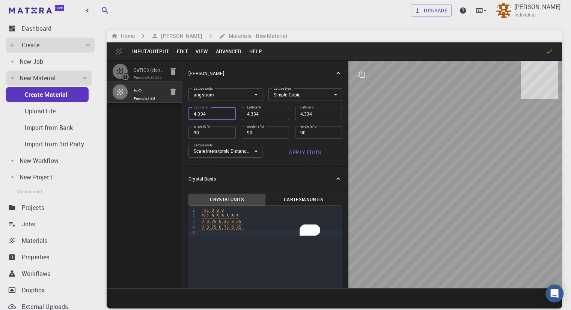
type input "4.3343"
click at [269, 149] on button "Apply Edits" at bounding box center [306, 152] width 74 height 15
click at [148, 50] on button "Input/Output" at bounding box center [150, 51] width 44 height 12
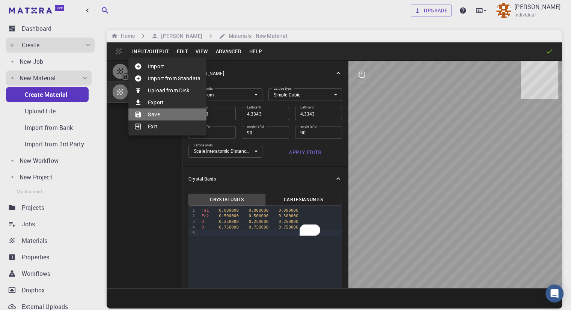
click at [154, 115] on li "Save" at bounding box center [167, 115] width 78 height 12
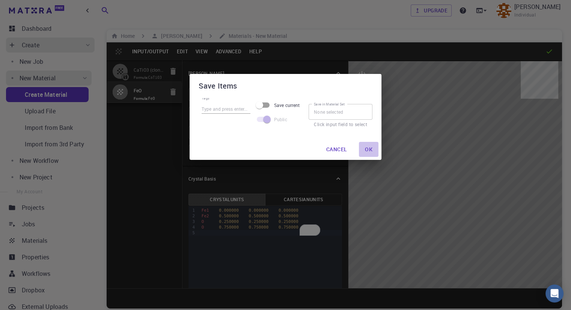
click at [372, 151] on button "Ok" at bounding box center [369, 149] width 20 height 15
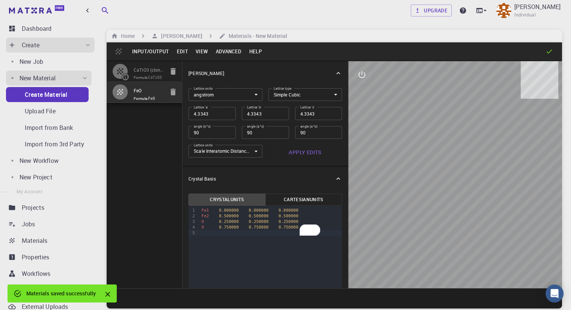
click at [169, 73] on icon "button" at bounding box center [173, 71] width 9 height 9
type input "ORCI"
type input "5.450327"
type input "5.450329"
type input "5.450328"
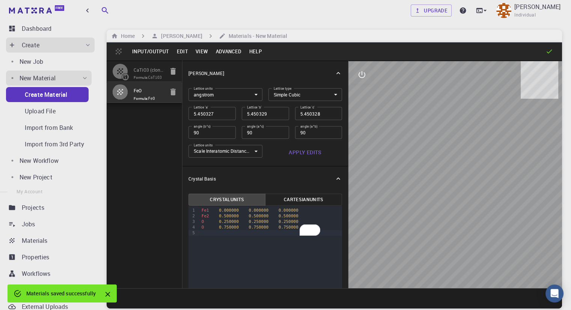
type input "119.6885"
type input "119.6815"
type input "90.54649"
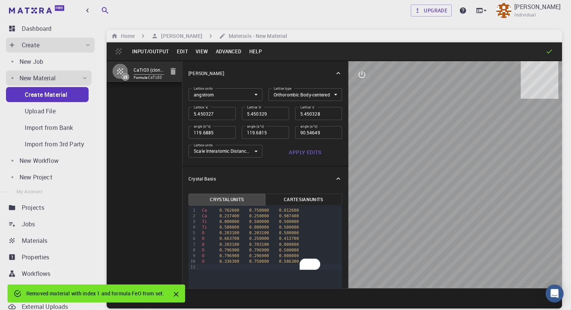
click at [169, 73] on icon "button" at bounding box center [173, 71] width 9 height 9
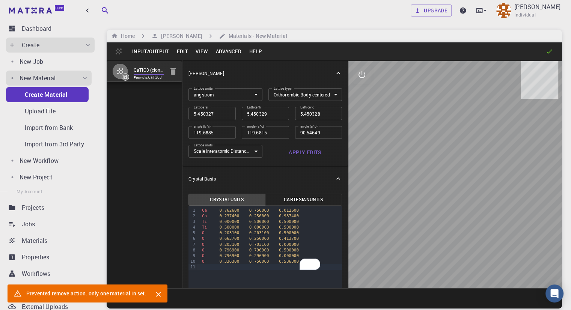
click at [134, 66] on input "CaTiO3 (clone)" at bounding box center [149, 70] width 30 height 9
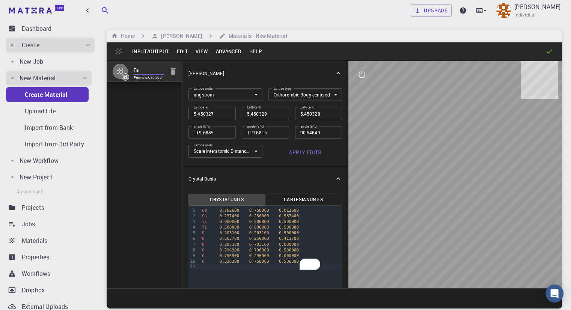
type input "FeO"
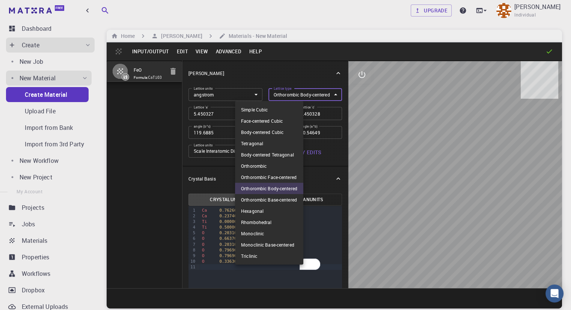
click at [248, 96] on body "Free Dashboard Create New Job New Material Create Material Upload File Import f…" at bounding box center [285, 183] width 571 height 367
click at [261, 109] on li "Simple Cubic" at bounding box center [269, 109] width 68 height 11
type input "CUB"
type input "5.450327"
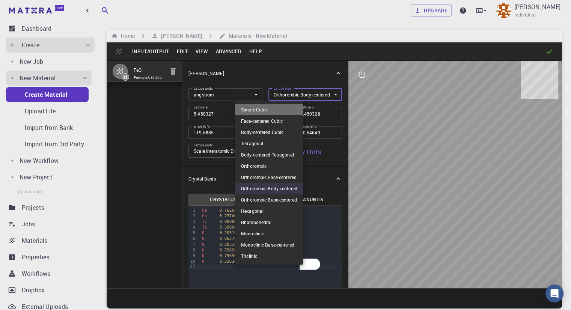
type input "90"
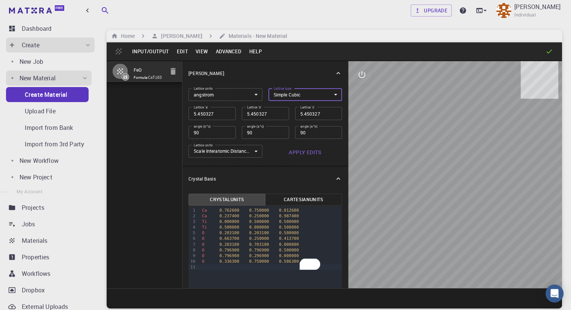
click at [195, 114] on input "5.450327" at bounding box center [212, 113] width 47 height 13
type input "4"
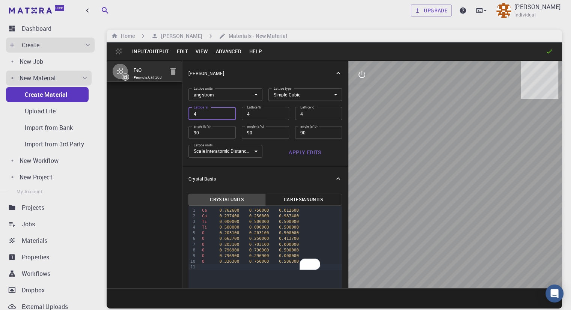
type input "4.3"
type input "4.33"
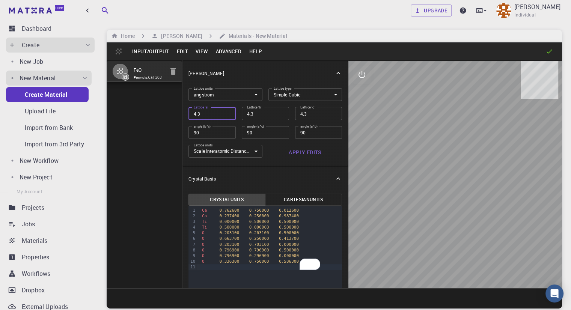
type input "4.33"
type input "4.334"
type input "4.3343"
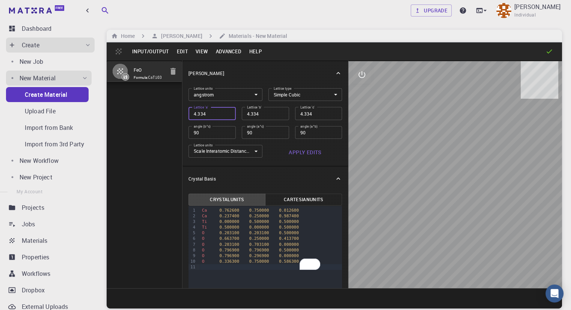
type input "4.3343"
click at [269, 152] on button "Apply Edits" at bounding box center [306, 152] width 74 height 15
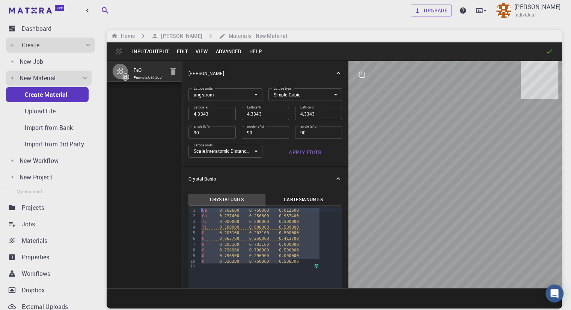
drag, startPoint x: 274, startPoint y: 260, endPoint x: 152, endPoint y: 185, distance: 143.2
click at [152, 185] on div "FeO Formula: CaTiO3 Crystal Lattice Lattice units angstrom angstrom Lattice uni…" at bounding box center [335, 174] width 456 height 228
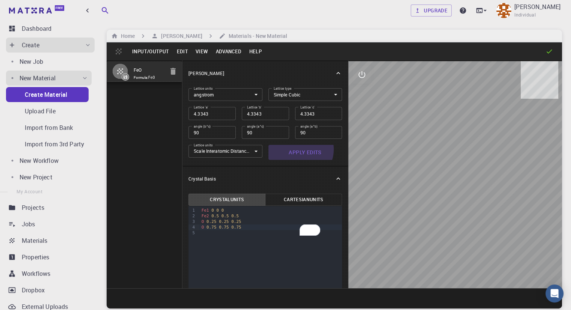
click at [269, 150] on button "Apply Edits" at bounding box center [306, 152] width 74 height 15
click at [152, 48] on button "Input/Output" at bounding box center [150, 51] width 44 height 12
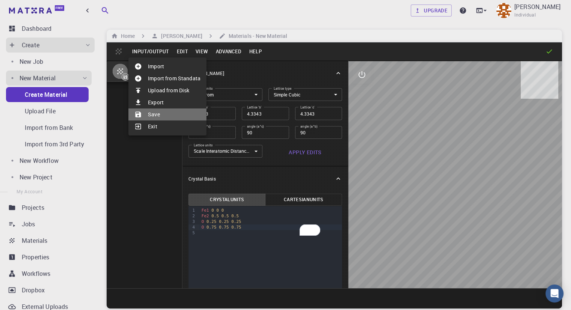
click at [147, 113] on div at bounding box center [141, 115] width 14 height 8
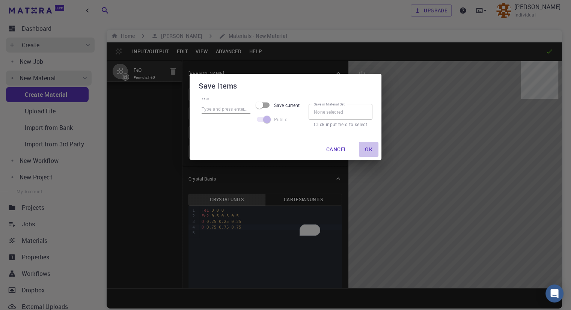
click at [368, 152] on button "Ok" at bounding box center [369, 149] width 20 height 15
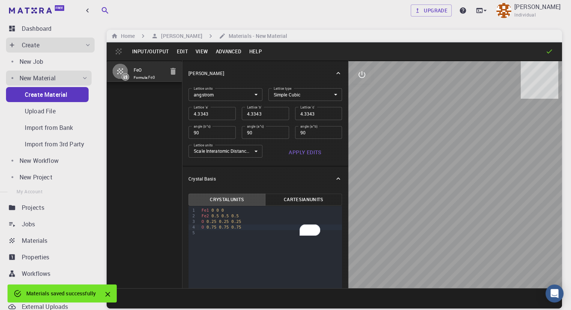
click at [125, 78] on icon at bounding box center [125, 76] width 5 height 5
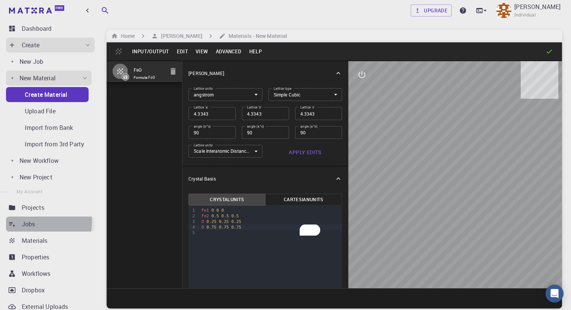
click at [41, 223] on div "Jobs" at bounding box center [58, 224] width 73 height 9
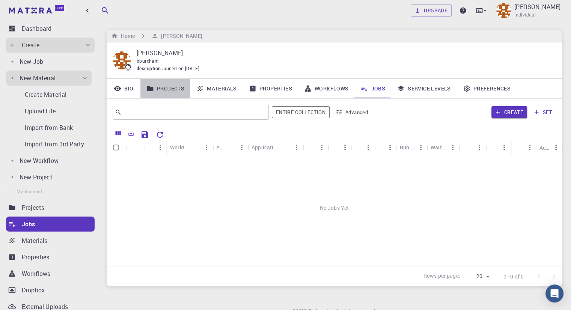
click at [170, 91] on link "Projects" at bounding box center [166, 89] width 50 height 20
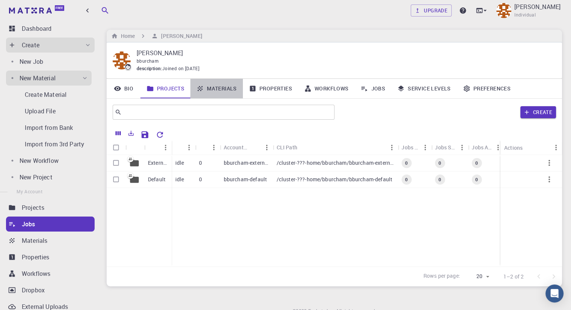
click at [227, 94] on link "Materials" at bounding box center [216, 89] width 53 height 20
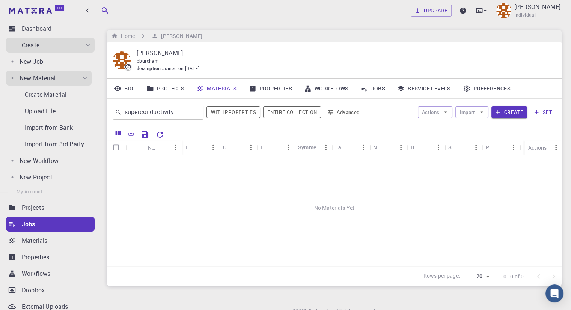
click at [324, 54] on p "[PERSON_NAME]" at bounding box center [344, 52] width 414 height 9
click at [285, 88] on link "Properties" at bounding box center [270, 89] width 55 height 20
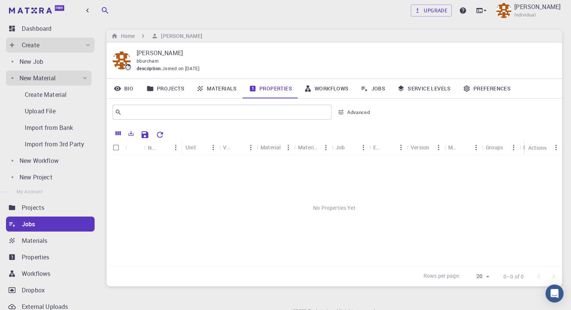
click at [322, 88] on link "Workflows" at bounding box center [326, 89] width 57 height 20
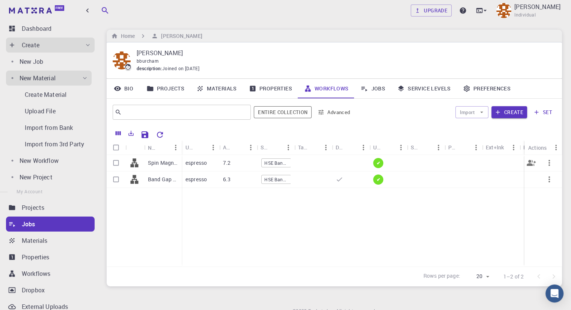
click at [164, 165] on p "Spin Magneti" at bounding box center [163, 163] width 30 height 8
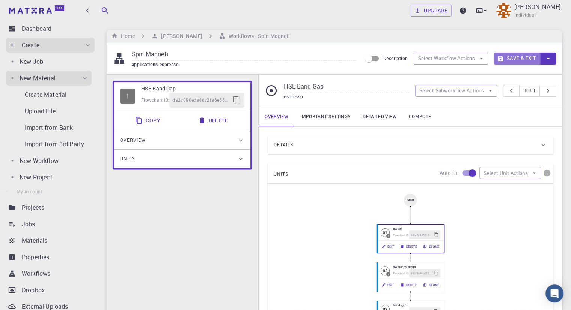
click at [524, 62] on button "Save & Exit" at bounding box center [517, 59] width 46 height 12
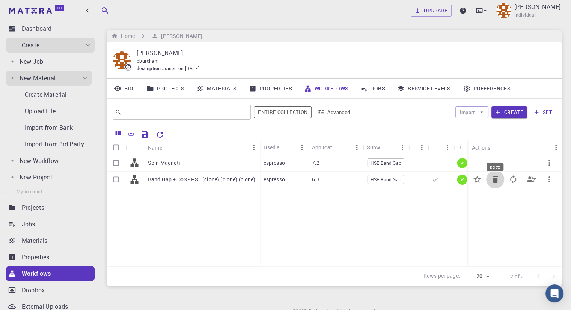
click at [492, 177] on icon "Delete" at bounding box center [495, 179] width 9 height 9
click at [434, 180] on icon at bounding box center [436, 180] width 8 height 8
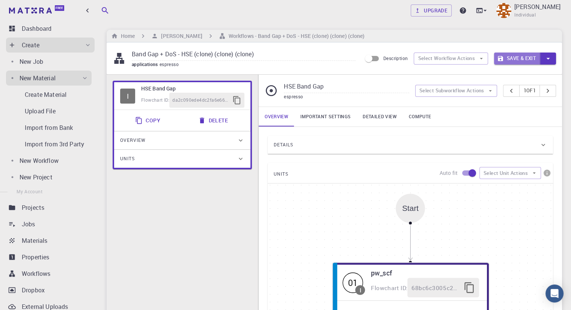
click at [500, 57] on icon "button" at bounding box center [500, 58] width 5 height 5
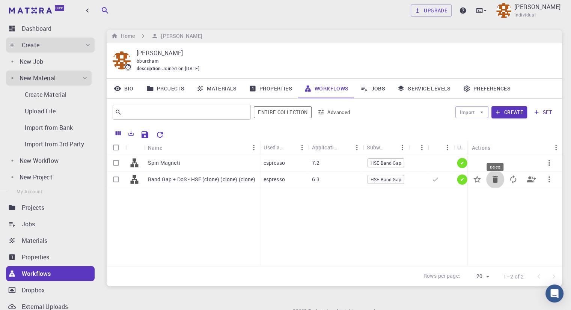
click at [499, 181] on icon "Delete" at bounding box center [495, 179] width 9 height 9
click at [515, 176] on icon "Update" at bounding box center [513, 179] width 9 height 9
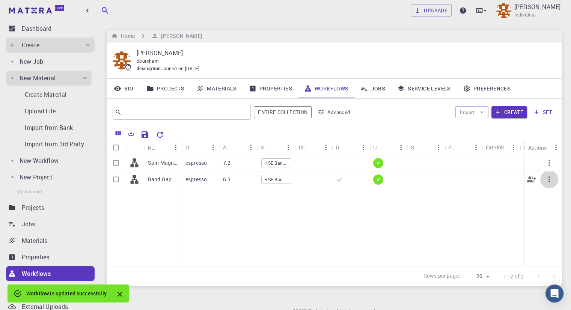
click at [548, 179] on icon "button" at bounding box center [549, 179] width 9 height 9
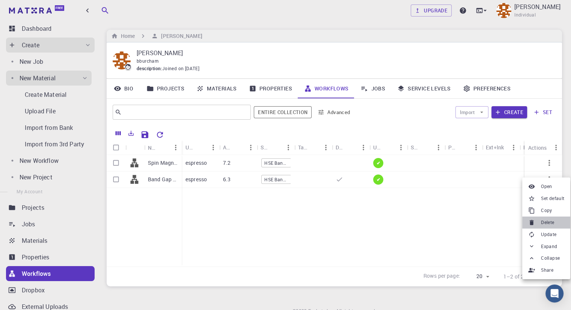
click at [557, 218] on li "Delete" at bounding box center [547, 223] width 48 height 12
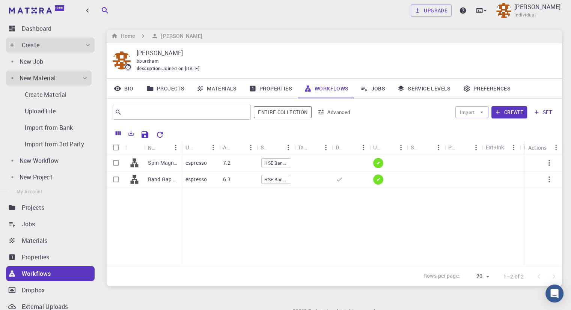
click at [399, 220] on div "Spin Magneti Band Gap + DoS - HSE (clone) (clone) (clone) espresso 7.2 HSE Band…" at bounding box center [351, 211] width 488 height 112
click at [86, 8] on icon "button" at bounding box center [87, 10] width 8 height 8
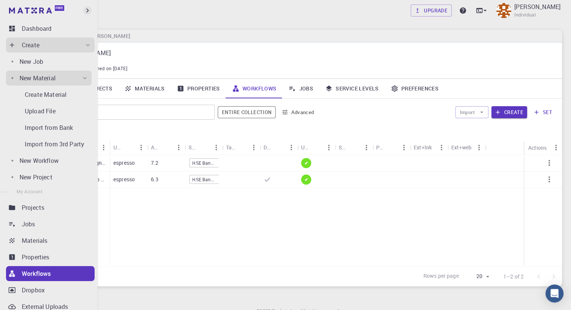
click at [87, 8] on icon "button" at bounding box center [87, 10] width 8 height 8
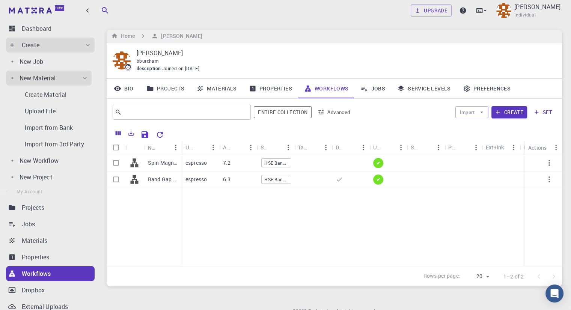
click at [368, 87] on link "Jobs" at bounding box center [373, 89] width 37 height 20
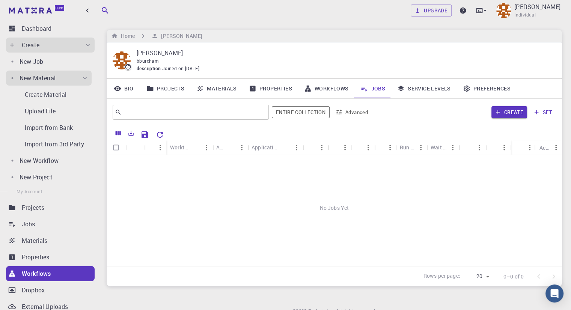
click at [394, 54] on p "[PERSON_NAME]" at bounding box center [344, 52] width 414 height 9
click at [506, 112] on button "Create" at bounding box center [510, 112] width 36 height 12
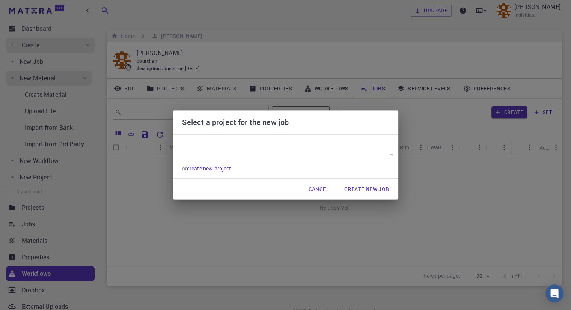
type input "TMyRt9286KPgiLMeB"
click at [373, 186] on button "Create New Job" at bounding box center [366, 189] width 57 height 15
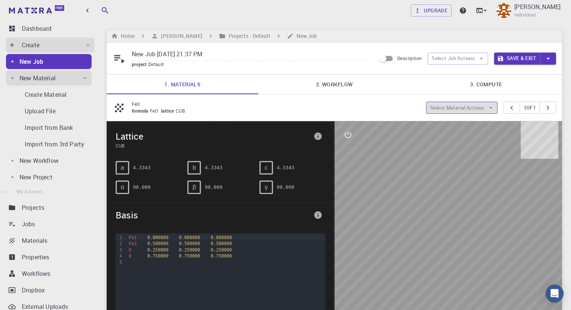
click at [474, 109] on button "Select Material Actions" at bounding box center [461, 108] width 71 height 12
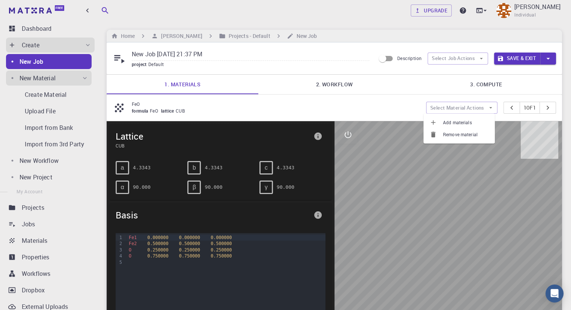
click at [393, 109] on div "formula FeO lattice CUB" at bounding box center [276, 111] width 289 height 8
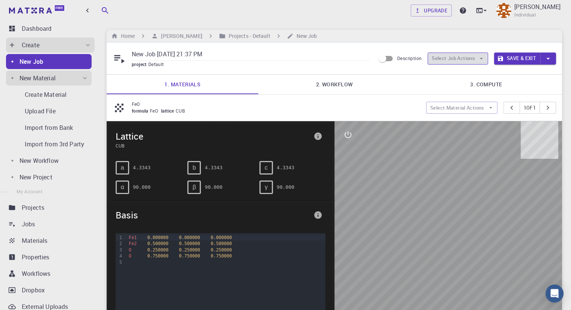
click at [450, 57] on button "Select Job Actions" at bounding box center [458, 59] width 60 height 12
click at [391, 103] on p "FeO" at bounding box center [276, 104] width 289 height 7
click at [458, 54] on button "Select Job Actions" at bounding box center [458, 59] width 60 height 12
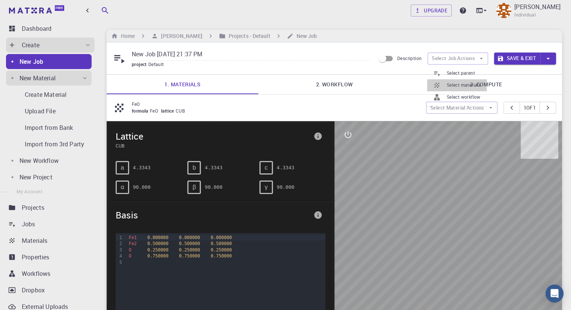
click at [461, 88] on span "Select materials" at bounding box center [464, 86] width 34 height 8
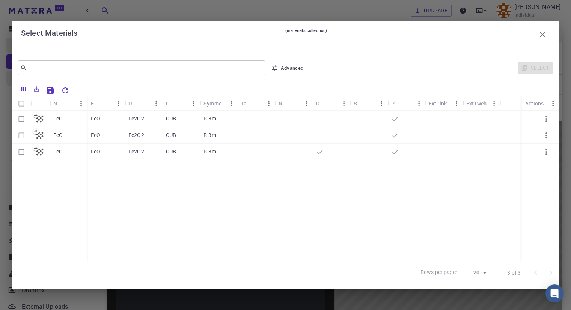
click at [45, 136] on icon at bounding box center [40, 135] width 11 height 11
checkbox input "true"
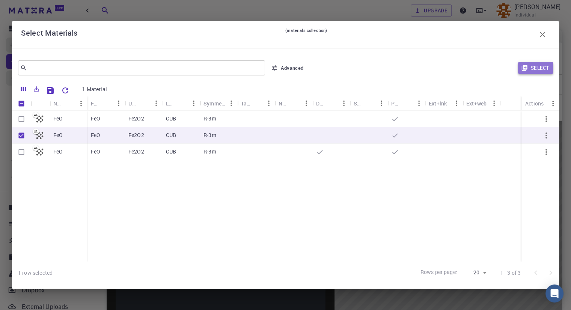
click at [537, 71] on button "Select" at bounding box center [535, 68] width 35 height 12
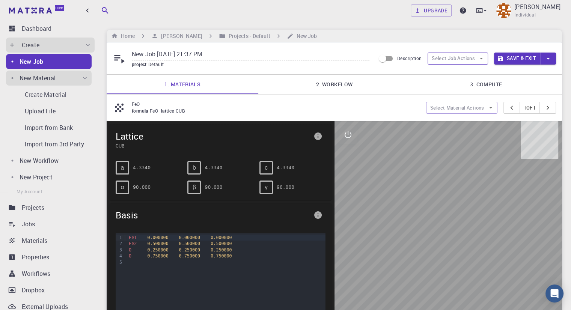
click at [454, 55] on button "Select Job Actions" at bounding box center [458, 59] width 60 height 12
click at [457, 97] on span "Select workflow" at bounding box center [464, 98] width 34 height 8
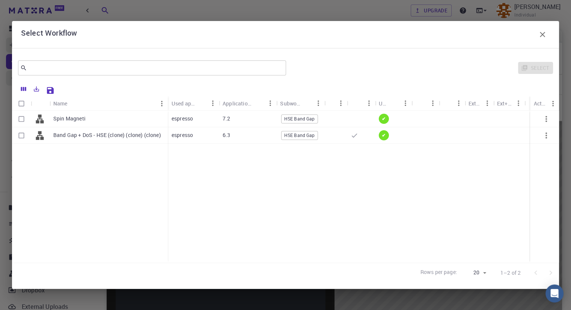
click at [406, 207] on div "Spin Magneti Band Gap + DoS - HSE (clone) (clone) (clone) espresso 7.2 HSE Band…" at bounding box center [285, 187] width 547 height 152
click at [81, 123] on div "Spin Magneti" at bounding box center [109, 119] width 118 height 17
checkbox input "true"
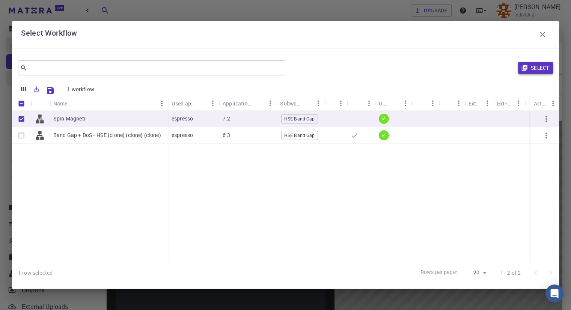
click at [530, 66] on button "Select" at bounding box center [535, 68] width 35 height 12
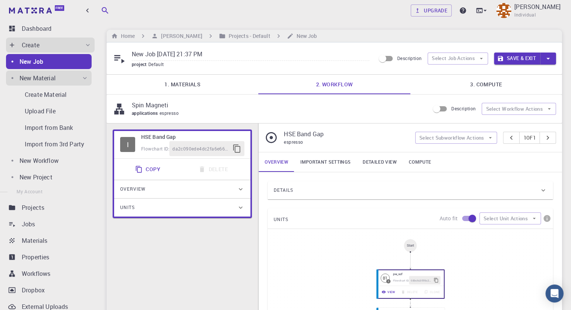
click at [384, 215] on div "UNITS Auto fit Select Unit Actions" at bounding box center [411, 219] width 286 height 20
click at [335, 156] on link "Important settings" at bounding box center [326, 163] width 62 height 20
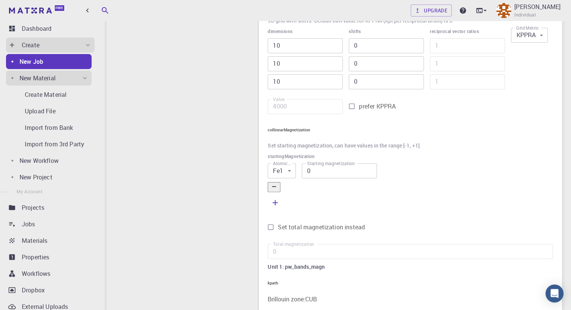
scroll to position [263, 0]
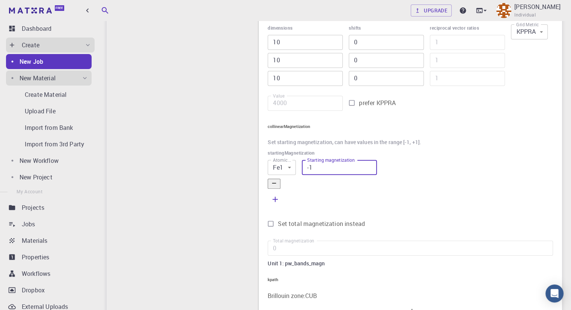
type input "-1"
click at [377, 175] on input "-1" at bounding box center [339, 167] width 75 height 15
click at [280, 202] on icon "button" at bounding box center [275, 199] width 9 height 9
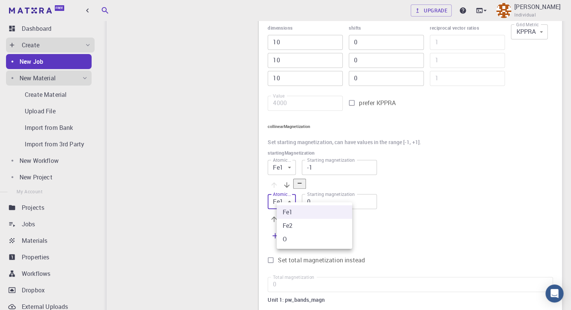
click at [328, 229] on li "Fe2" at bounding box center [315, 226] width 76 height 14
type input "1"
click at [377, 194] on input "1" at bounding box center [339, 201] width 75 height 15
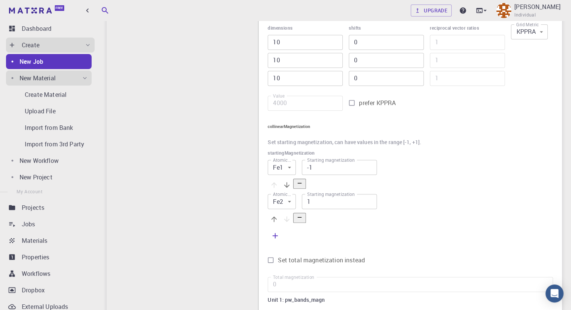
click at [425, 228] on div at bounding box center [411, 235] width 286 height 15
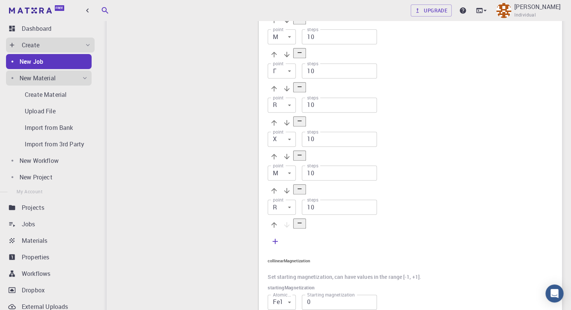
scroll to position [789, 0]
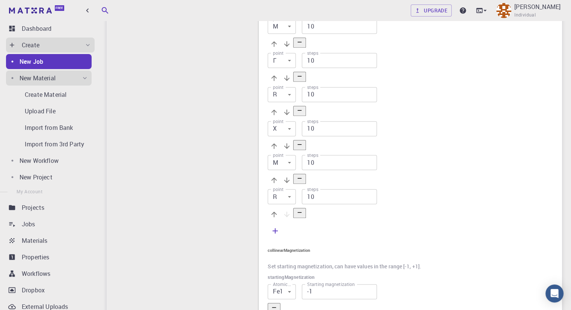
type input "-1"
click at [377, 284] on input "-1" at bounding box center [339, 291] width 75 height 15
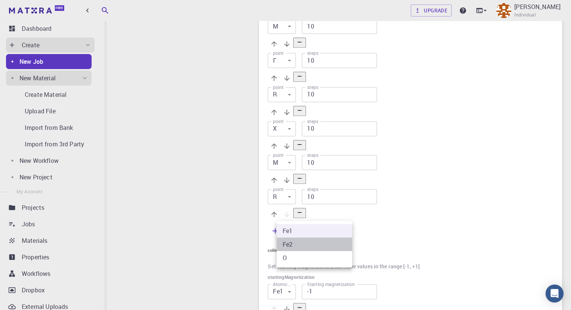
click at [320, 244] on li "Fe2" at bounding box center [315, 245] width 76 height 14
type input "1"
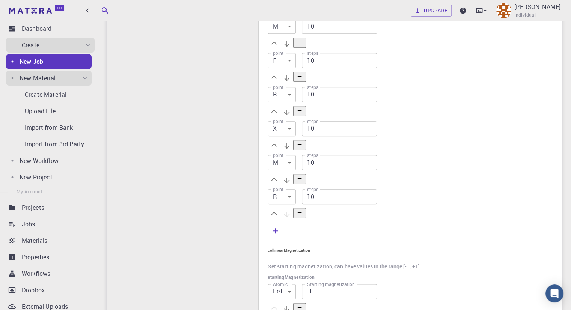
type input "1"
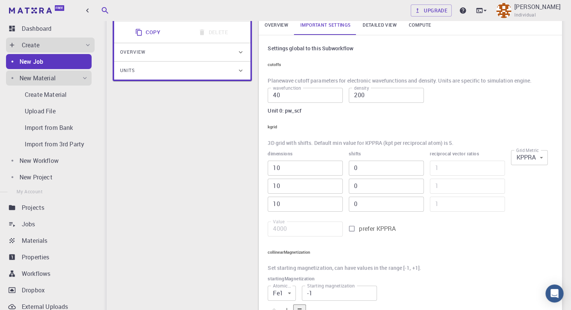
scroll to position [0, 0]
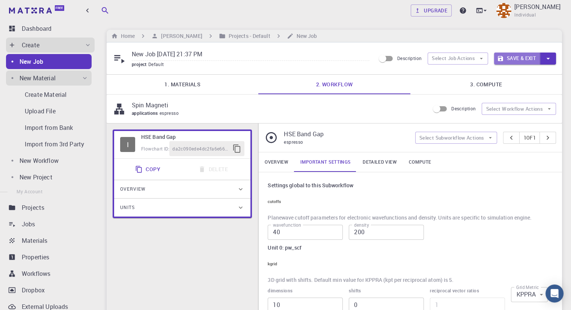
click at [524, 59] on button "Save & Exit" at bounding box center [517, 59] width 46 height 12
type input "6.3"
type input "Default"
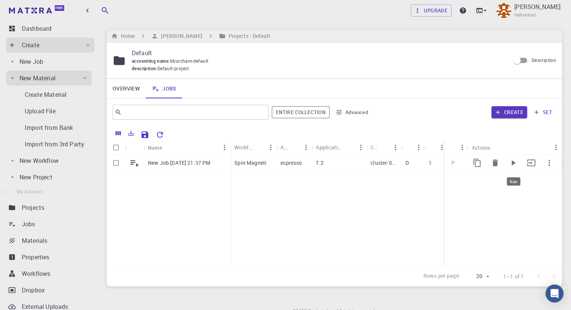
click at [515, 162] on icon "Run" at bounding box center [513, 163] width 9 height 9
click at [551, 166] on icon "button" at bounding box center [549, 163] width 9 height 9
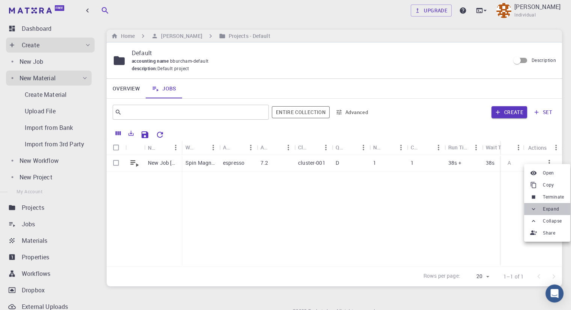
click at [532, 209] on icon at bounding box center [533, 209] width 7 height 7
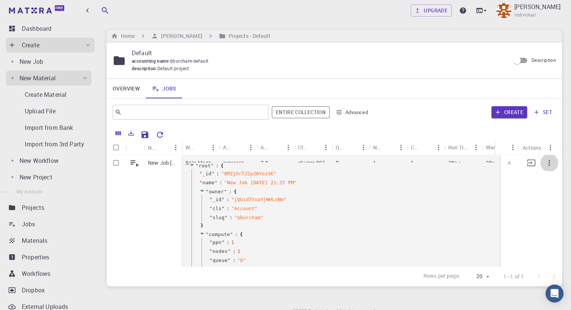
click at [545, 162] on icon "button" at bounding box center [549, 163] width 9 height 9
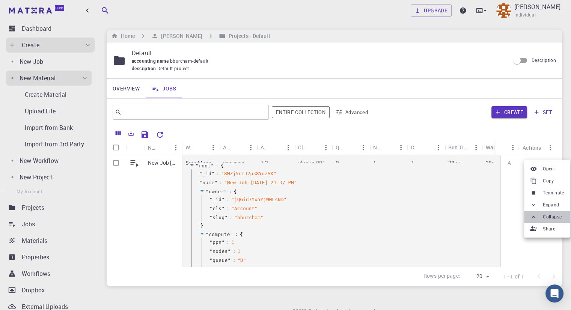
click at [548, 217] on span "Collapse" at bounding box center [552, 217] width 19 height 8
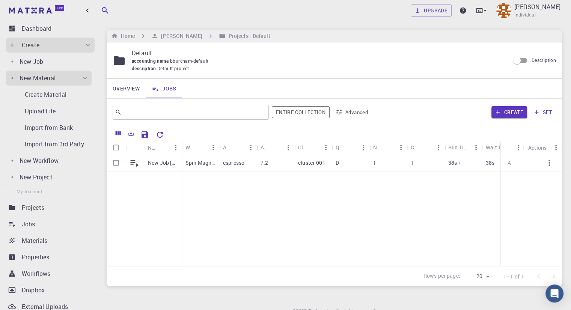
click at [525, 211] on div "A" at bounding box center [531, 211] width 61 height 112
click at [331, 159] on div "cluster-001" at bounding box center [314, 163] width 38 height 17
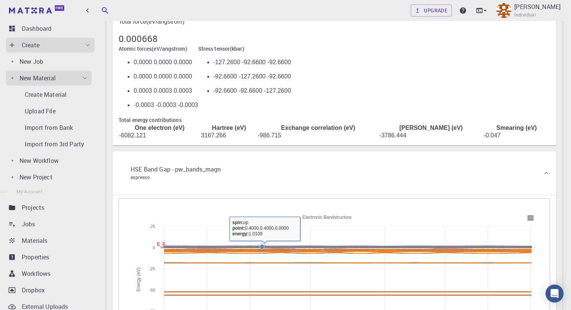
scroll to position [301, 0]
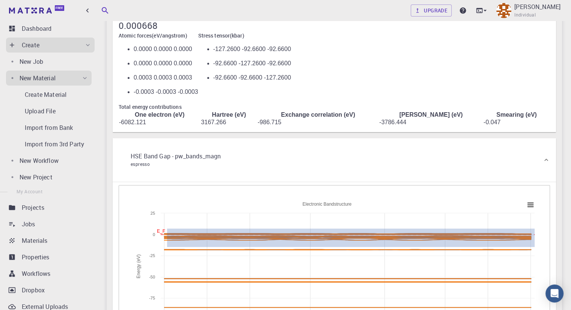
drag, startPoint x: 167, startPoint y: 138, endPoint x: 537, endPoint y: 156, distance: 370.1
click at [537, 197] on rect at bounding box center [334, 272] width 408 height 150
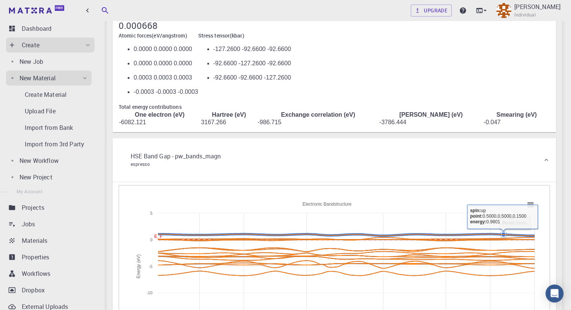
click at [506, 217] on rect at bounding box center [516, 223] width 32 height 13
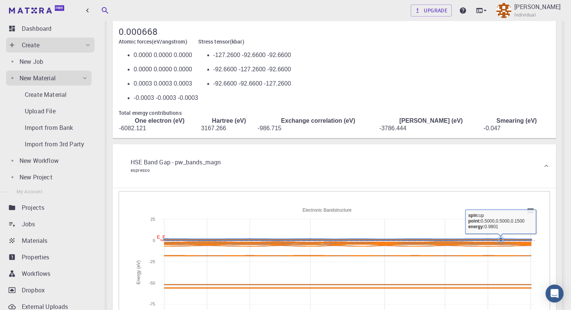
scroll to position [254, 0]
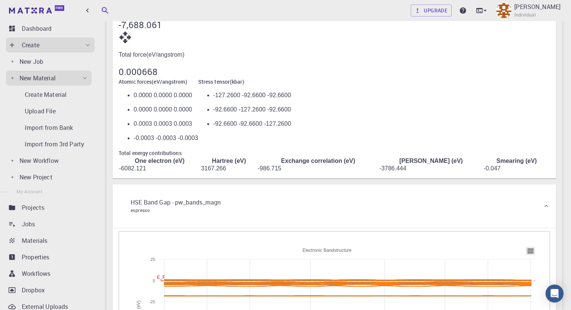
click at [531, 247] on rect at bounding box center [530, 251] width 9 height 8
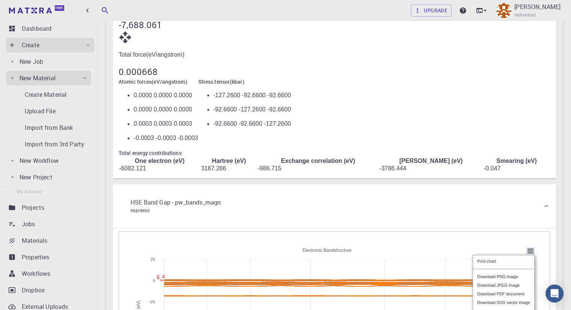
click at [531, 246] on div "Print chart Download PNG image Download JPEG image Download PDF document Downlo…" at bounding box center [504, 303] width 80 height 114
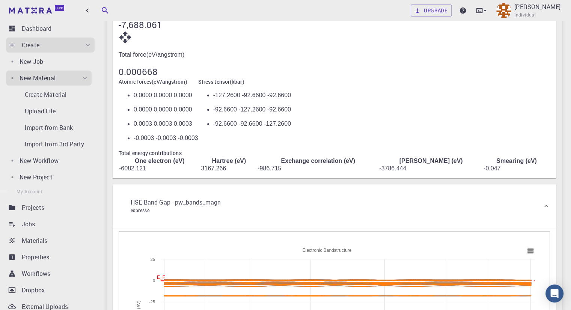
click at [551, 184] on div "HSE Band Gap - pw_bands_magn espresso" at bounding box center [335, 206] width 444 height 44
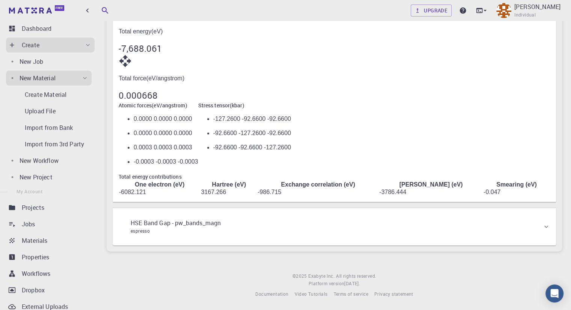
scroll to position [139, 0]
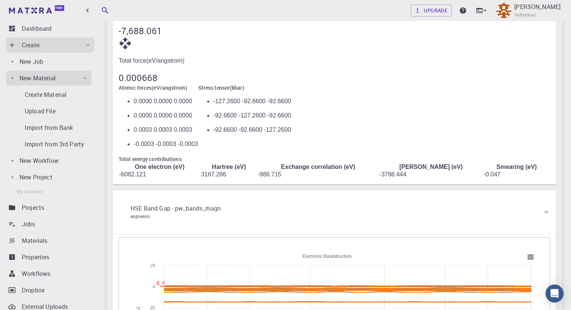
scroll to position [254, 0]
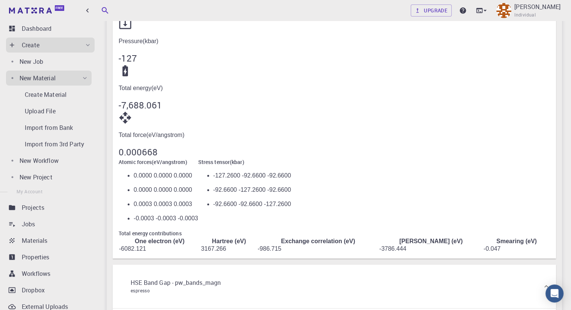
scroll to position [0, 0]
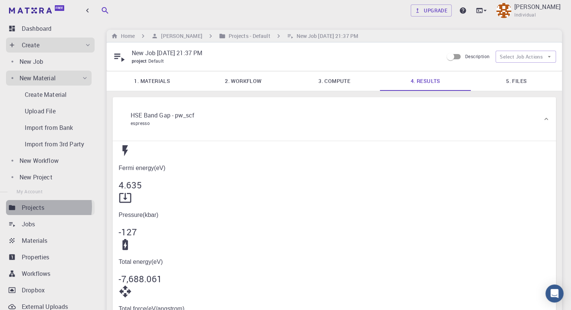
click at [39, 207] on p "Projects" at bounding box center [33, 207] width 23 height 9
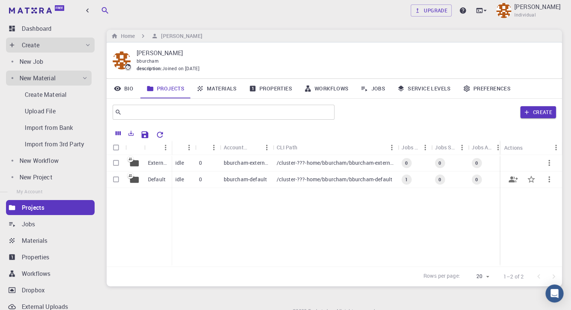
click at [257, 180] on p "bburcham-default" at bounding box center [245, 180] width 43 height 8
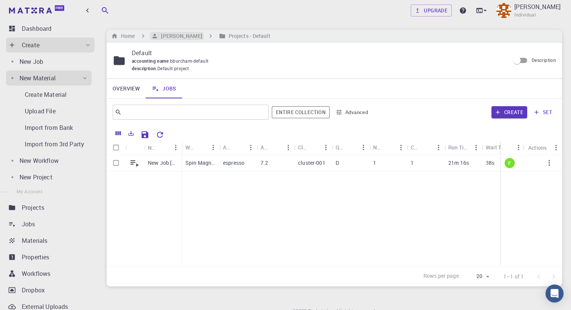
click at [175, 36] on h6 "[PERSON_NAME]" at bounding box center [180, 36] width 44 height 8
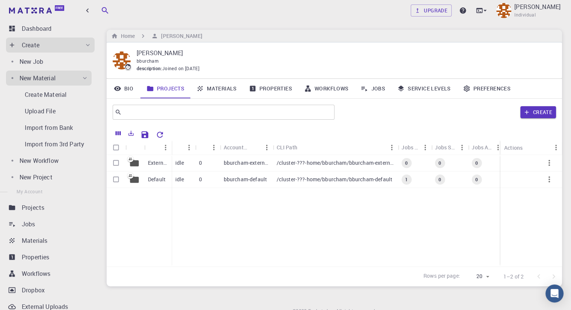
click at [227, 89] on link "Materials" at bounding box center [216, 89] width 53 height 20
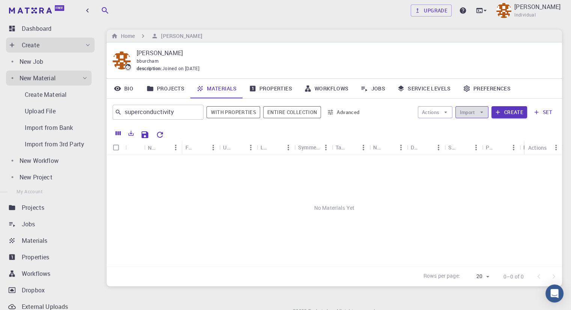
click at [480, 111] on icon "button" at bounding box center [482, 112] width 7 height 7
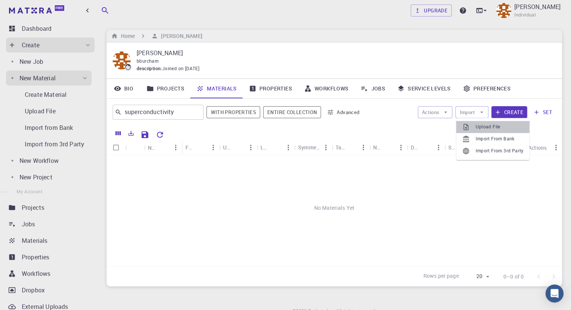
click at [493, 127] on span "Upload File" at bounding box center [500, 127] width 48 height 8
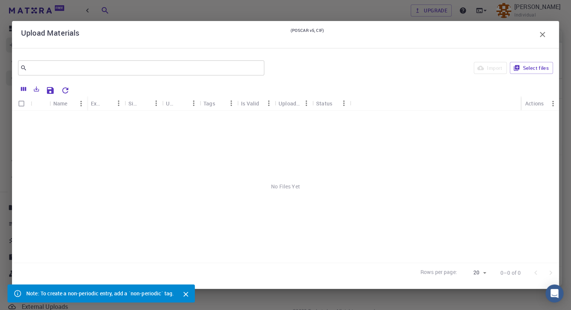
scroll to position [35, 0]
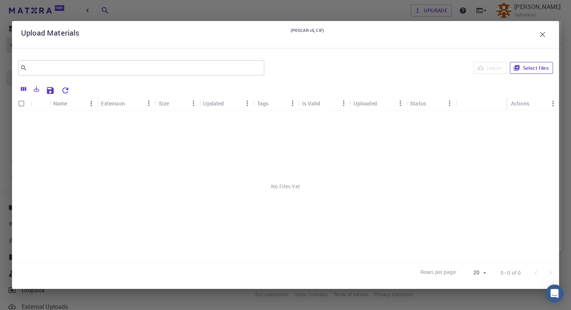
click at [533, 65] on button "Select files" at bounding box center [531, 68] width 43 height 12
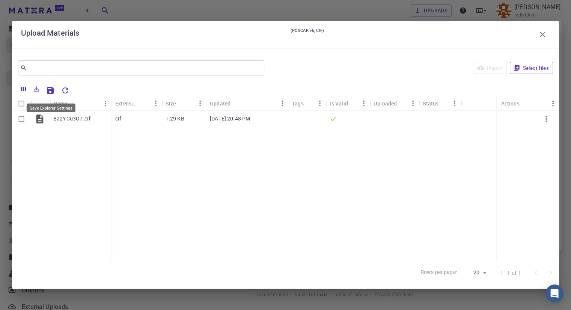
click at [53, 92] on icon "Save Explorer Settings" at bounding box center [50, 90] width 7 height 7
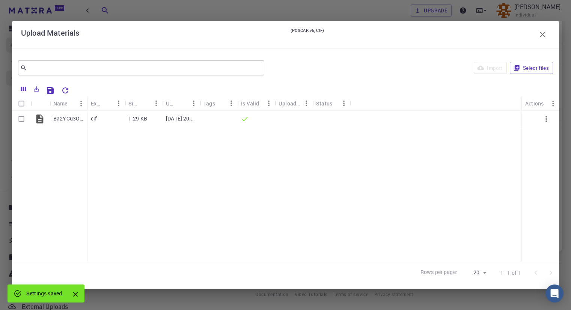
click at [542, 36] on icon "button" at bounding box center [542, 34] width 9 height 9
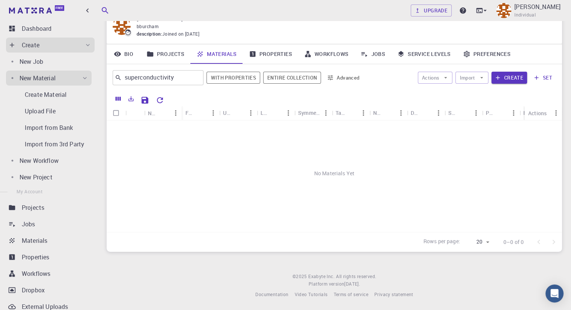
click at [283, 142] on div "No Materials Yet" at bounding box center [335, 174] width 456 height 106
click at [219, 51] on link "Materials" at bounding box center [216, 54] width 53 height 20
click at [520, 76] on button "Create" at bounding box center [510, 78] width 36 height 12
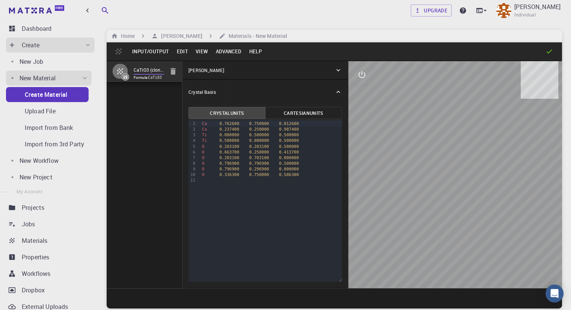
click at [141, 74] on input "CaTiO3 (clone)" at bounding box center [149, 70] width 30 height 9
click at [130, 76] on div at bounding box center [123, 71] width 21 height 15
click at [148, 80] on code "CaTiO3" at bounding box center [155, 78] width 14 height 4
drag, startPoint x: 131, startPoint y: 71, endPoint x: 125, endPoint y: 74, distance: 6.4
click at [125, 74] on button "button" at bounding box center [120, 71] width 16 height 16
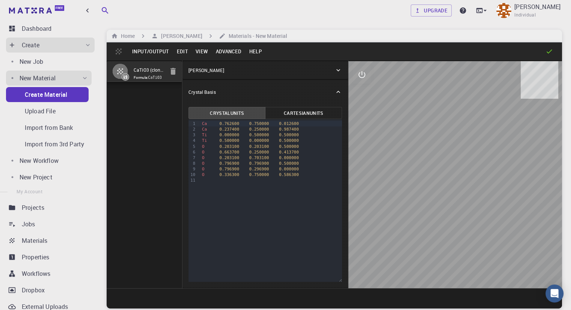
click at [121, 74] on icon "button" at bounding box center [120, 71] width 6 height 6
click at [122, 79] on span at bounding box center [125, 77] width 12 height 8
click at [125, 79] on icon at bounding box center [126, 77] width 4 height 4
click at [143, 47] on button "Input/Output" at bounding box center [150, 51] width 44 height 12
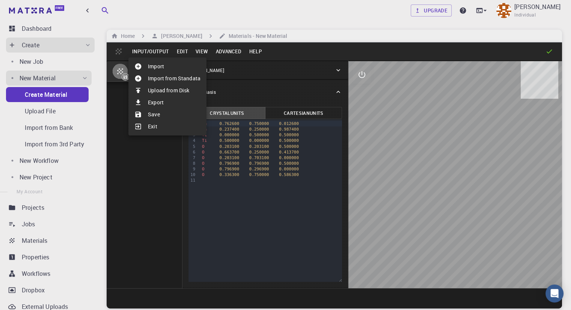
click at [184, 48] on div at bounding box center [285, 155] width 571 height 310
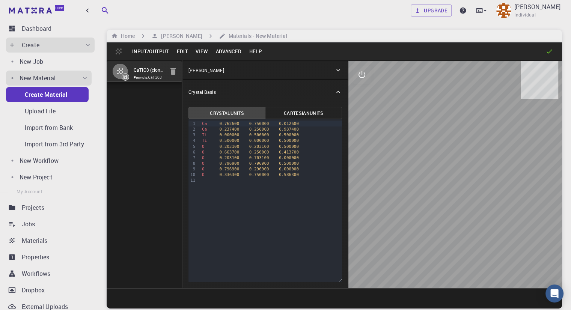
click at [184, 48] on button "Edit" at bounding box center [182, 51] width 19 height 12
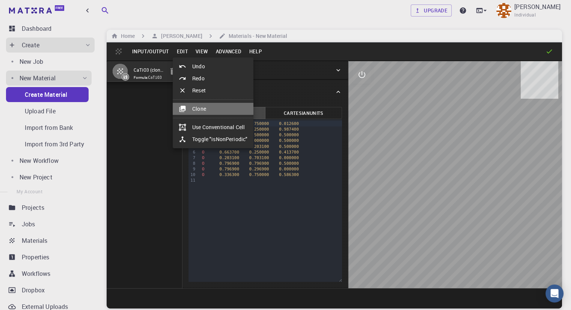
click at [183, 112] on icon at bounding box center [183, 109] width 8 height 8
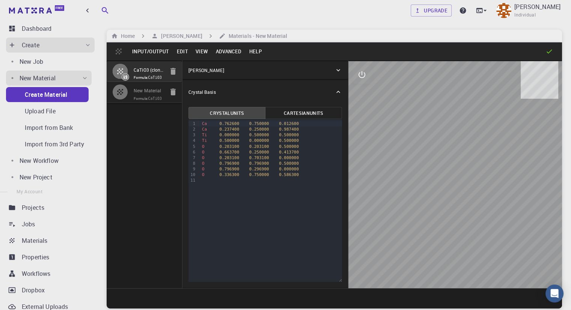
click at [140, 95] on input "New Material" at bounding box center [149, 91] width 30 height 9
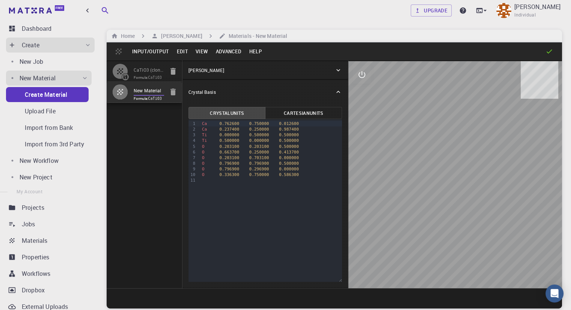
click at [141, 102] on span "Formula: CaTiO3" at bounding box center [149, 99] width 30 height 6
click at [187, 51] on button "Edit" at bounding box center [182, 51] width 19 height 12
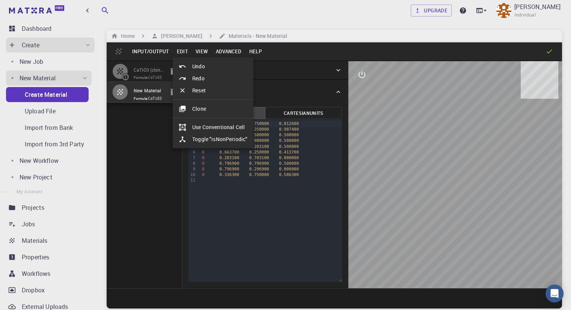
click at [208, 89] on li "Reset" at bounding box center [213, 91] width 81 height 12
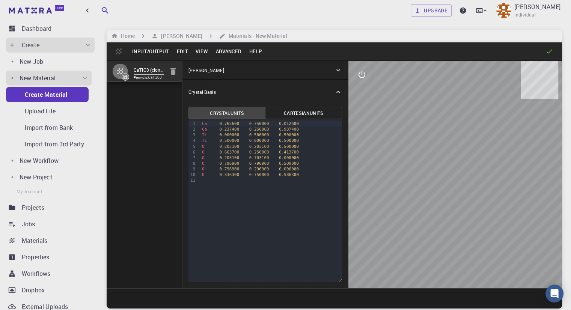
click at [140, 77] on span "Formula: CaTiO3" at bounding box center [149, 78] width 30 height 6
click at [132, 77] on div at bounding box center [123, 71] width 21 height 15
drag, startPoint x: 122, startPoint y: 79, endPoint x: 134, endPoint y: 73, distance: 12.6
click at [123, 79] on div at bounding box center [126, 77] width 8 height 8
click at [183, 46] on button "Edit" at bounding box center [182, 51] width 19 height 12
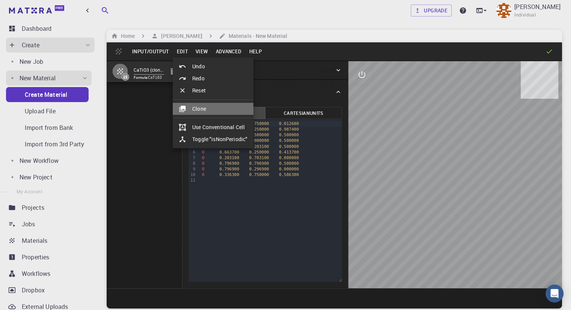
click at [201, 104] on li "Clone" at bounding box center [213, 109] width 81 height 12
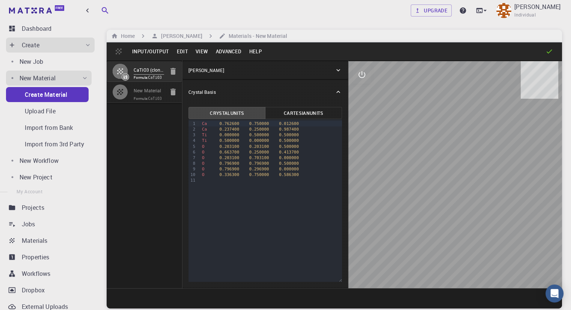
click at [201, 53] on button "View" at bounding box center [202, 51] width 20 height 12
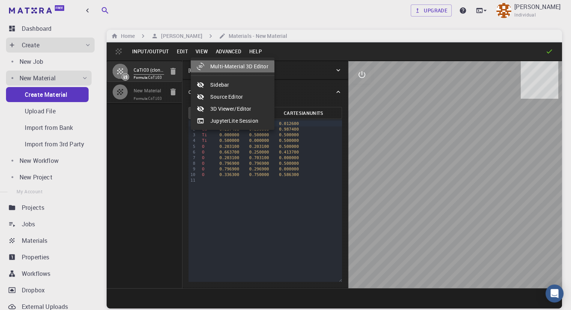
click at [214, 69] on li "Multi-Material 3D Editor" at bounding box center [233, 66] width 84 height 12
select select "Color"
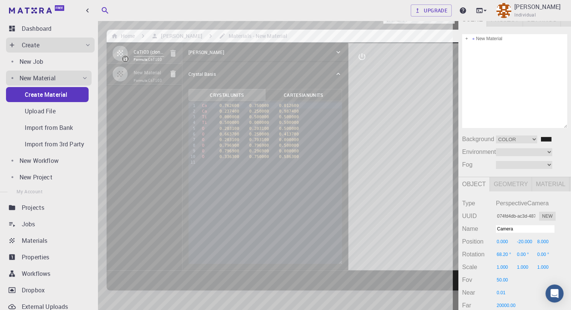
click at [207, 171] on div "Camera OrthographicCamera PerspectiveCamera Objects 30 Vertices 5,780 Triangles…" at bounding box center [229, 180] width 459 height 337
click at [195, 174] on div "Camera OrthographicCamera PerspectiveCamera Objects 30 Vertices 5,780 Triangles…" at bounding box center [229, 180] width 459 height 337
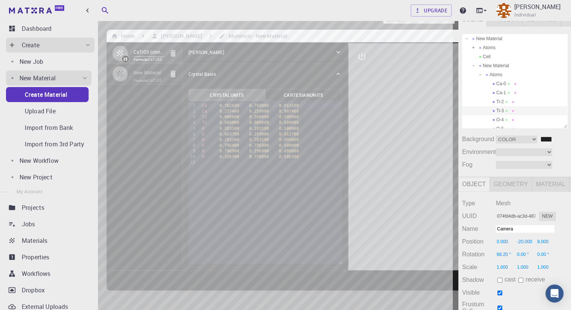
click at [208, 175] on div "Camera OrthographicCamera PerspectiveCamera Objects 30 Vertices 5,780 Triangles…" at bounding box center [229, 180] width 459 height 337
click at [9, 8] on div "File" at bounding box center [8, 6] width 16 height 12
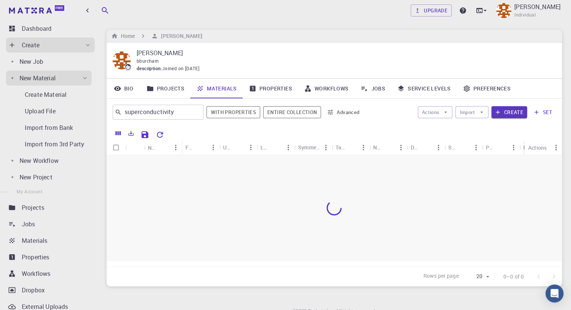
scroll to position [35, 0]
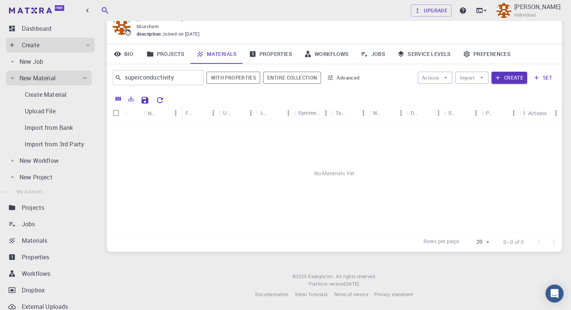
drag, startPoint x: 229, startPoint y: 172, endPoint x: 228, endPoint y: 154, distance: 18.8
click at [229, 172] on div "No Materials Yet" at bounding box center [335, 174] width 456 height 106
click at [221, 52] on link "Materials" at bounding box center [216, 54] width 53 height 20
click at [181, 160] on div "No Materials Yet" at bounding box center [335, 174] width 456 height 106
click at [62, 98] on p "Create Material" at bounding box center [46, 94] width 42 height 9
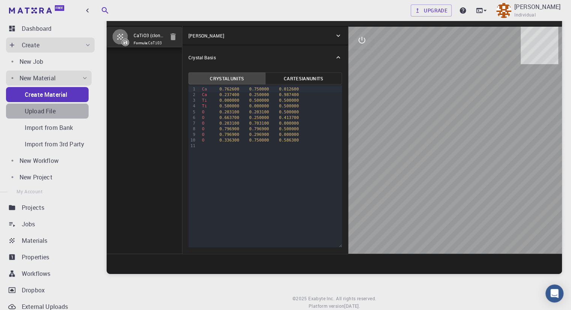
click at [56, 106] on link "Upload File" at bounding box center [47, 111] width 83 height 15
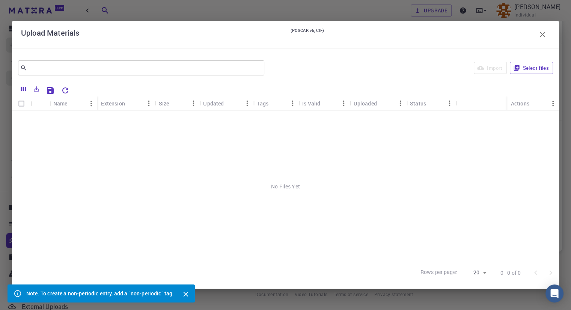
click at [188, 292] on icon "Close" at bounding box center [186, 294] width 5 height 5
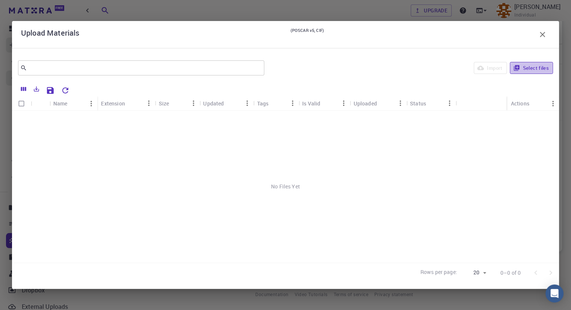
click at [528, 69] on button "Select files" at bounding box center [531, 68] width 43 height 12
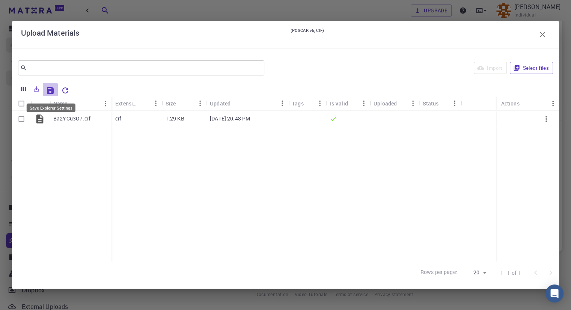
click at [46, 89] on icon "Save Explorer Settings" at bounding box center [50, 90] width 9 height 9
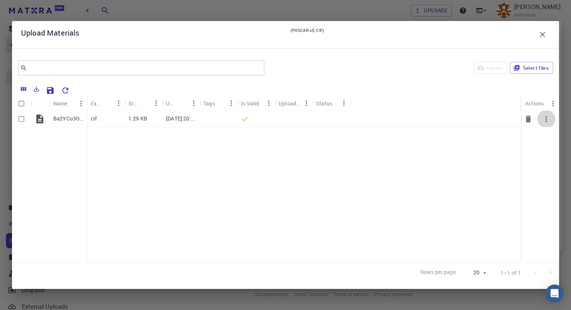
click at [549, 120] on icon "button" at bounding box center [546, 119] width 9 height 9
click at [563, 143] on li "Expand" at bounding box center [549, 140] width 44 height 12
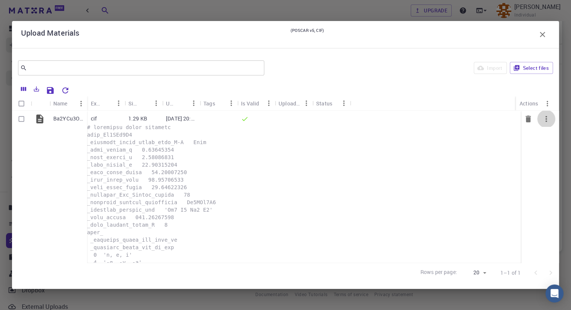
click at [542, 118] on icon "button" at bounding box center [546, 119] width 9 height 9
click at [556, 153] on span "Collapse" at bounding box center [555, 150] width 19 height 8
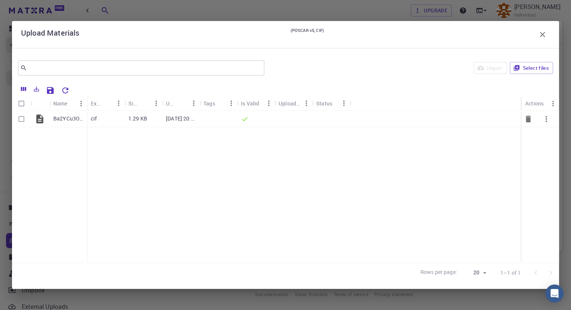
click at [112, 125] on div "cif" at bounding box center [106, 119] width 38 height 17
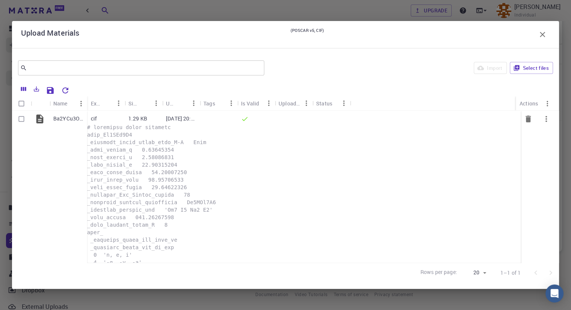
click at [110, 116] on div "cif" at bounding box center [106, 119] width 38 height 17
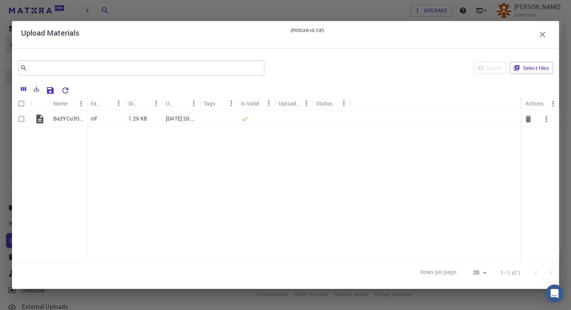
click at [110, 116] on div "cif" at bounding box center [106, 119] width 38 height 17
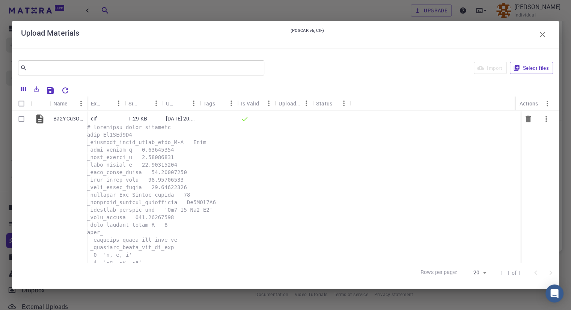
click at [110, 116] on div "cif" at bounding box center [106, 119] width 38 height 17
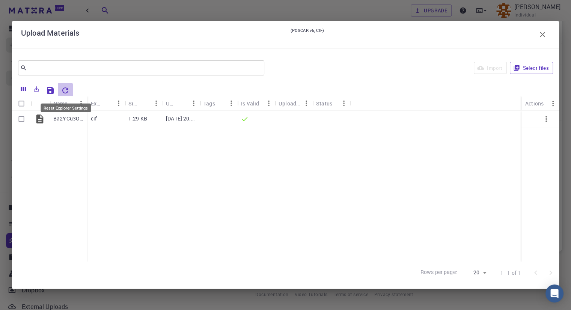
click at [66, 89] on icon "Reset Explorer Settings" at bounding box center [65, 91] width 6 height 6
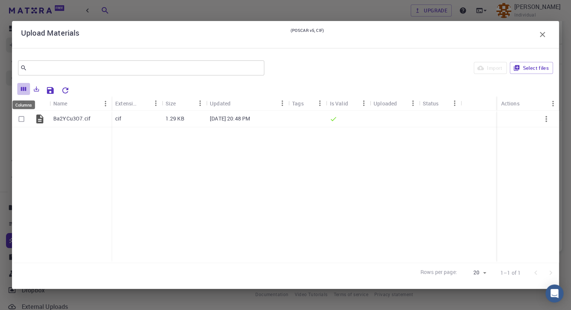
click at [24, 91] on icon "Columns" at bounding box center [23, 89] width 7 height 7
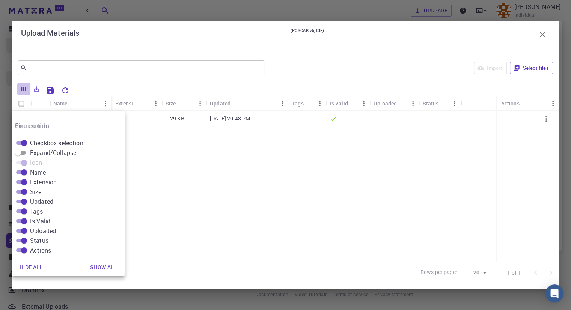
click at [24, 91] on icon "Columns" at bounding box center [23, 89] width 7 height 7
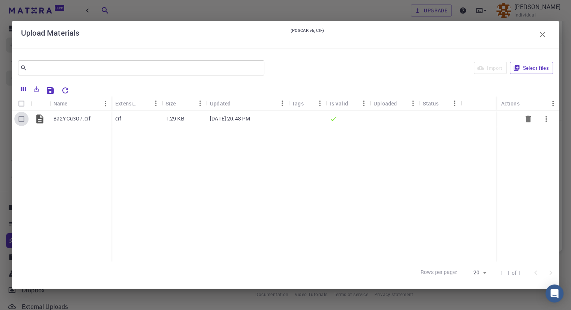
click at [21, 120] on input "Select row" at bounding box center [21, 119] width 14 height 14
checkbox input "true"
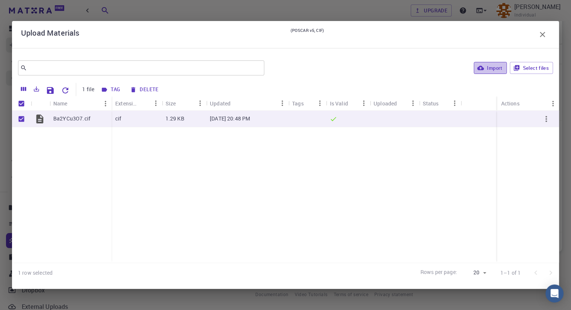
click at [485, 67] on button "Import" at bounding box center [490, 68] width 33 height 12
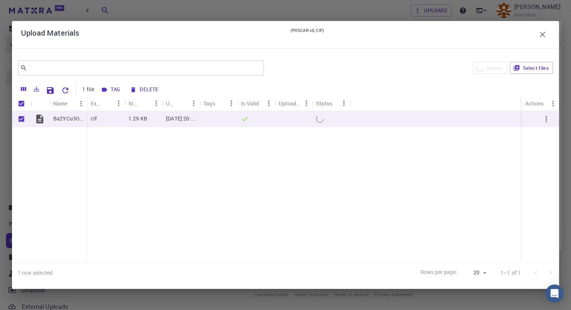
checkbox input "false"
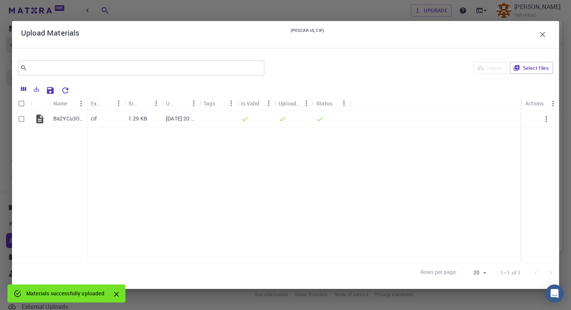
click at [546, 36] on icon "button" at bounding box center [542, 34] width 9 height 9
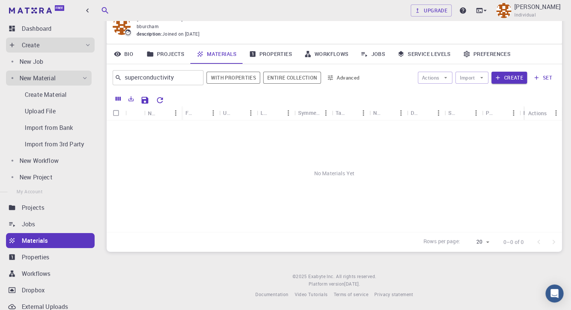
click at [335, 155] on div "No Materials Yet" at bounding box center [335, 174] width 456 height 106
click at [128, 98] on icon "Export" at bounding box center [131, 98] width 7 height 7
click at [263, 149] on div "No Materials Yet" at bounding box center [335, 174] width 456 height 106
click at [471, 79] on button "Import" at bounding box center [472, 78] width 33 height 12
click at [491, 94] on span "Upload File" at bounding box center [500, 93] width 48 height 8
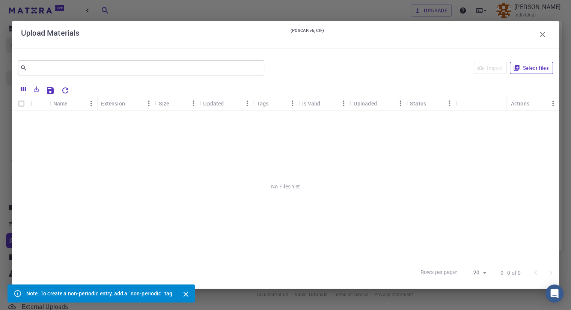
click at [532, 68] on button "Select files" at bounding box center [531, 68] width 43 height 12
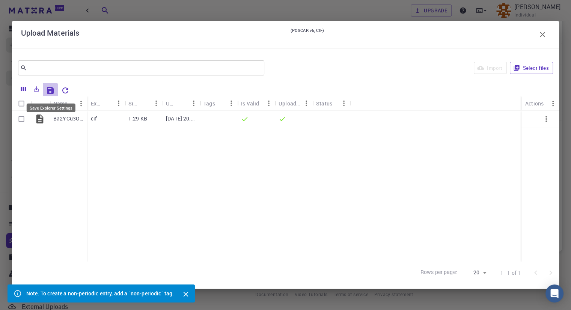
click at [49, 95] on button "Save Explorer Settings" at bounding box center [50, 90] width 15 height 15
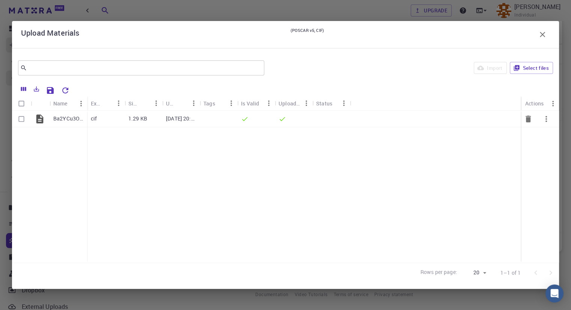
click at [545, 119] on icon "button" at bounding box center [546, 119] width 9 height 9
click at [474, 180] on div at bounding box center [285, 155] width 571 height 310
click at [545, 36] on icon "button" at bounding box center [542, 34] width 9 height 9
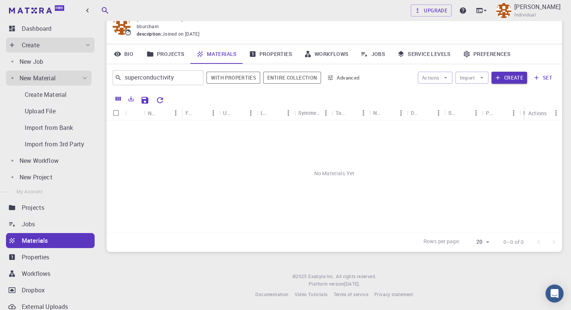
click at [299, 184] on div "No Materials Yet" at bounding box center [335, 174] width 456 height 106
click at [280, 51] on link "Properties" at bounding box center [270, 54] width 55 height 20
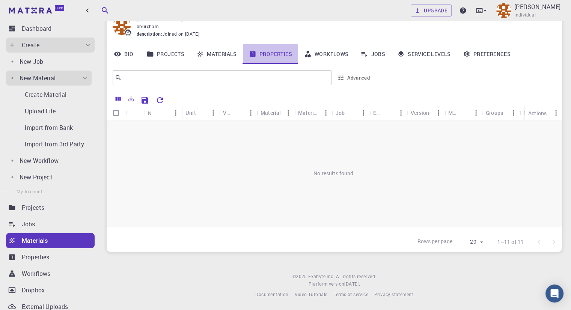
click at [252, 53] on icon at bounding box center [253, 54] width 6 height 6
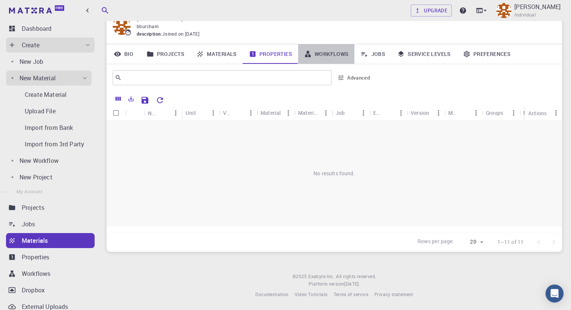
click at [316, 50] on link "Workflows" at bounding box center [326, 54] width 57 height 20
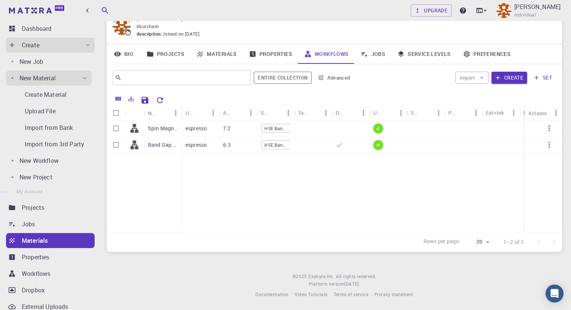
click at [373, 56] on link "Jobs" at bounding box center [373, 54] width 37 height 20
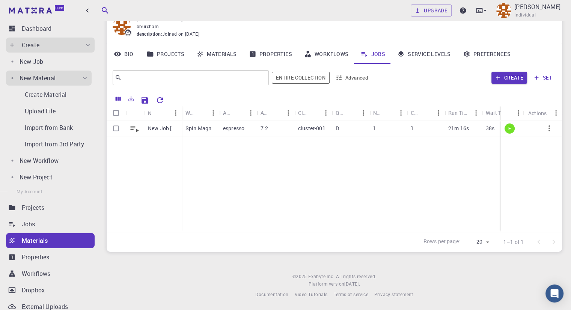
click at [433, 57] on link "Service Levels" at bounding box center [424, 54] width 66 height 20
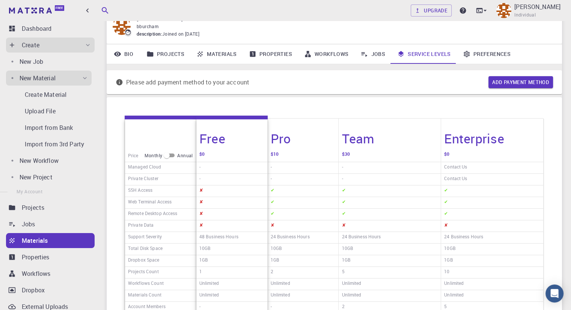
click at [477, 53] on link "Preferences" at bounding box center [487, 54] width 60 height 20
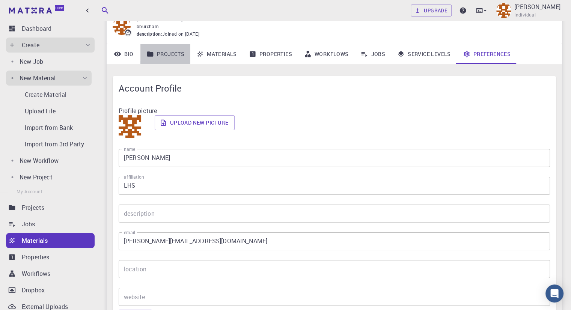
click at [156, 51] on link "Projects" at bounding box center [166, 54] width 50 height 20
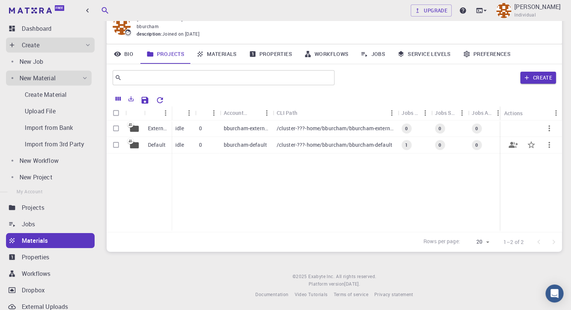
click at [198, 145] on div "0" at bounding box center [207, 145] width 25 height 17
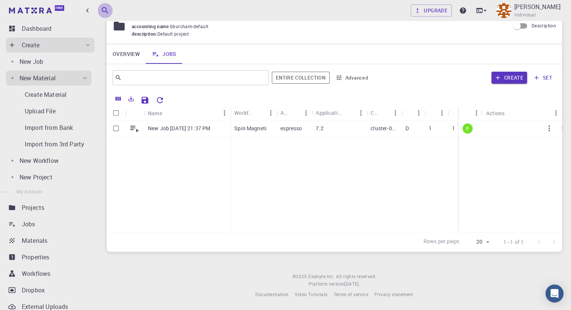
click at [108, 8] on icon "button" at bounding box center [105, 10] width 9 height 9
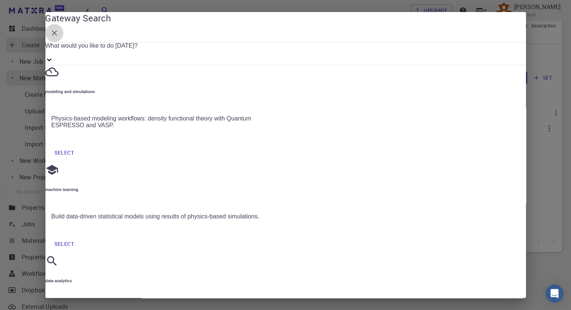
click at [57, 36] on icon "button" at bounding box center [54, 32] width 5 height 5
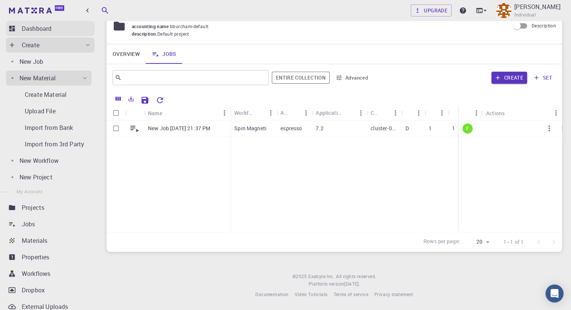
click at [39, 32] on p "Dashboard" at bounding box center [37, 28] width 30 height 9
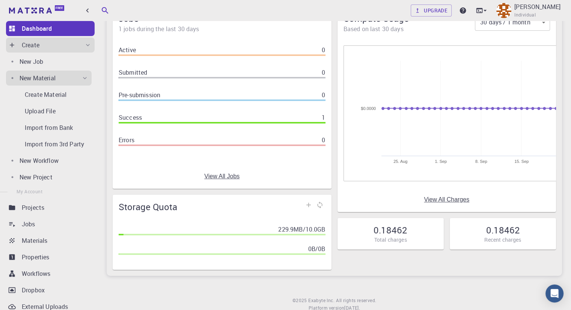
scroll to position [29, 0]
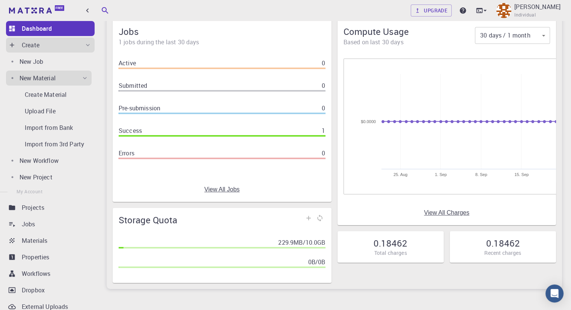
click at [443, 211] on link "View All Charges" at bounding box center [446, 213] width 45 height 7
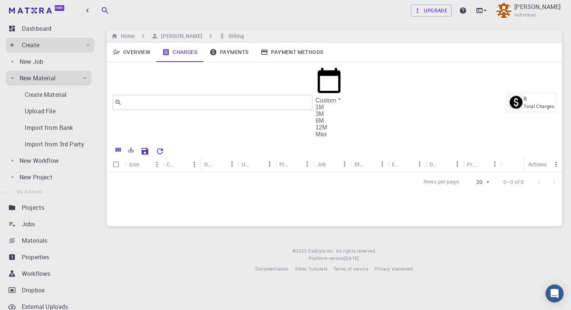
scroll to position [18, 0]
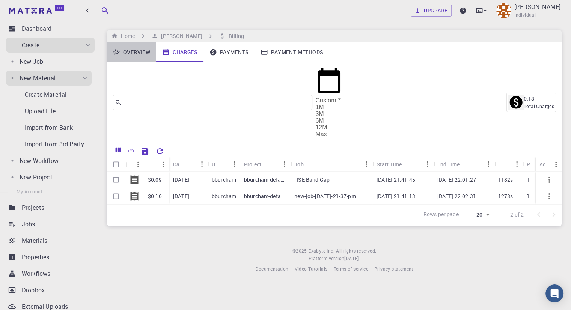
click at [137, 42] on link "Overview" at bounding box center [132, 52] width 50 height 20
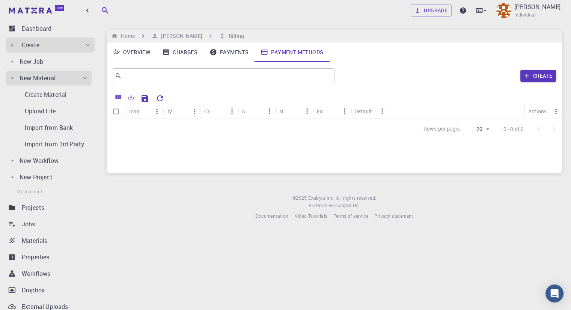
click at [41, 48] on div "Create" at bounding box center [57, 45] width 70 height 9
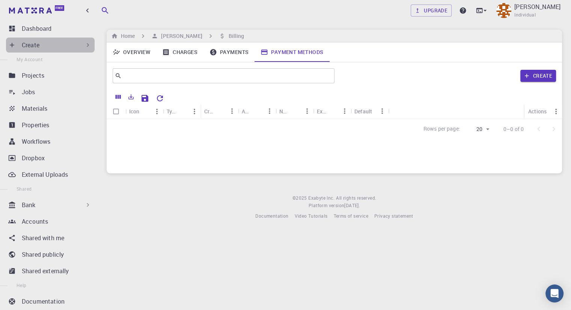
click at [63, 44] on div "Create" at bounding box center [57, 45] width 70 height 9
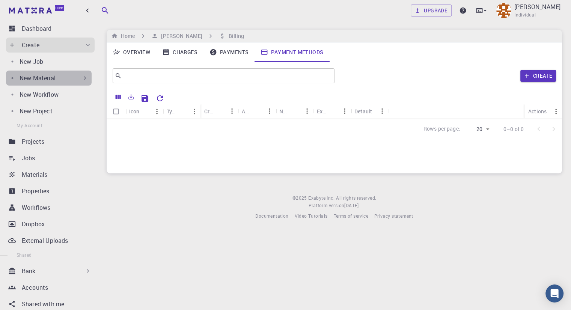
click at [68, 80] on div "New Material" at bounding box center [54, 78] width 69 height 9
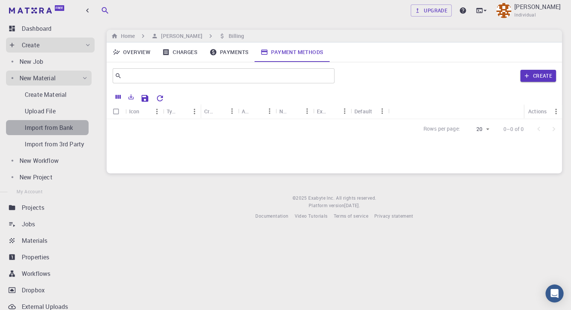
click at [76, 131] on div "Import from Bank" at bounding box center [57, 127] width 64 height 9
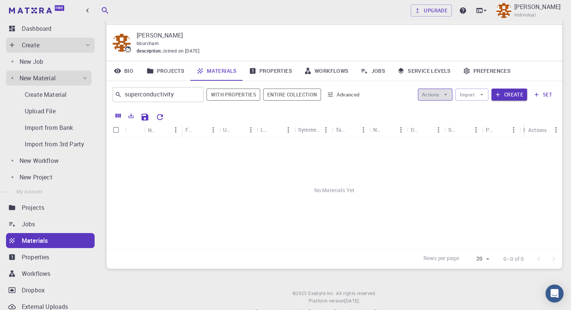
click at [446, 100] on button "Actions" at bounding box center [435, 95] width 35 height 12
click at [478, 95] on button "Import" at bounding box center [472, 95] width 33 height 12
click at [346, 98] on button "Advanced" at bounding box center [343, 95] width 39 height 12
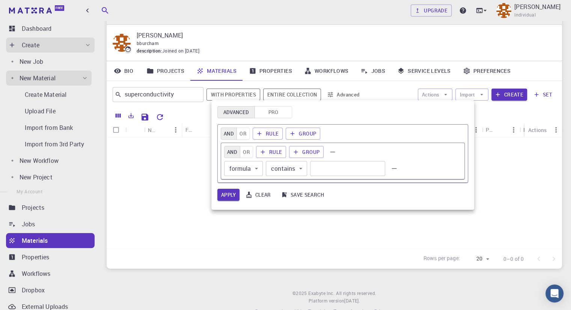
click at [346, 98] on div at bounding box center [285, 155] width 571 height 310
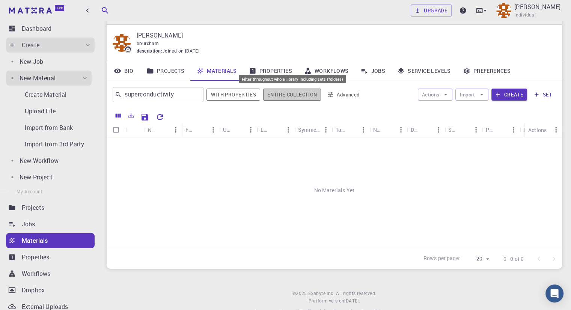
click at [317, 95] on button "Entire collection" at bounding box center [292, 95] width 58 height 12
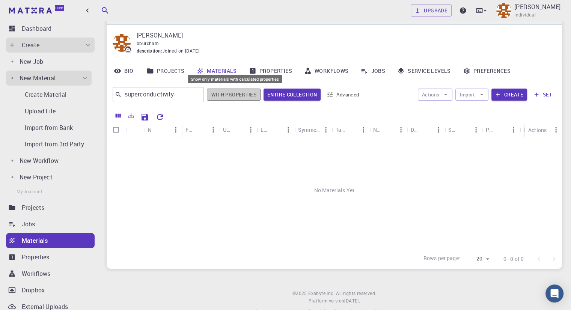
click at [254, 89] on button "With properties" at bounding box center [234, 95] width 54 height 12
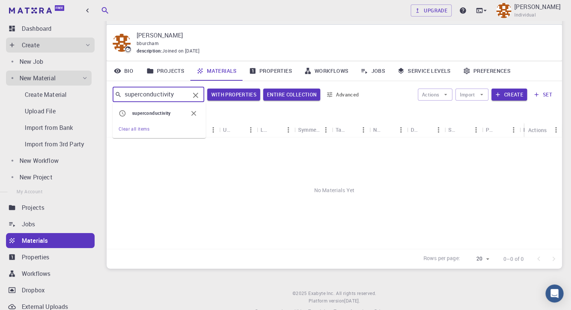
click at [185, 93] on input "superconductivity" at bounding box center [156, 94] width 68 height 11
click at [199, 95] on icon "Clear" at bounding box center [195, 95] width 9 height 9
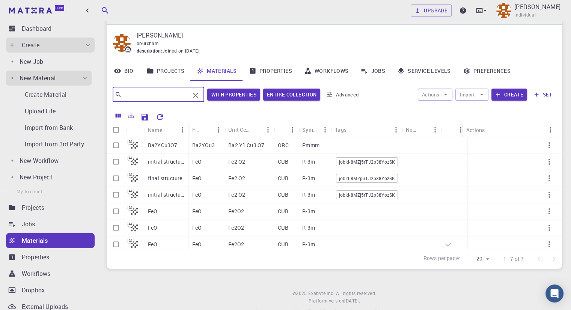
click at [283, 65] on link "Properties" at bounding box center [270, 71] width 55 height 20
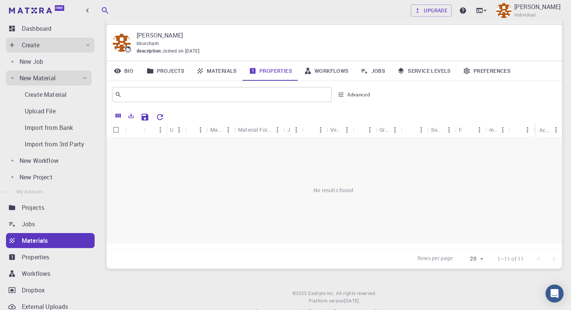
click at [225, 69] on link "Materials" at bounding box center [216, 71] width 53 height 20
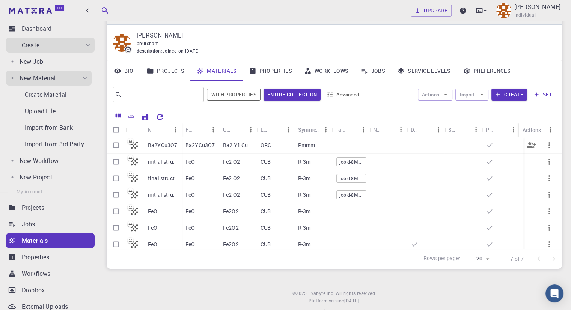
click at [230, 141] on div "Ba2 Y1 Cu3 O7" at bounding box center [238, 145] width 38 height 17
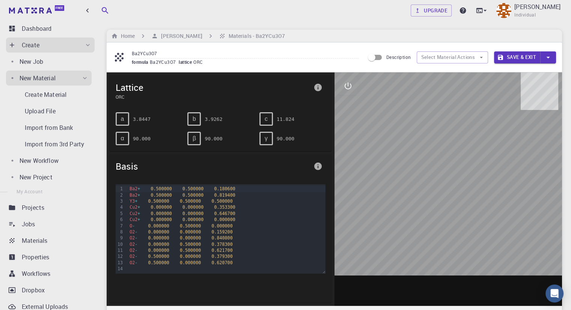
drag, startPoint x: 442, startPoint y: 151, endPoint x: 456, endPoint y: 160, distance: 16.2
click at [456, 160] on div at bounding box center [449, 190] width 228 height 234
drag, startPoint x: 411, startPoint y: 171, endPoint x: 424, endPoint y: 181, distance: 16.9
drag, startPoint x: 424, startPoint y: 181, endPoint x: 394, endPoint y: 178, distance: 29.8
click at [394, 178] on div at bounding box center [449, 190] width 228 height 234
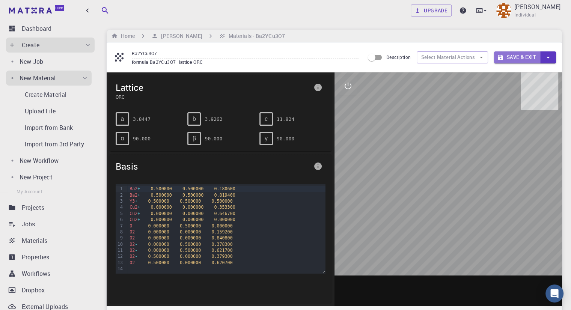
click at [519, 54] on button "Save & Exit" at bounding box center [517, 57] width 46 height 12
click at [519, 58] on button "Save & Exit" at bounding box center [517, 57] width 46 height 12
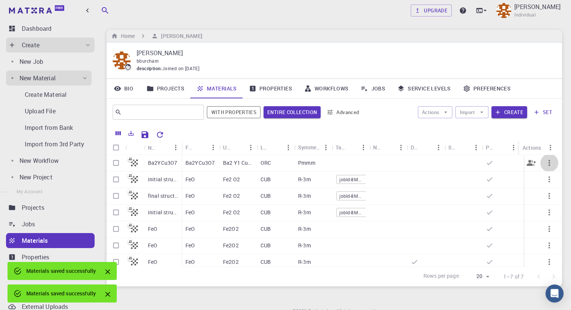
click at [545, 165] on icon "button" at bounding box center [549, 163] width 9 height 9
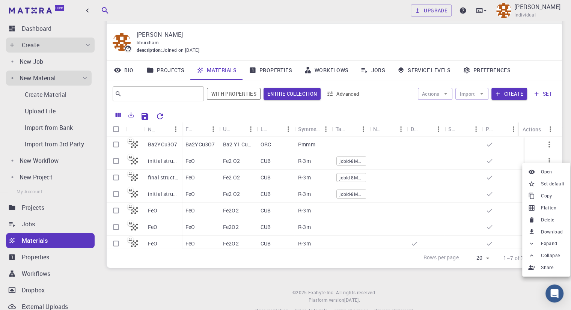
scroll to position [35, 0]
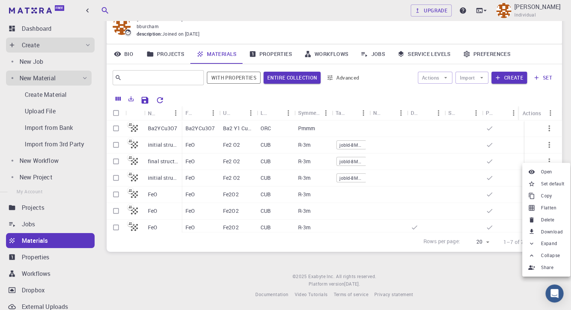
drag, startPoint x: 559, startPoint y: 141, endPoint x: 560, endPoint y: 148, distance: 7.1
click at [560, 152] on div at bounding box center [285, 155] width 571 height 310
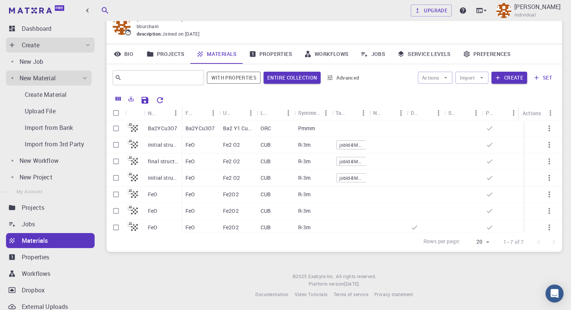
drag, startPoint x: 560, startPoint y: 145, endPoint x: 558, endPoint y: 136, distance: 10.0
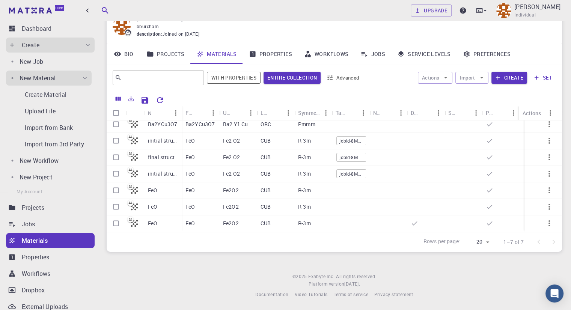
scroll to position [0, 0]
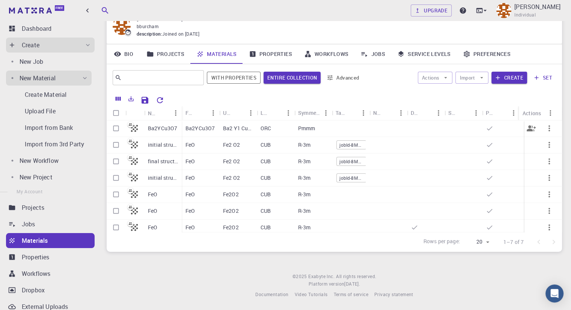
click at [202, 134] on div "Ba2YCu3O7" at bounding box center [201, 129] width 38 height 17
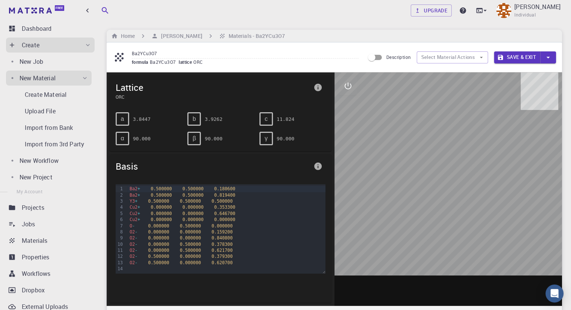
click at [166, 63] on span "Ba2YCu3O7" at bounding box center [164, 62] width 29 height 6
click at [548, 59] on icon "button" at bounding box center [548, 57] width 8 height 8
click at [480, 54] on div at bounding box center [285, 155] width 571 height 310
click at [481, 55] on icon "button" at bounding box center [481, 57] width 7 height 7
click at [467, 61] on button "Select Material Actions" at bounding box center [452, 57] width 71 height 12
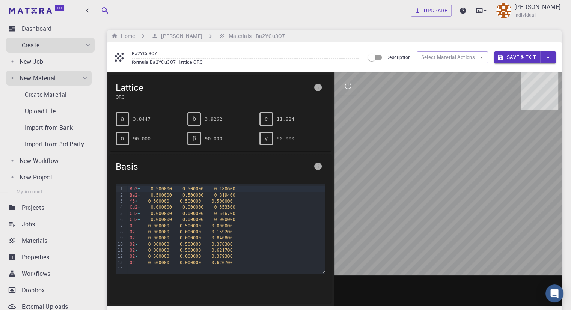
drag, startPoint x: 399, startPoint y: 150, endPoint x: 391, endPoint y: 134, distance: 17.5
click at [400, 150] on div at bounding box center [449, 190] width 228 height 234
click at [351, 87] on icon "interactive" at bounding box center [348, 86] width 7 height 7
click at [351, 87] on icon "interactive" at bounding box center [348, 86] width 9 height 9
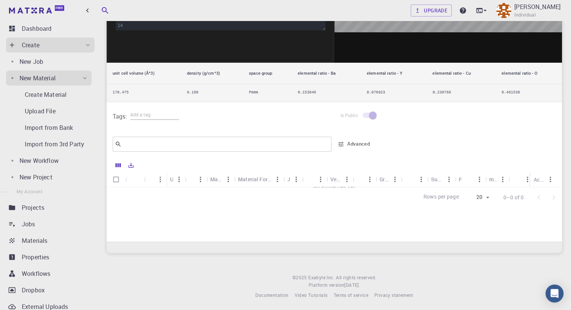
scroll to position [243, 0]
click at [371, 116] on span at bounding box center [369, 115] width 13 height 5
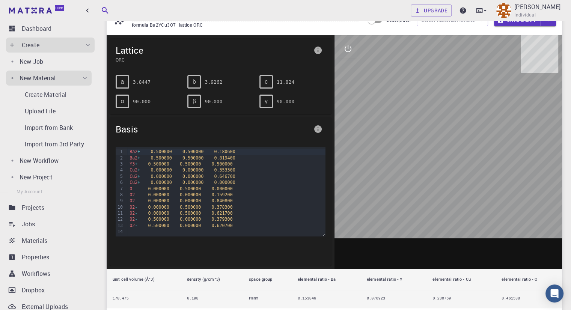
scroll to position [0, 0]
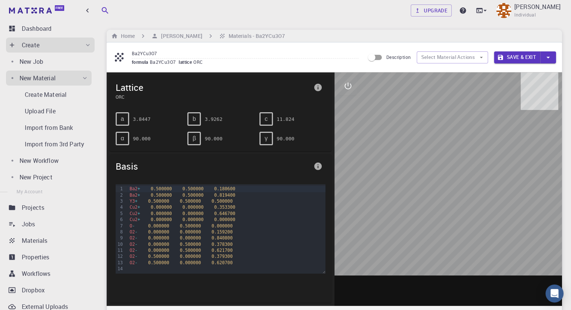
drag, startPoint x: 490, startPoint y: 188, endPoint x: 425, endPoint y: 177, distance: 65.9
click at [425, 178] on div at bounding box center [449, 190] width 228 height 234
click at [183, 39] on h6 "[PERSON_NAME]" at bounding box center [180, 36] width 44 height 8
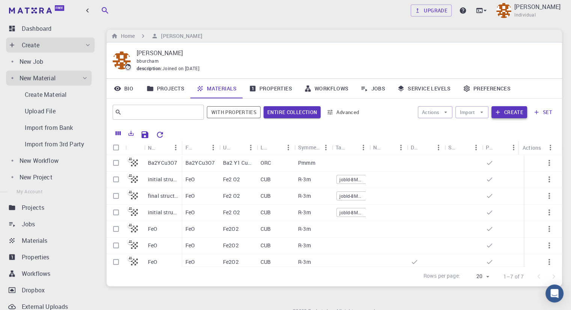
click at [496, 113] on icon "button" at bounding box center [498, 112] width 7 height 7
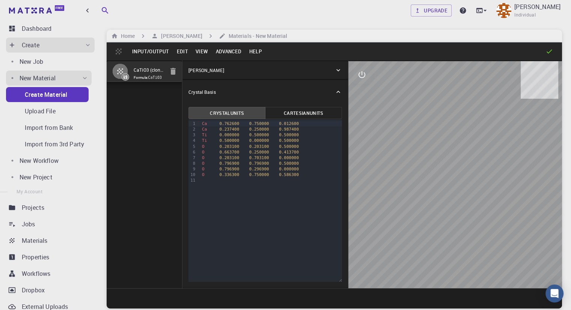
click at [184, 50] on button "Edit" at bounding box center [182, 51] width 19 height 12
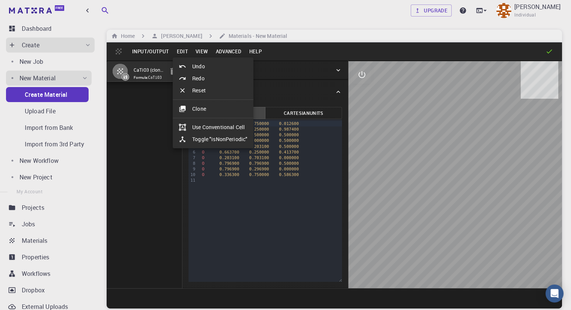
click at [158, 51] on div at bounding box center [285, 155] width 571 height 310
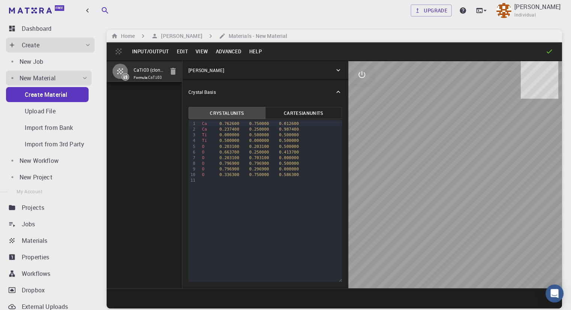
click at [158, 51] on button "Input/Output" at bounding box center [150, 51] width 44 height 12
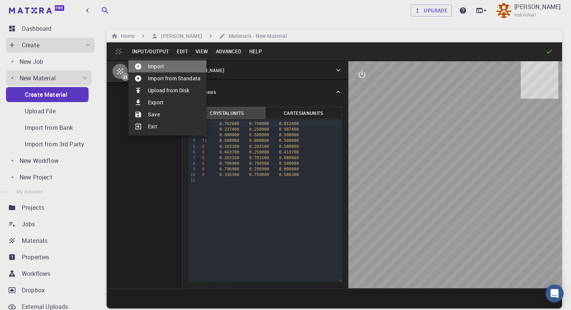
click at [160, 61] on li "Import" at bounding box center [167, 66] width 78 height 12
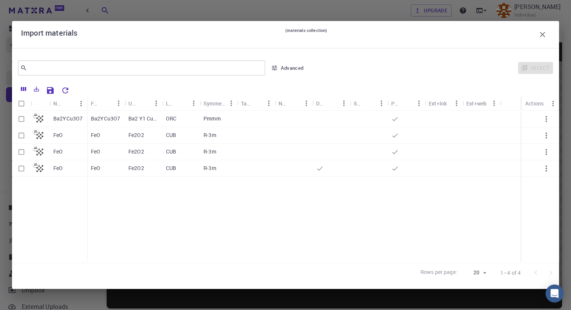
click at [125, 117] on div "Ba2 Y1 Cu3 O7" at bounding box center [144, 119] width 38 height 17
checkbox input "true"
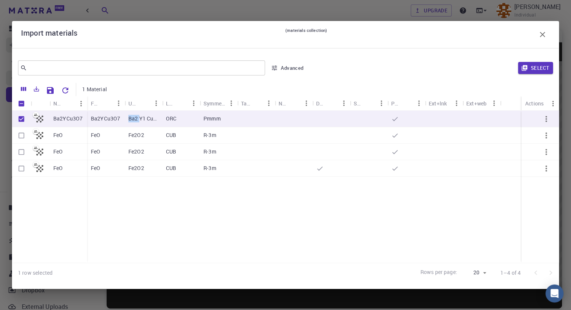
click at [125, 117] on div "Ba2 Y1 Cu3 O7" at bounding box center [144, 119] width 38 height 17
checkbox input "false"
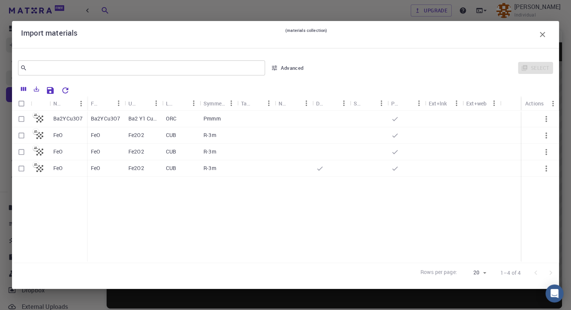
click at [104, 116] on p "Ba2YCu3O7" at bounding box center [105, 119] width 29 height 8
checkbox input "true"
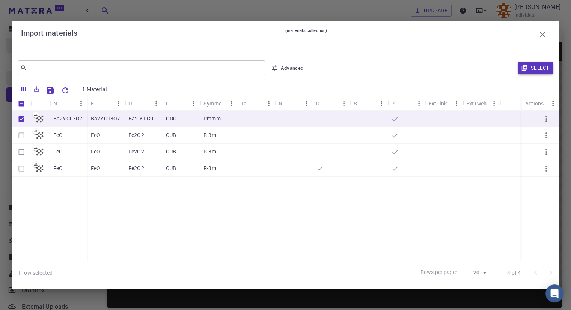
click at [529, 68] on button "Select" at bounding box center [535, 68] width 35 height 12
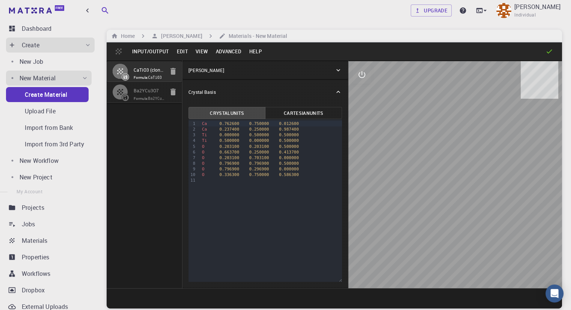
click at [133, 100] on div at bounding box center [123, 92] width 21 height 15
type input "ORC"
type input "3.844668"
type input "3.926152"
type input "11.82366"
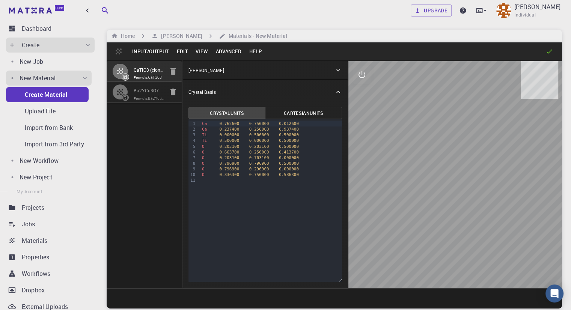
type input "90"
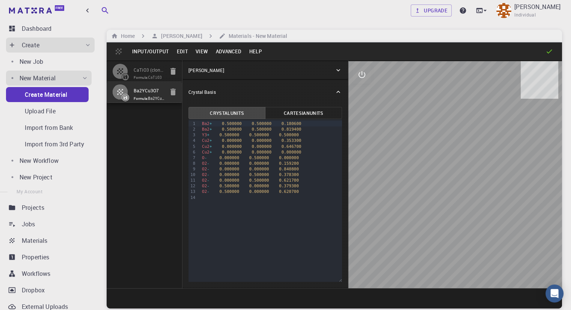
click at [282, 66] on div "[PERSON_NAME]" at bounding box center [266, 70] width 166 height 18
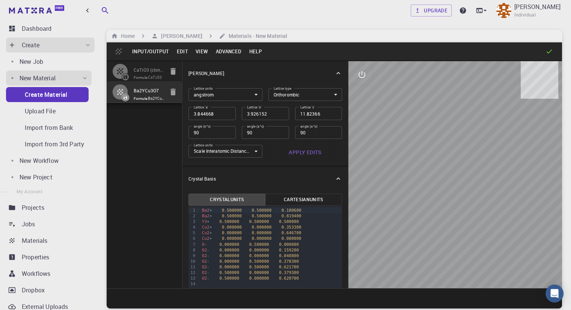
click at [284, 156] on button "Apply Edits" at bounding box center [306, 152] width 74 height 15
click at [177, 49] on button "Edit" at bounding box center [182, 51] width 19 height 12
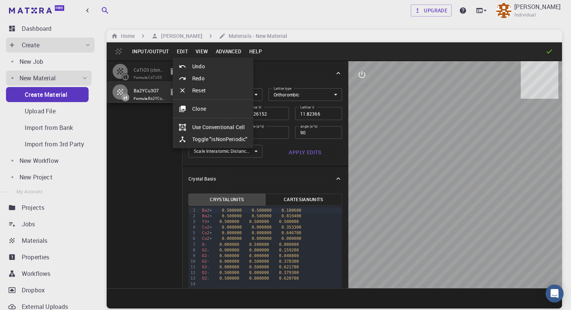
click at [199, 51] on div at bounding box center [285, 155] width 571 height 310
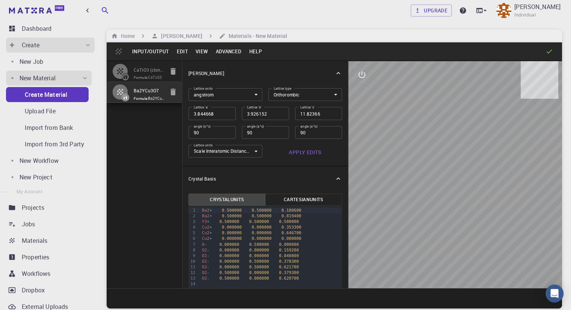
click at [199, 51] on button "View" at bounding box center [202, 51] width 20 height 12
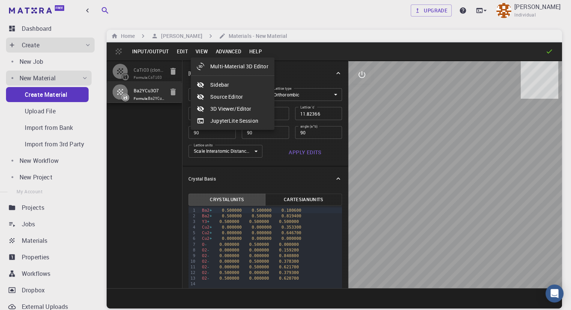
click at [221, 53] on div at bounding box center [285, 155] width 571 height 310
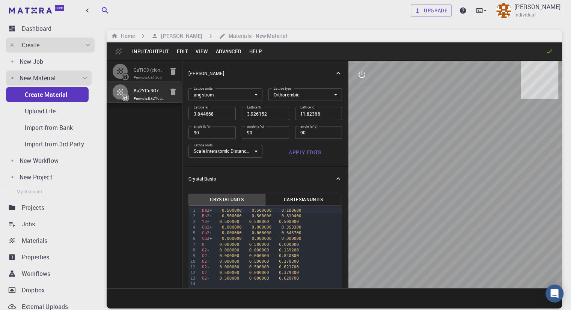
click at [221, 53] on button "Advanced" at bounding box center [228, 51] width 33 height 12
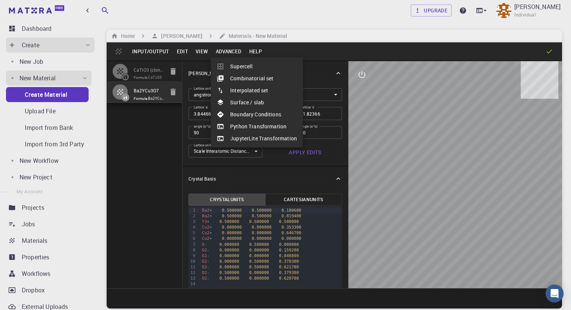
click at [210, 53] on div at bounding box center [285, 155] width 571 height 310
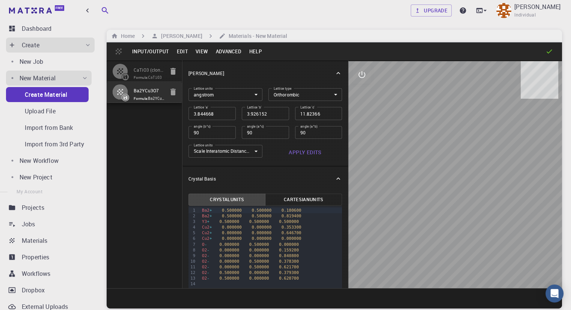
click at [203, 52] on button "View" at bounding box center [202, 51] width 20 height 12
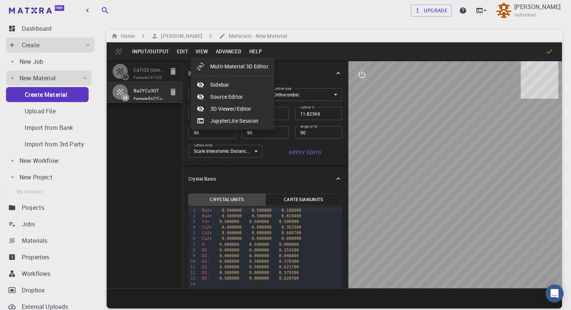
click at [228, 48] on div at bounding box center [285, 155] width 571 height 310
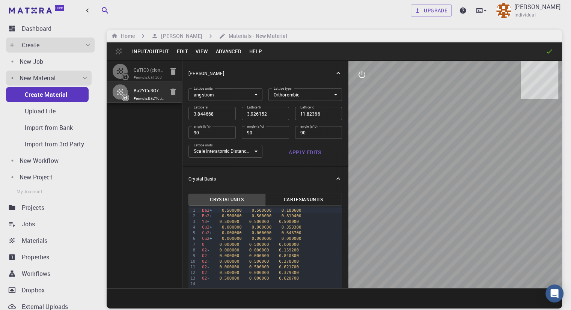
click at [228, 48] on button "Advanced" at bounding box center [228, 51] width 33 height 12
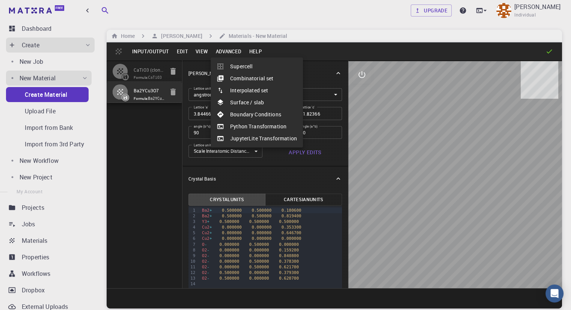
click at [203, 51] on div at bounding box center [285, 155] width 571 height 310
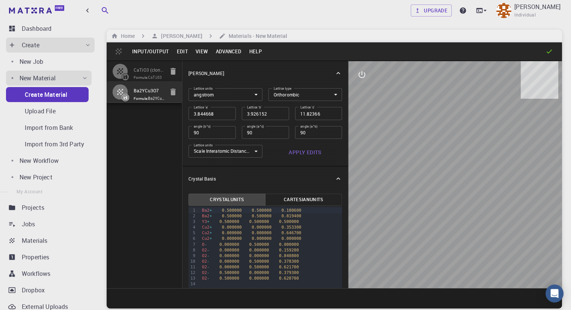
click at [203, 51] on button "View" at bounding box center [202, 51] width 20 height 12
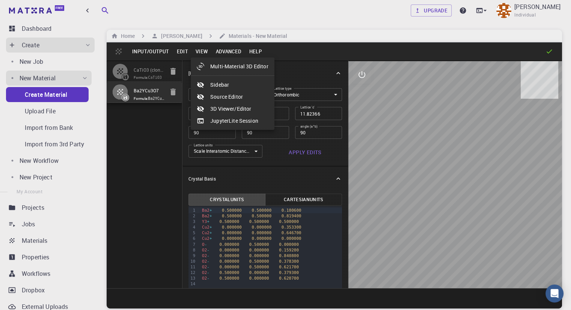
click at [228, 107] on li "3D Viewer/Editor" at bounding box center [233, 109] width 84 height 12
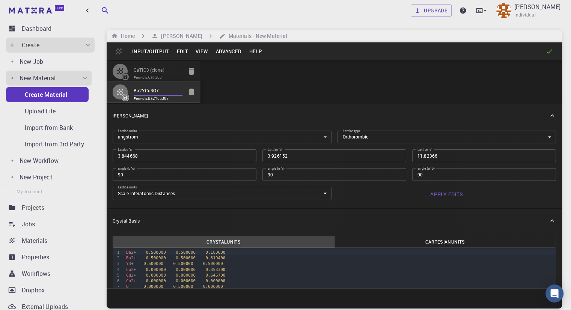
click at [183, 94] on input "Ba2YCu3O7" at bounding box center [158, 91] width 49 height 9
click at [204, 46] on button "View" at bounding box center [202, 51] width 20 height 12
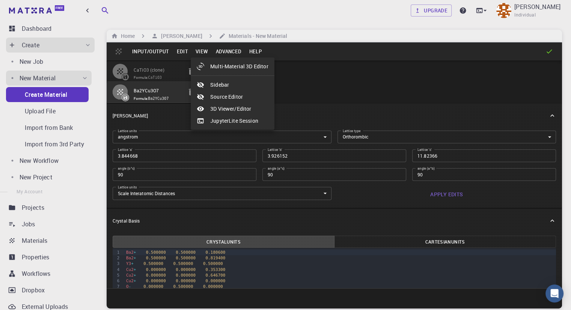
click at [211, 105] on li "3D Viewer/Editor" at bounding box center [233, 109] width 84 height 12
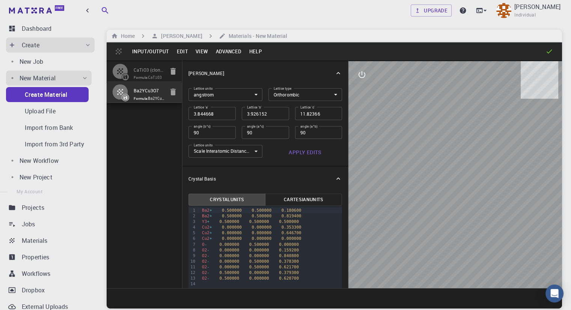
click at [205, 52] on button "View" at bounding box center [202, 51] width 20 height 12
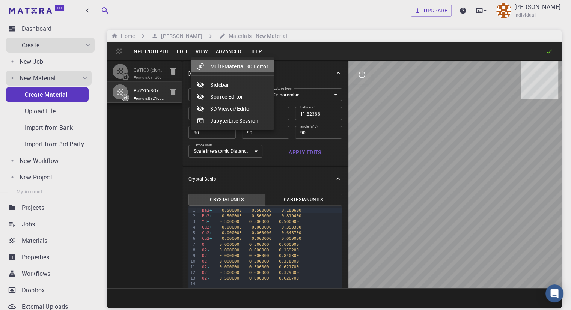
click at [221, 67] on li "Multi-Material 3D Editor" at bounding box center [233, 66] width 84 height 12
select select "Color"
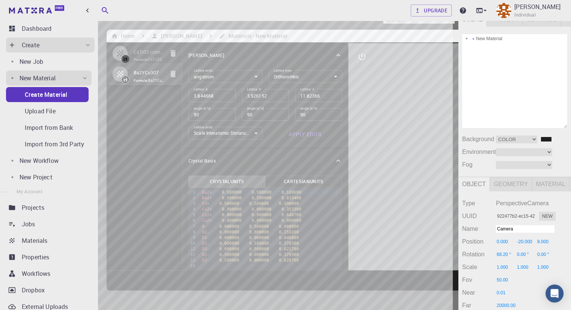
click at [305, 129] on div "Camera OrthographicCamera PerspectiveCamera Objects 33 Vertices 6,647 Triangles…" at bounding box center [229, 180] width 459 height 337
click at [409, 164] on div "Camera OrthographicCamera PerspectiveCamera Objects 33 Vertices 6,647 Triangles…" at bounding box center [229, 180] width 459 height 337
